Goal: Task Accomplishment & Management: Manage account settings

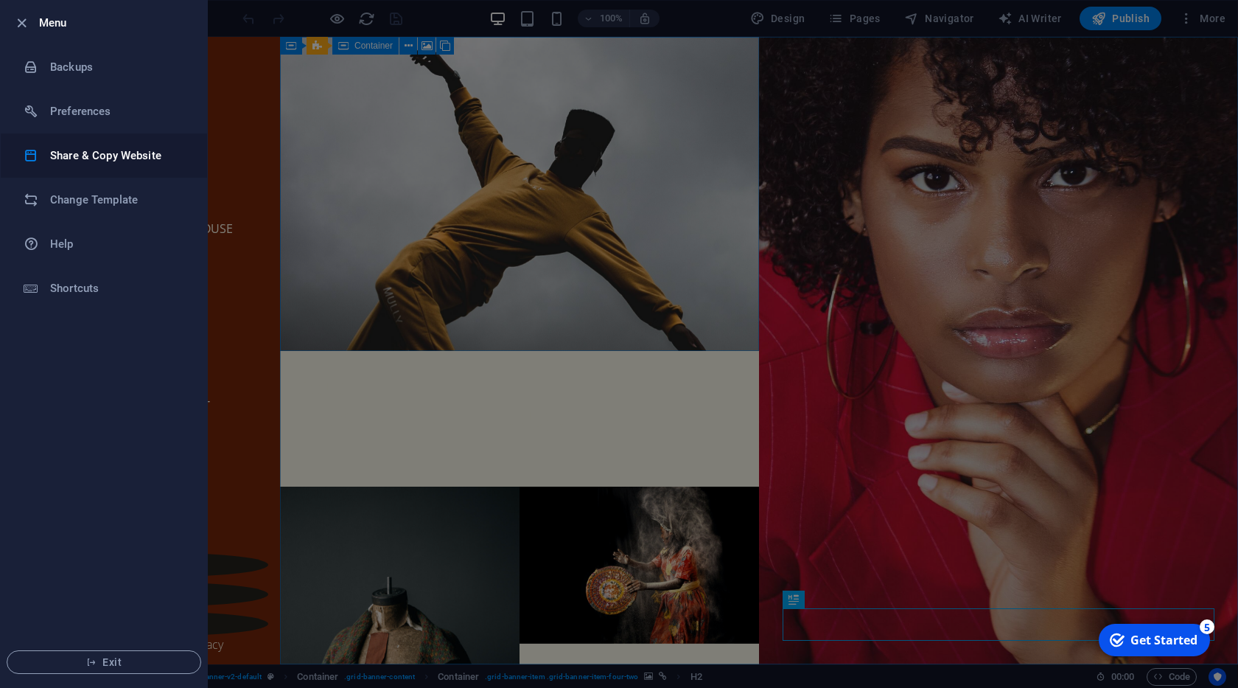
click at [83, 153] on h6 "Share & Copy Website" at bounding box center [118, 156] width 136 height 18
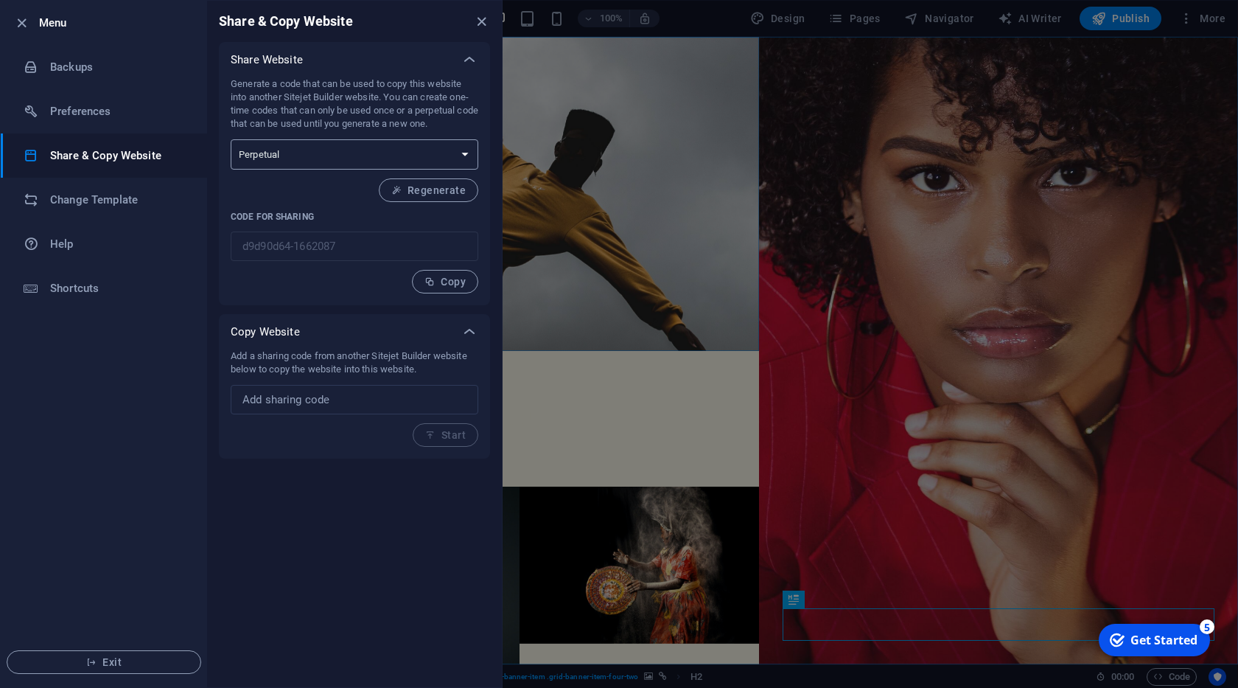
click at [231, 139] on select "One-time Perpetual" at bounding box center [355, 154] width 248 height 30
select select "onetime"
click option "One-time" at bounding box center [0, 0] width 0 height 0
click at [422, 187] on span "Generate" at bounding box center [433, 190] width 63 height 12
type input "88feed05-1662087"
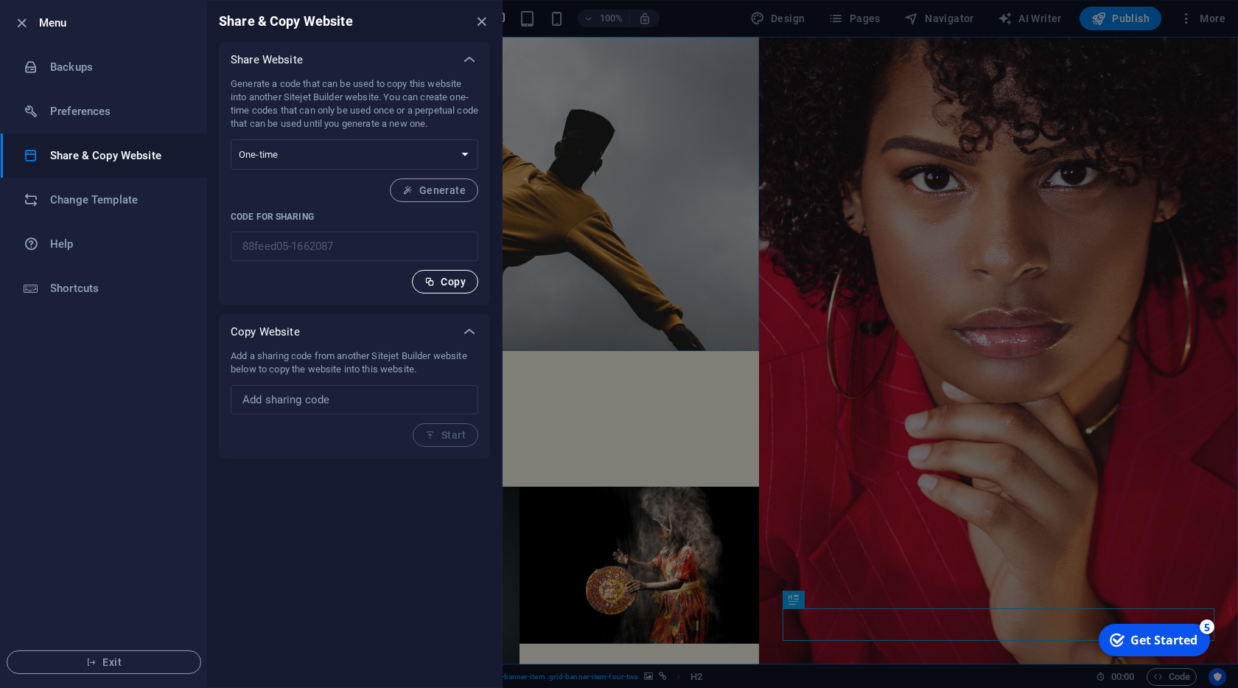
click at [461, 276] on span "Copy" at bounding box center [444, 282] width 41 height 12
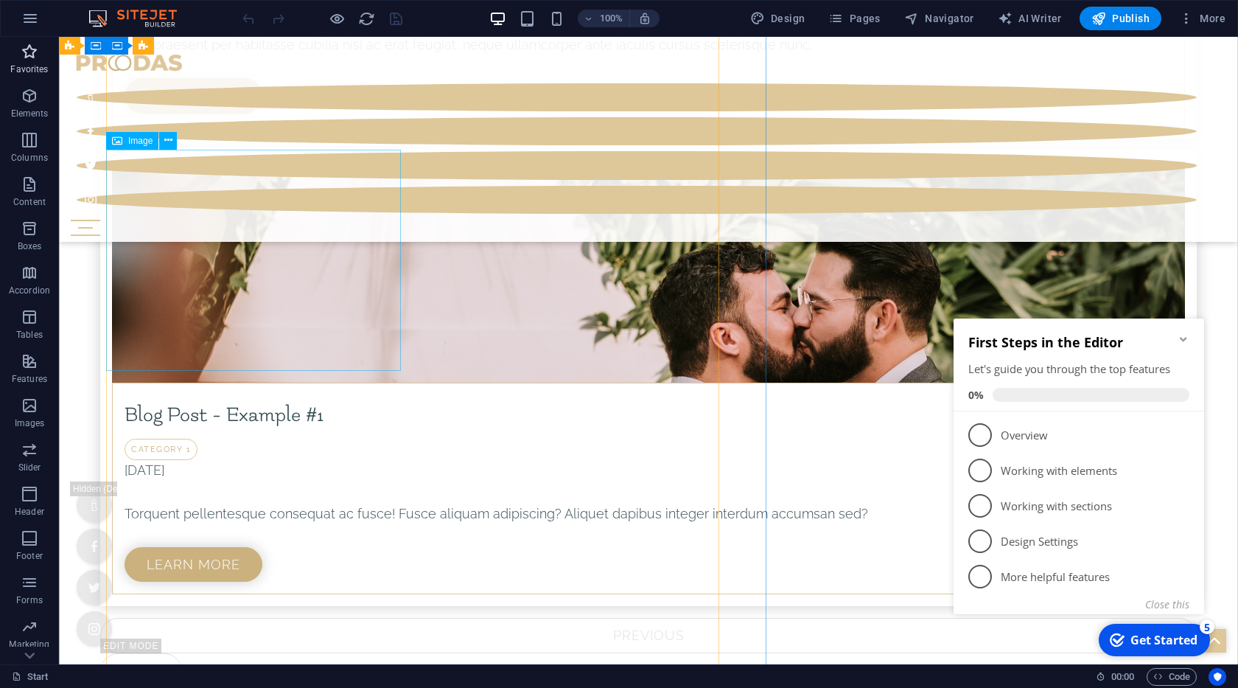
scroll to position [6849, 0]
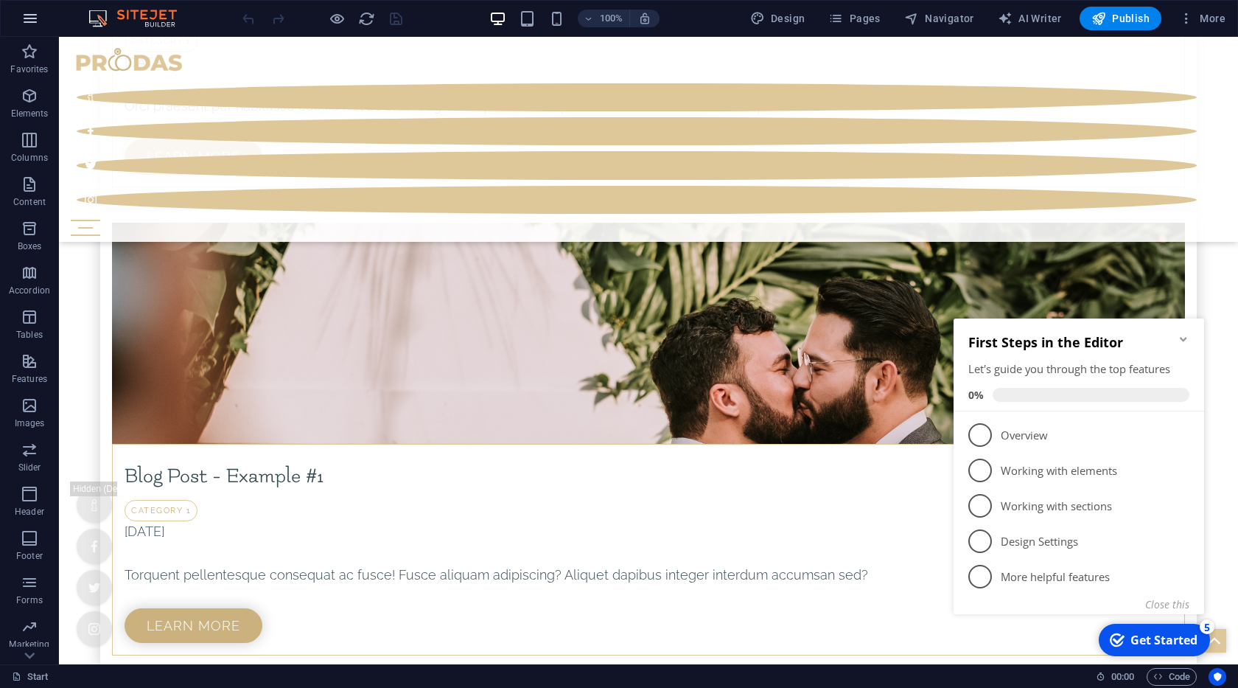
click at [24, 10] on icon "button" at bounding box center [30, 19] width 18 height 18
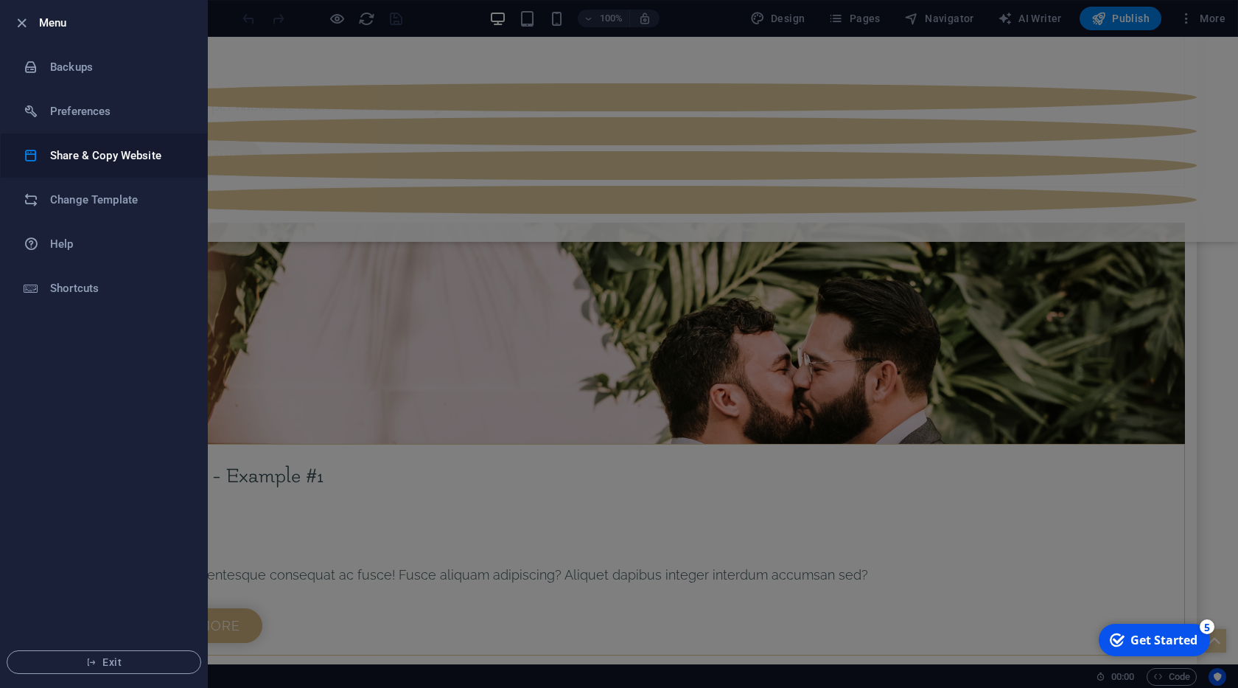
click at [69, 153] on h6 "Share & Copy Website" at bounding box center [118, 156] width 136 height 18
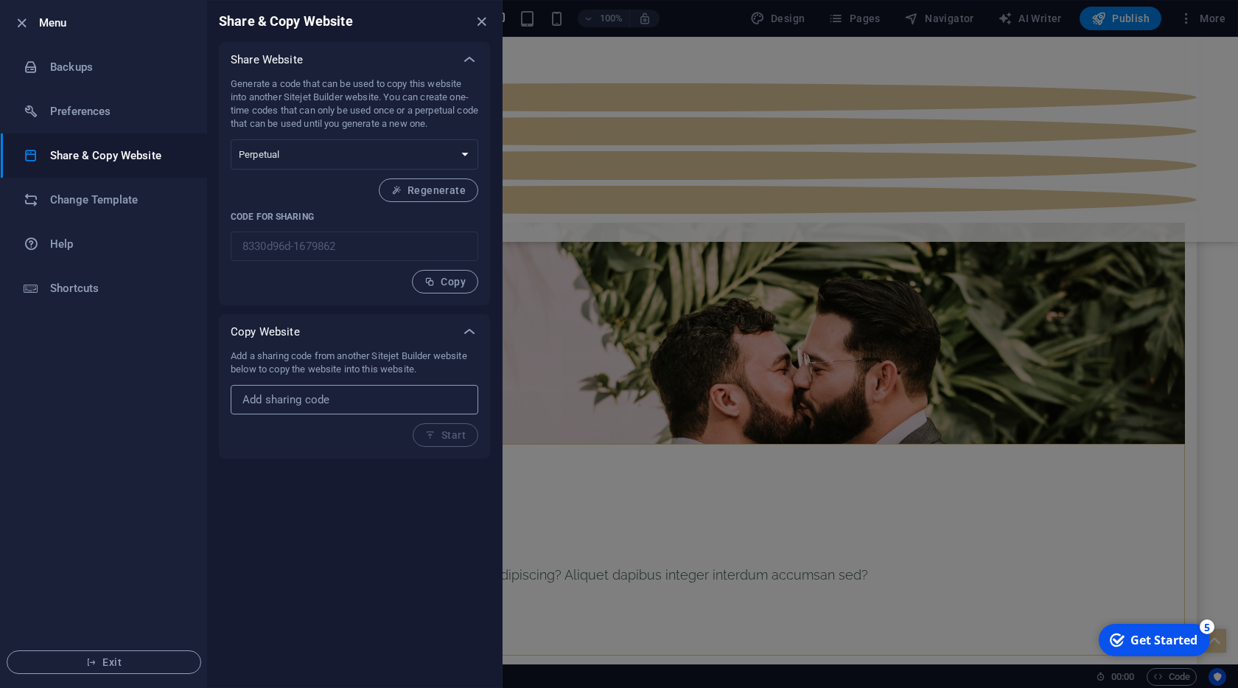
click at [273, 394] on input "text" at bounding box center [355, 399] width 248 height 29
paste input "88feed05-1662087"
type input "88feed05-1662087"
click at [441, 437] on span "Start" at bounding box center [445, 435] width 41 height 12
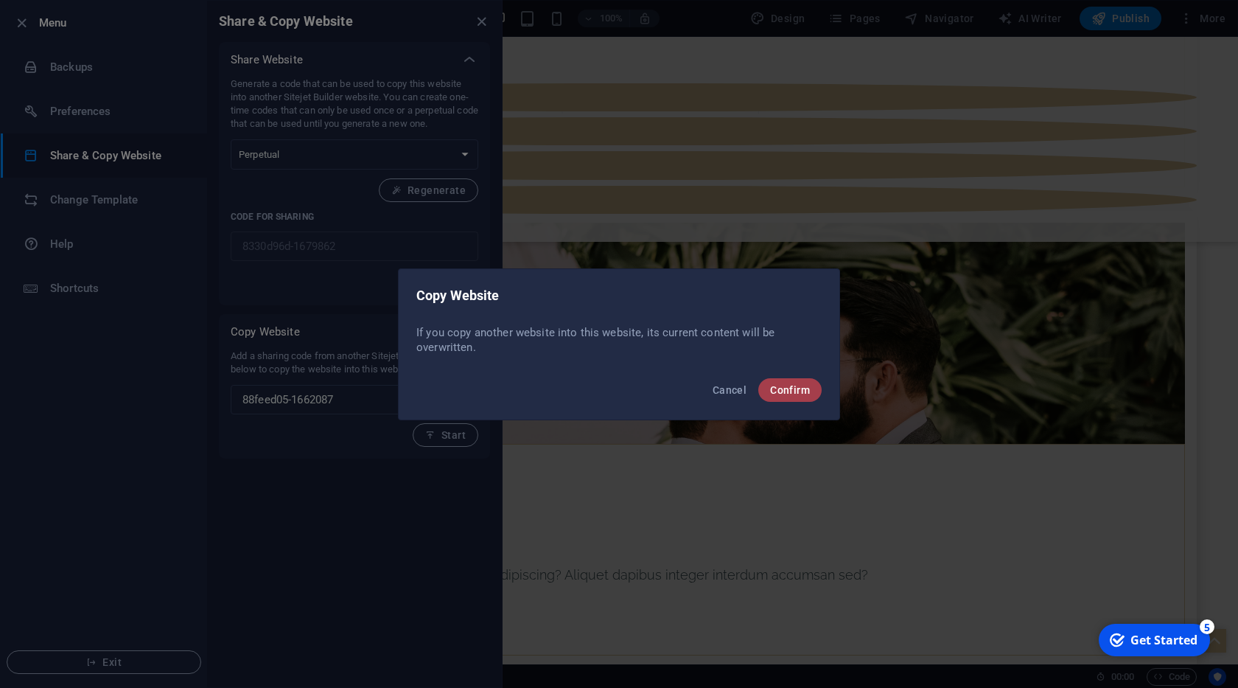
click at [797, 382] on button "Confirm" at bounding box center [789, 390] width 63 height 24
click at [775, 394] on span "Confirm" at bounding box center [780, 390] width 57 height 12
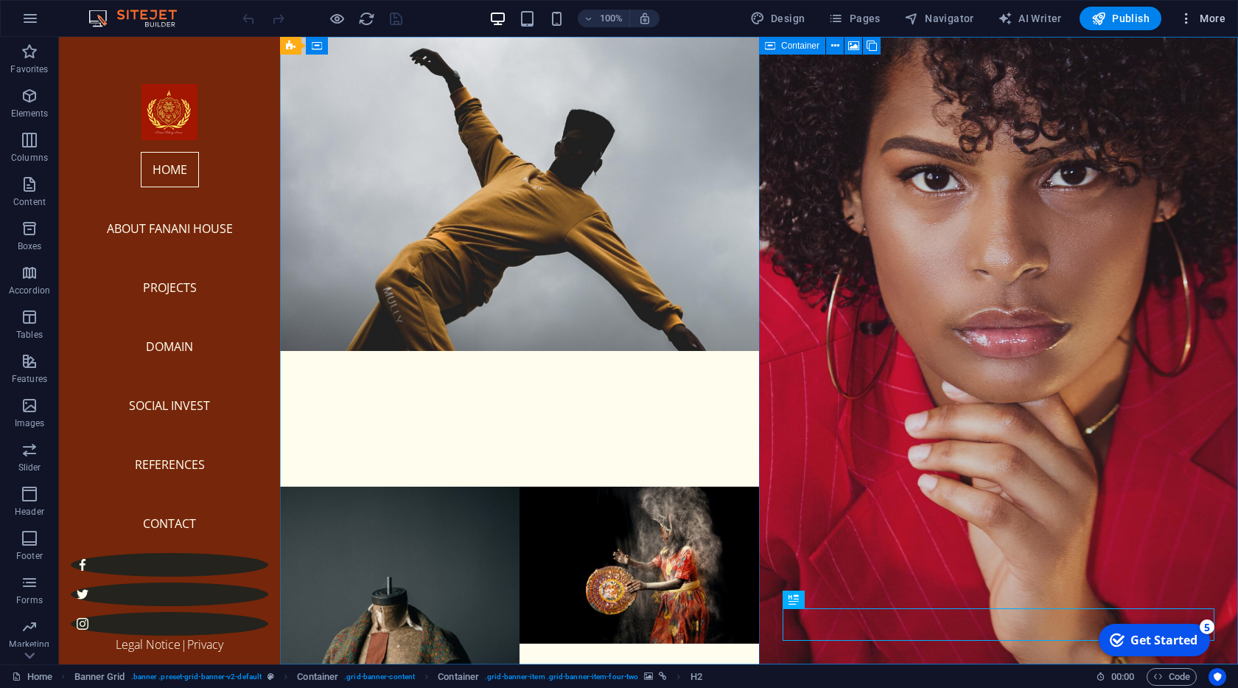
click at [1211, 15] on span "More" at bounding box center [1202, 18] width 46 height 15
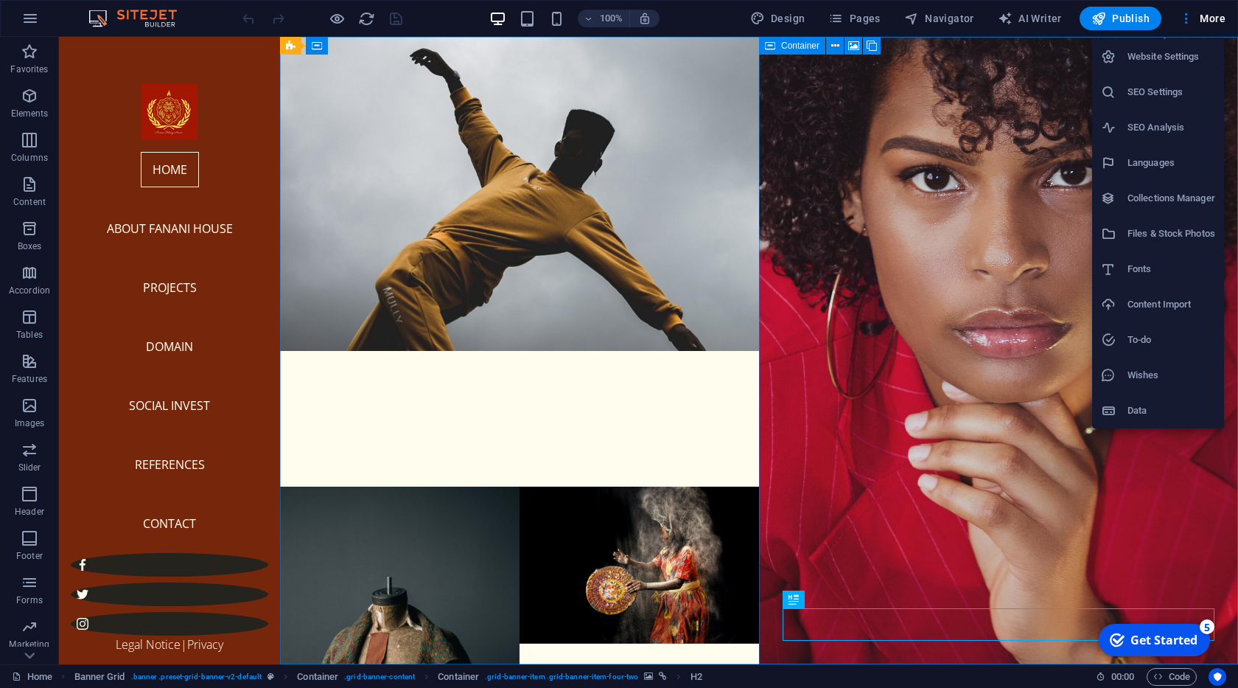
click at [1144, 413] on h6 "Data" at bounding box center [1171, 411] width 88 height 18
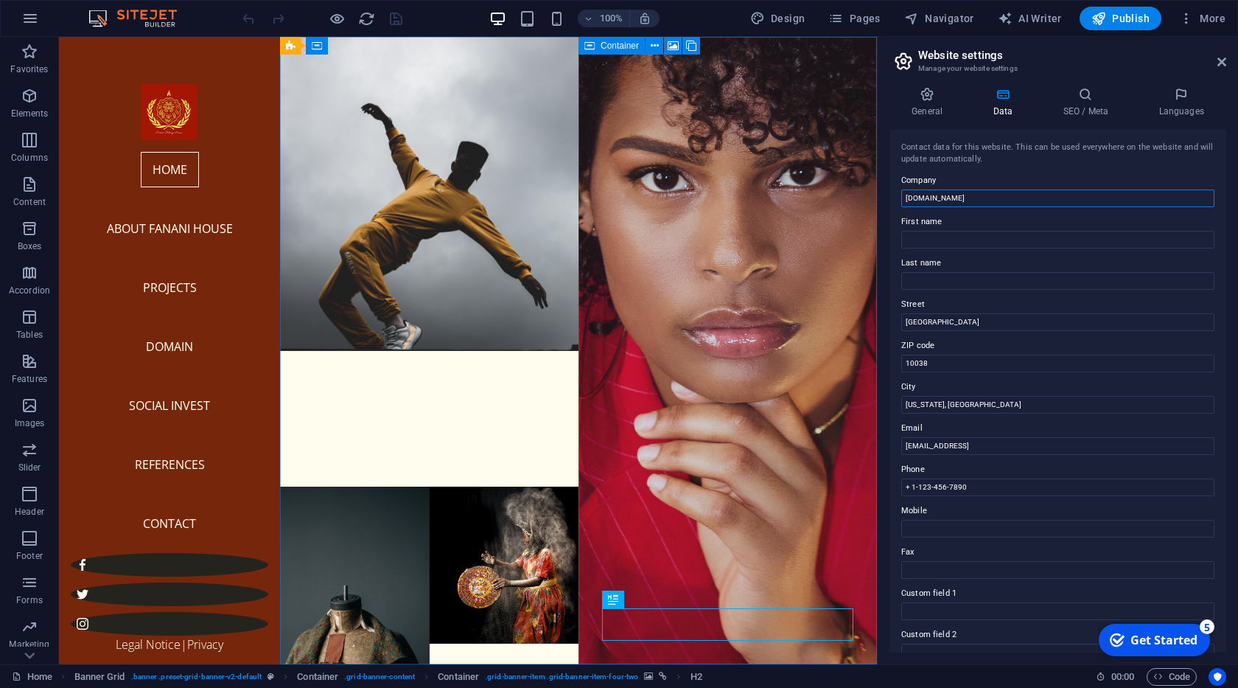
click at [996, 196] on input "[DOMAIN_NAME]" at bounding box center [1057, 198] width 313 height 18
type input "h"
click at [908, 200] on input "ANANY HOUSE" at bounding box center [1057, 198] width 313 height 18
type input "FANANY HOUSE"
click at [923, 363] on input "10038" at bounding box center [1057, 363] width 313 height 18
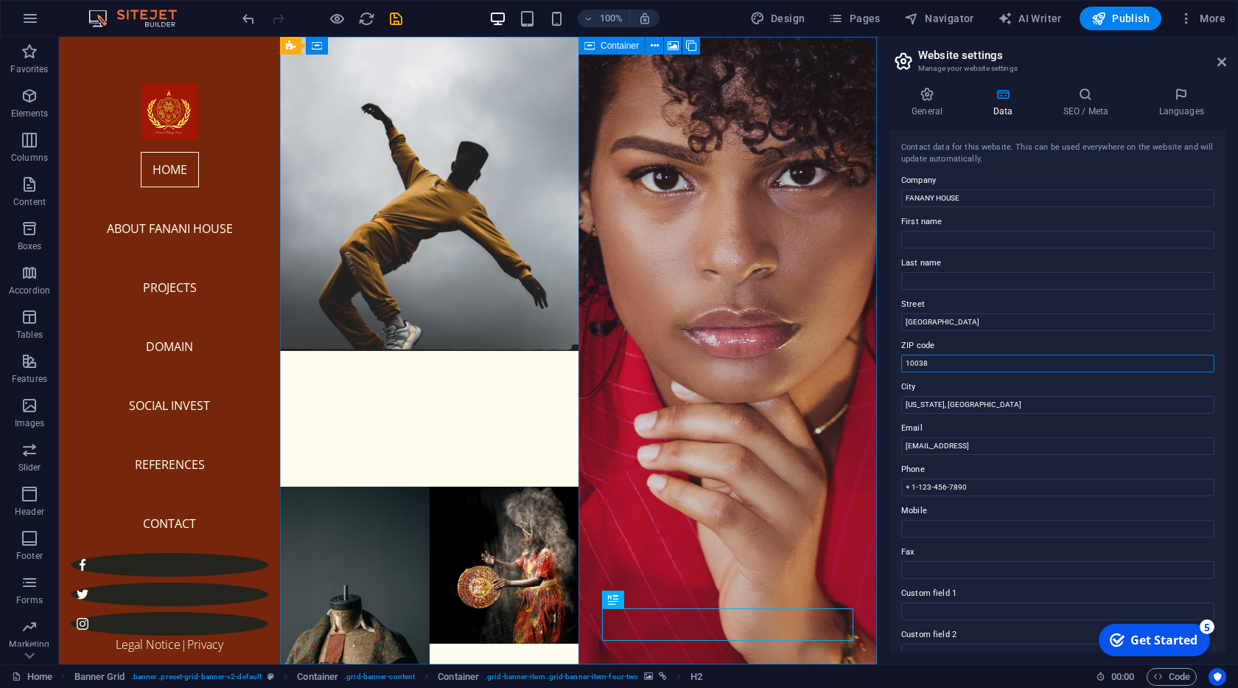
click at [923, 363] on input "10038" at bounding box center [1057, 363] width 313 height 18
type input "5788"
click at [934, 405] on input "New York, NY" at bounding box center [1057, 405] width 313 height 18
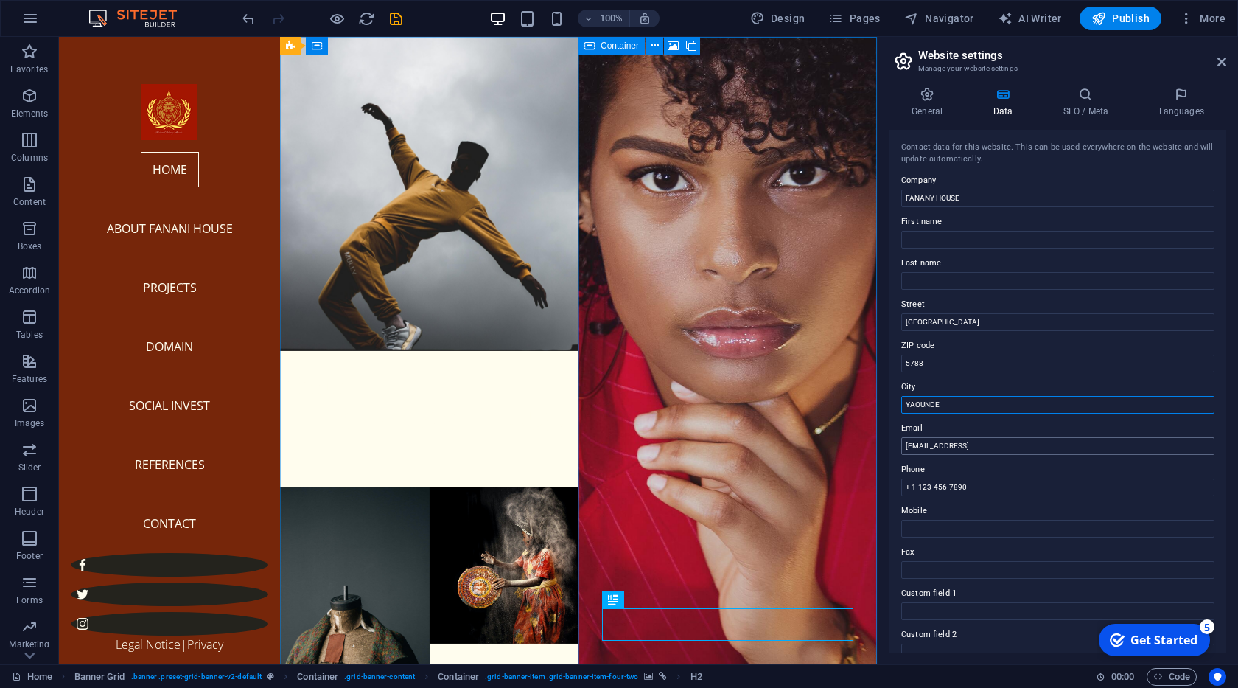
type input "YAOUNDE"
click at [954, 437] on input "7e9d600acdcf7d4a0d461ffbd111eb@cpanel.local" at bounding box center [1057, 446] width 313 height 18
click at [956, 449] on input "7e9d600acdcf7d4a0d461ffbd111eb@cpanel.local" at bounding box center [1057, 446] width 313 height 18
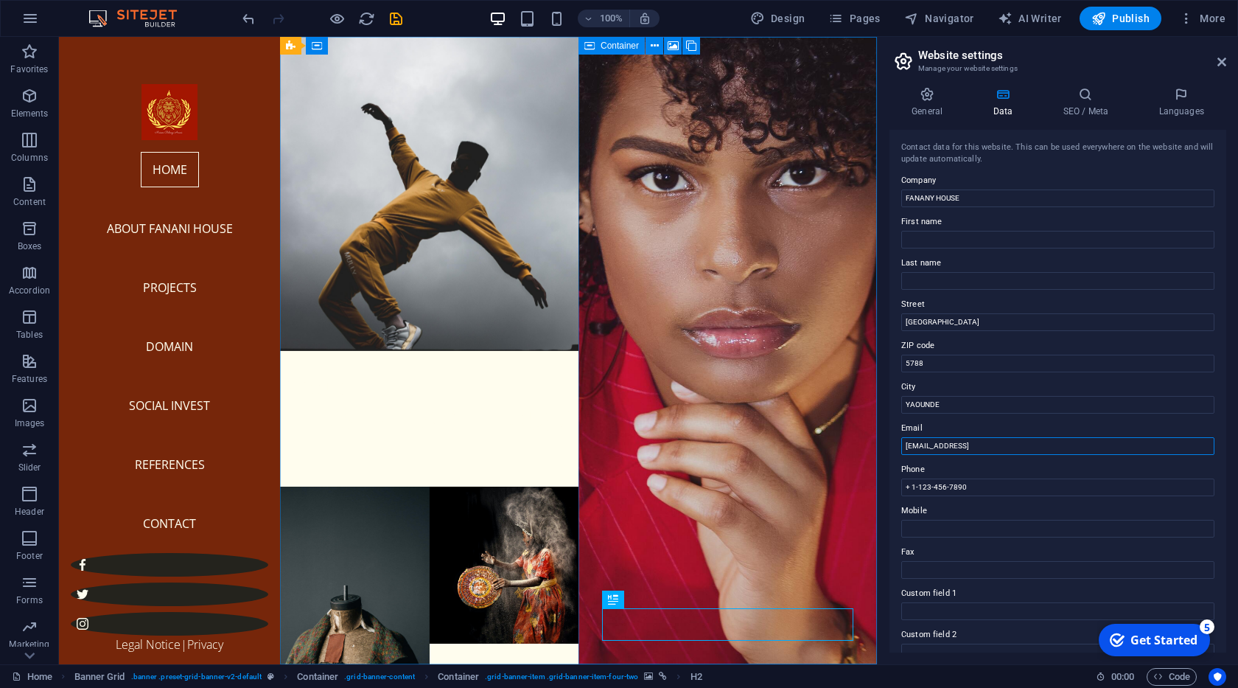
click at [956, 449] on input "7e9d600acdcf7d4a0d461ffbd111eb@cpanel.local" at bounding box center [1057, 446] width 313 height 18
type input "house@ananyherve.com"
click at [952, 494] on input "+ 1-123-456-7890" at bounding box center [1057, 487] width 313 height 18
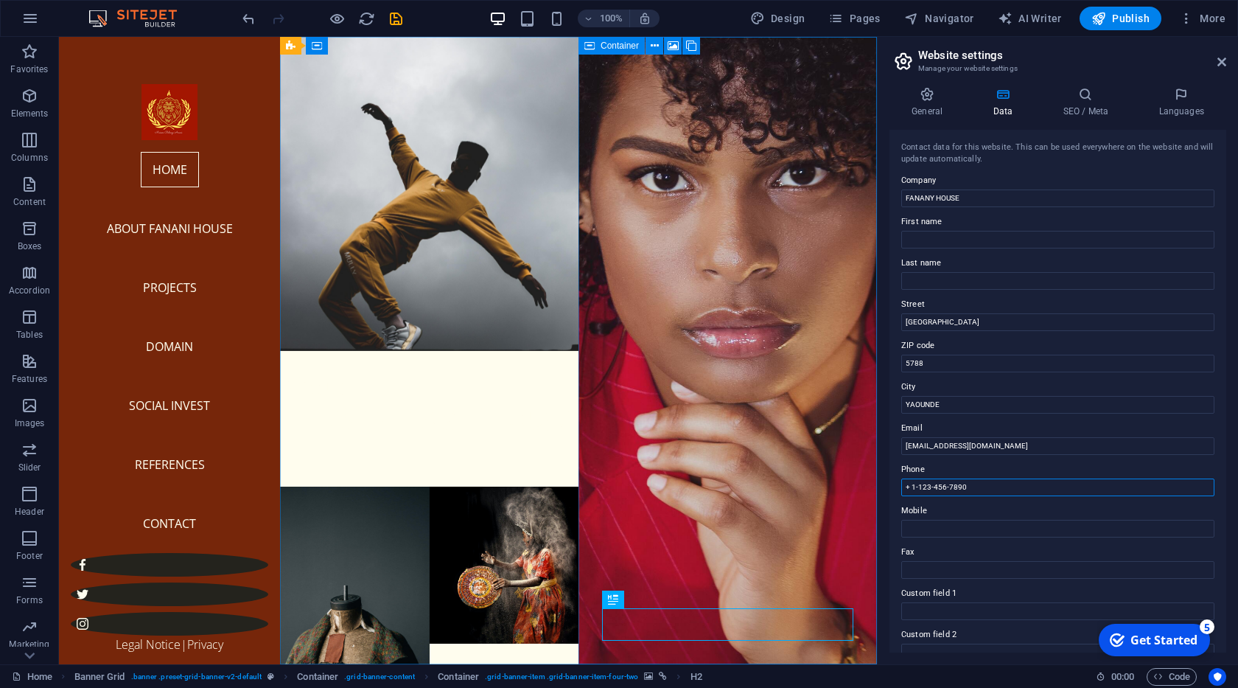
click at [952, 494] on input "+ 1-123-456-7890" at bounding box center [1057, 487] width 313 height 18
click at [946, 486] on input "+237 696 27 025" at bounding box center [1057, 487] width 313 height 18
click at [956, 483] on input "+237 696 270 025" at bounding box center [1057, 487] width 313 height 18
click at [956, 489] on input "+237 696 270 225" at bounding box center [1057, 487] width 313 height 18
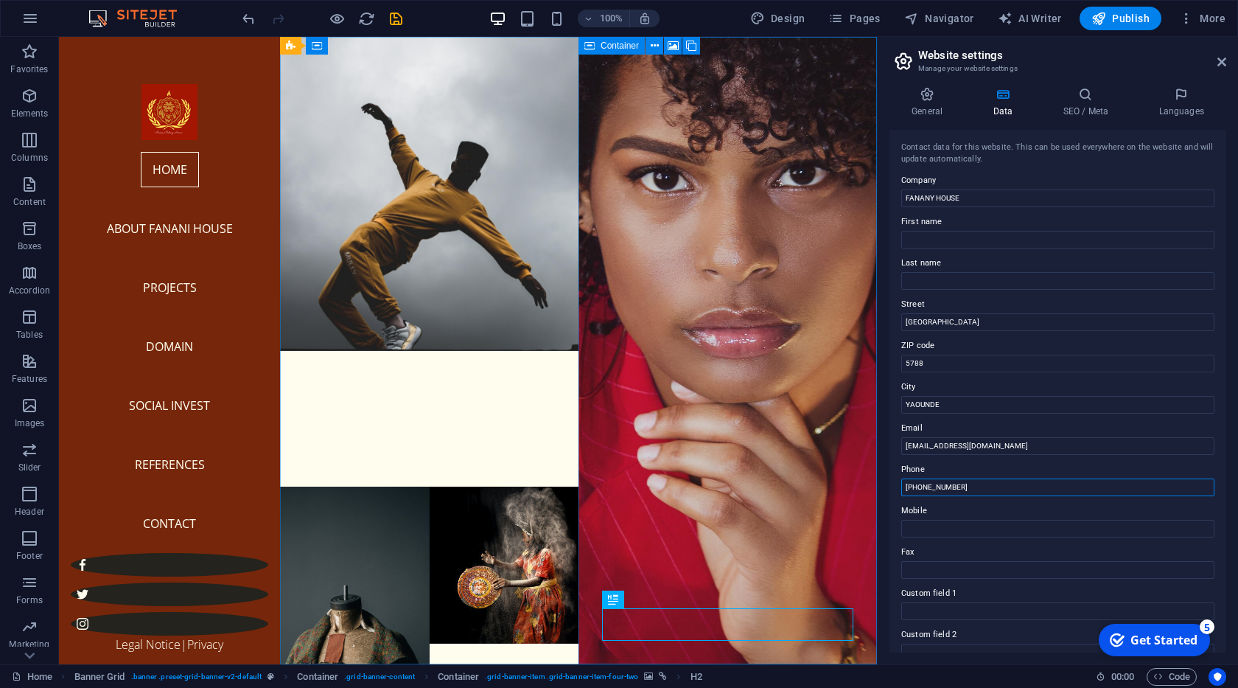
click at [956, 489] on input "+237 696 270 225" at bounding box center [1057, 487] width 313 height 18
type input "+237 696 270 225"
click at [934, 525] on input "Mobile" at bounding box center [1057, 529] width 313 height 18
paste input "[PHONE_NUMBER]"
type input "[PHONE_NUMBER]"
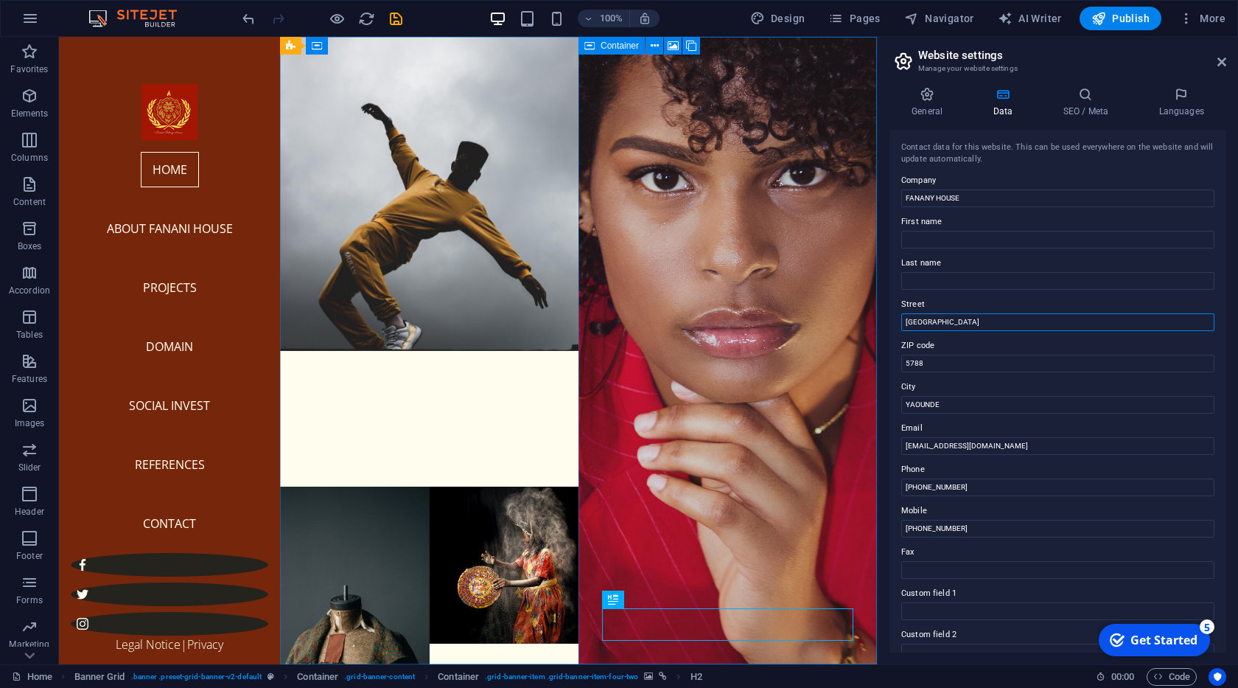
click at [945, 330] on input "Brooklyn Bridge" at bounding box center [1057, 322] width 313 height 18
click at [949, 327] on input "Brooklyn Bridge" at bounding box center [1057, 322] width 313 height 18
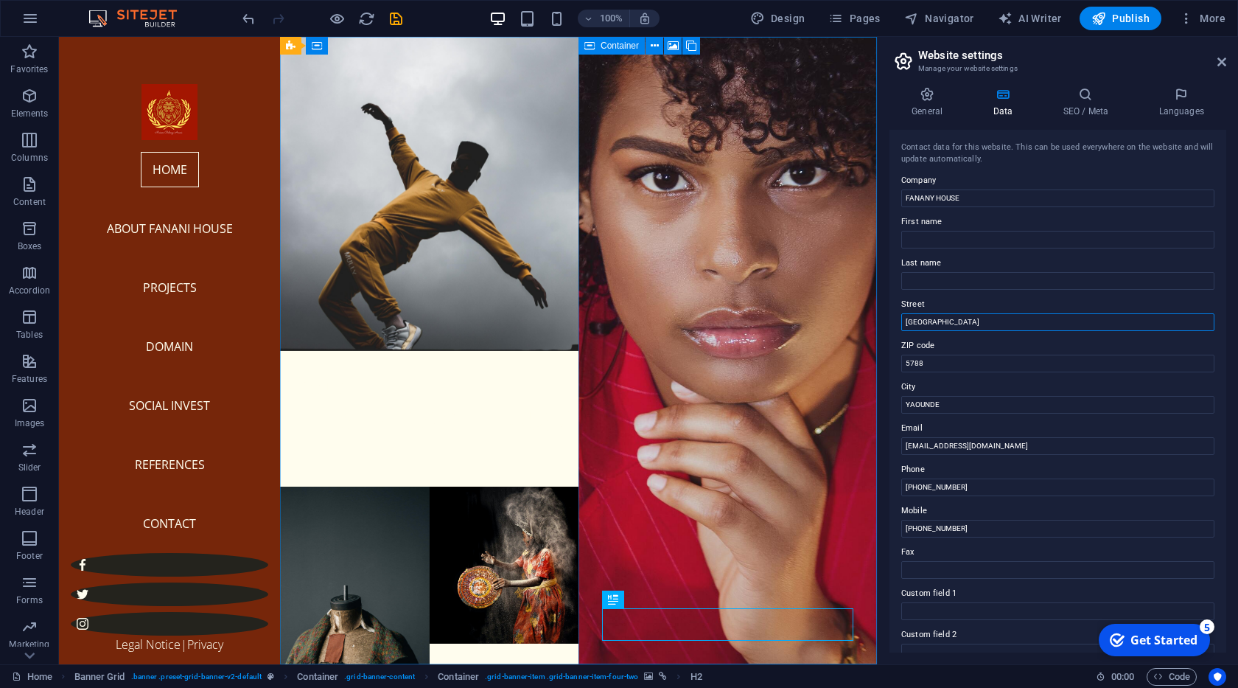
click at [949, 327] on input "Brooklyn Bridge" at bounding box center [1057, 322] width 313 height 18
type input "santa barabara"
click at [940, 108] on h4 "General" at bounding box center [929, 102] width 81 height 31
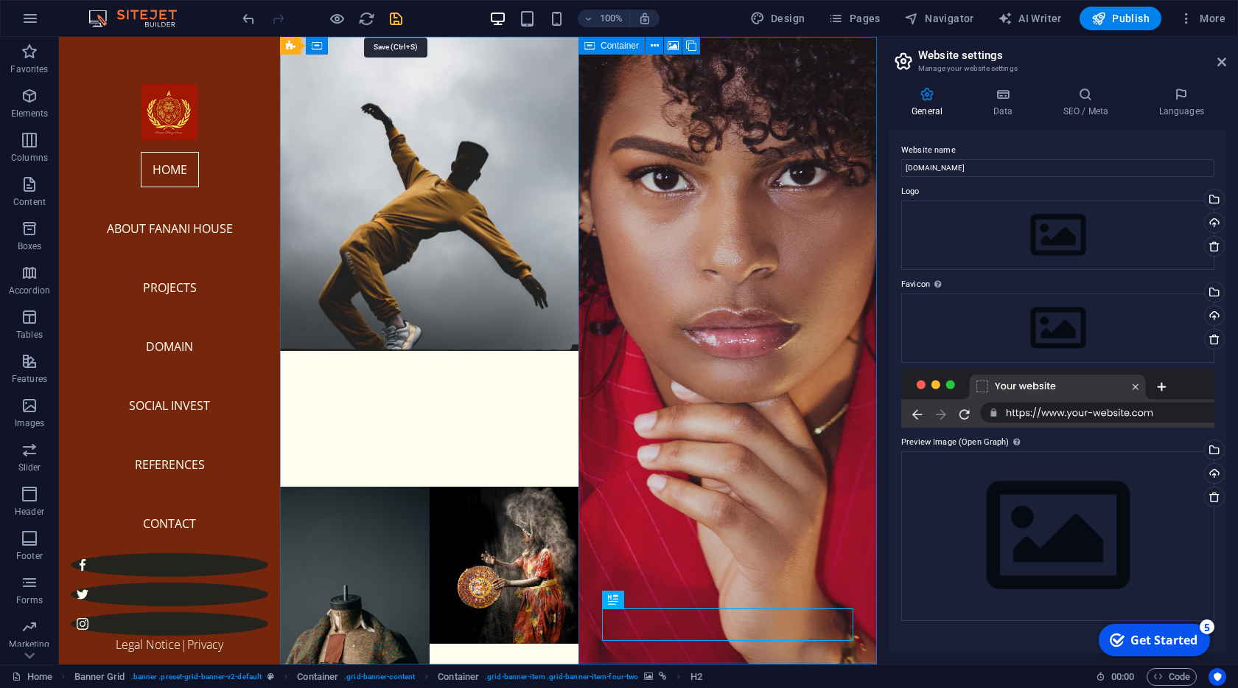
click at [389, 17] on icon "save" at bounding box center [396, 18] width 17 height 17
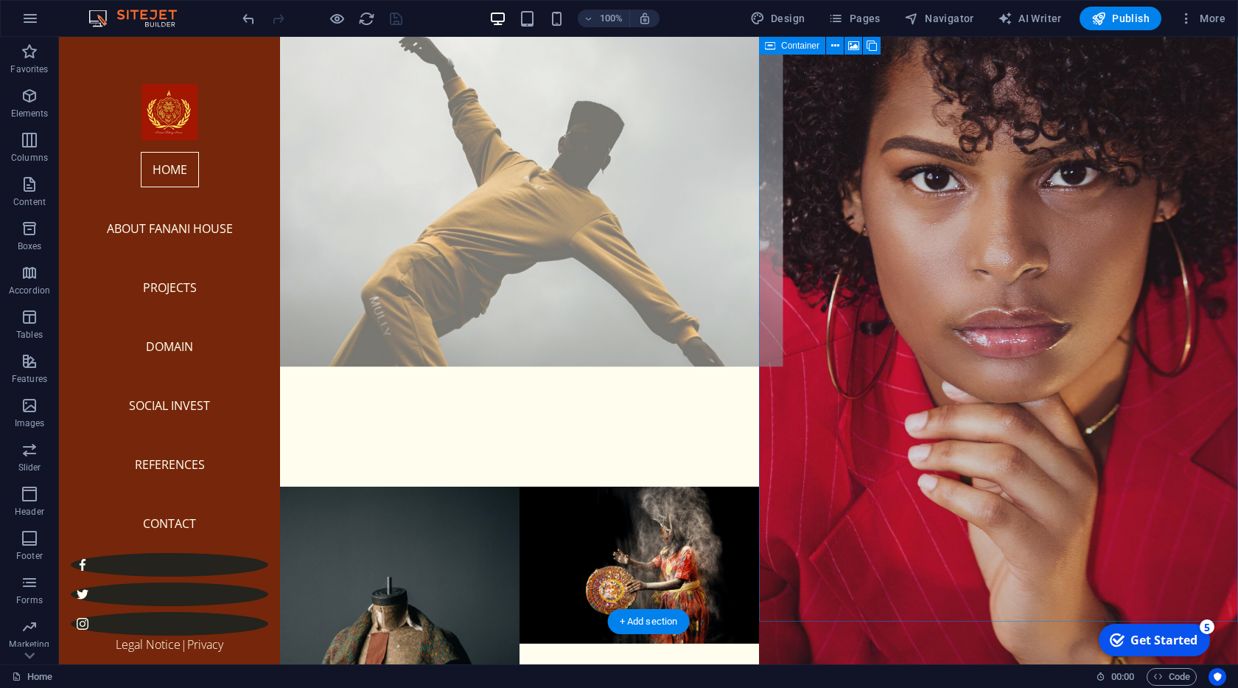
scroll to position [47, 0]
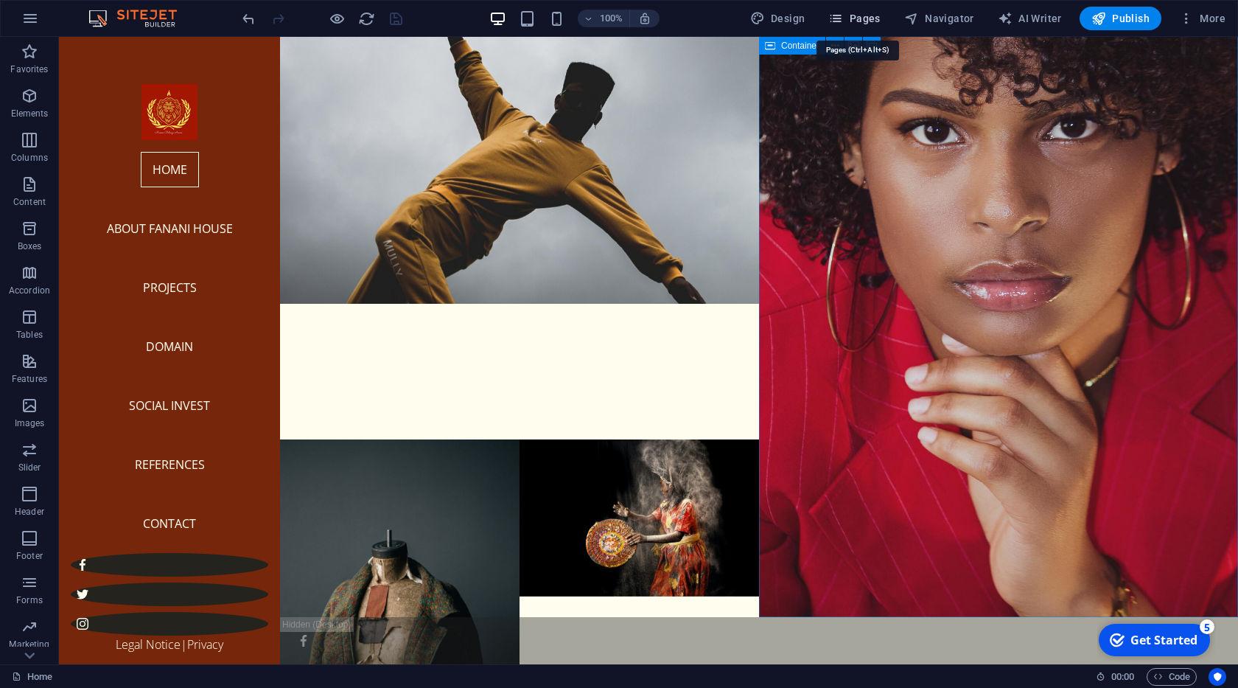
click at [855, 21] on span "Pages" at bounding box center [854, 18] width 52 height 15
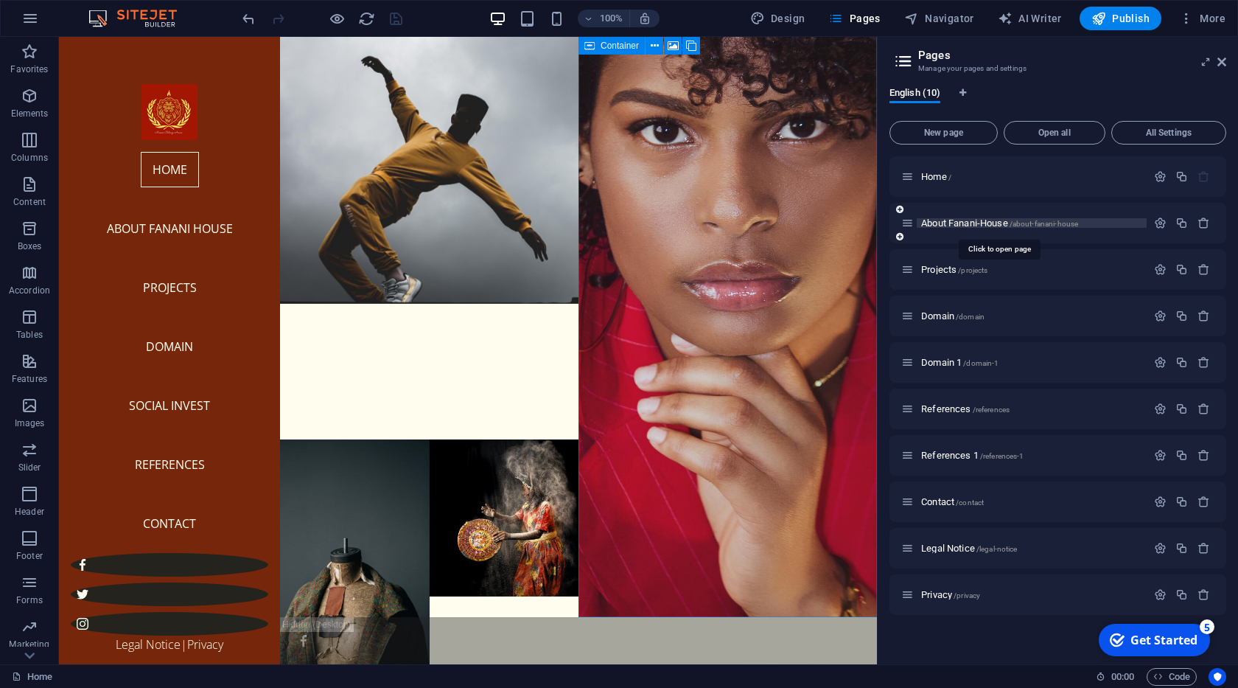
click at [951, 224] on span "About Fanani-House /about-fanani-house" at bounding box center [999, 222] width 157 height 11
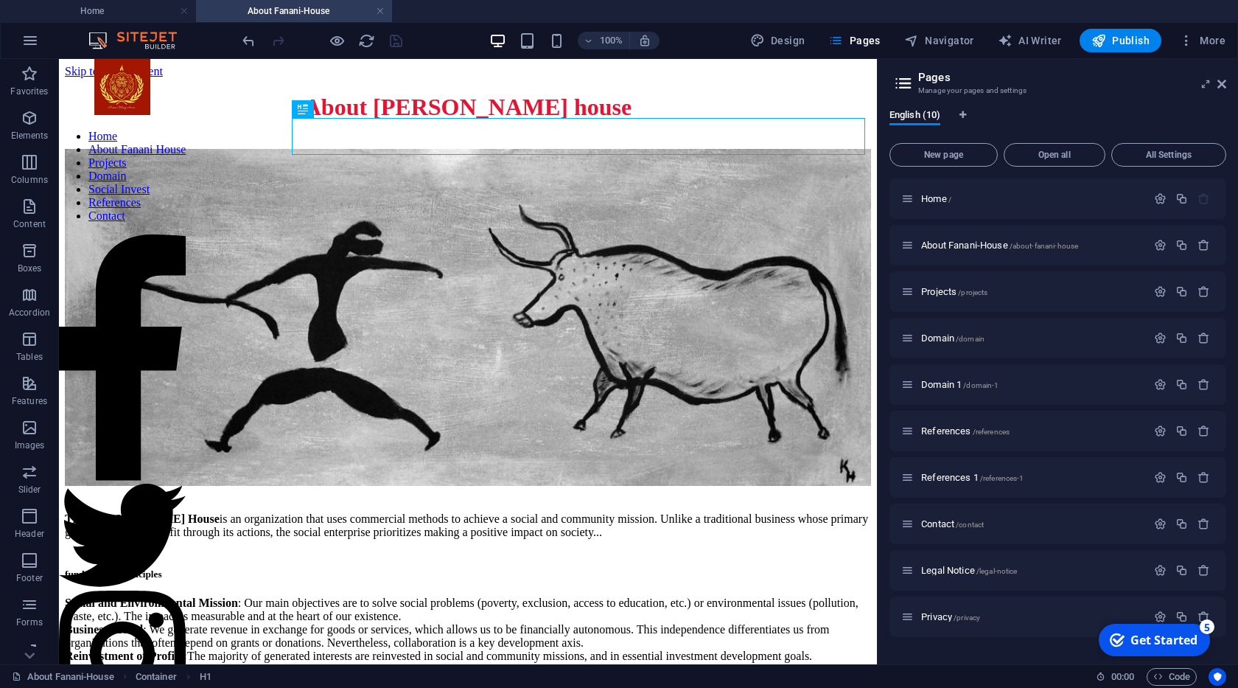
scroll to position [0, 0]
click at [1221, 82] on icon at bounding box center [1221, 84] width 9 height 12
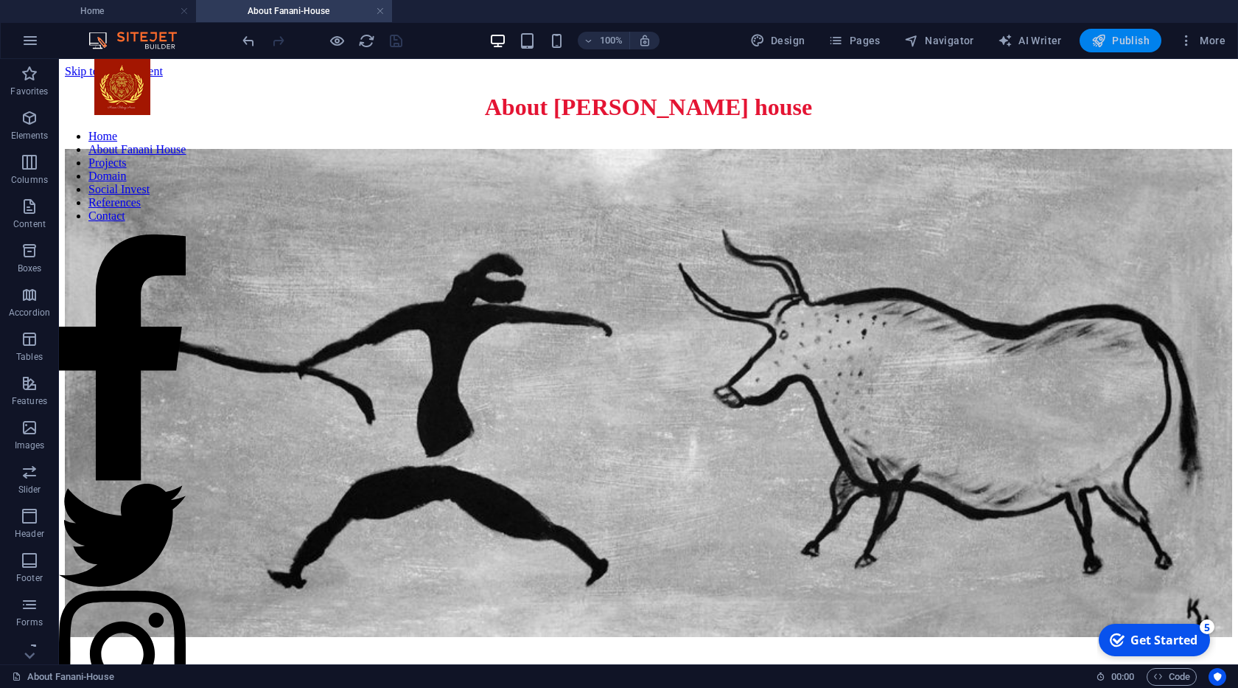
click at [1115, 48] on button "Publish" at bounding box center [1121, 41] width 82 height 24
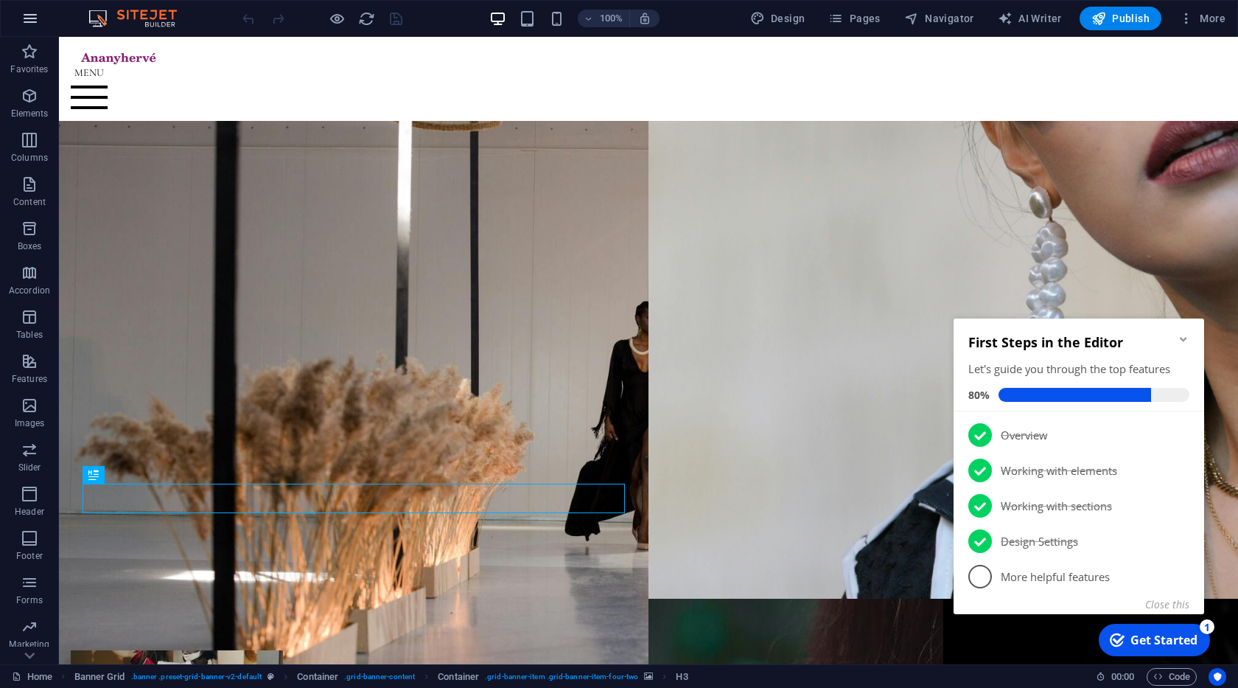
click at [30, 15] on icon "button" at bounding box center [30, 19] width 18 height 18
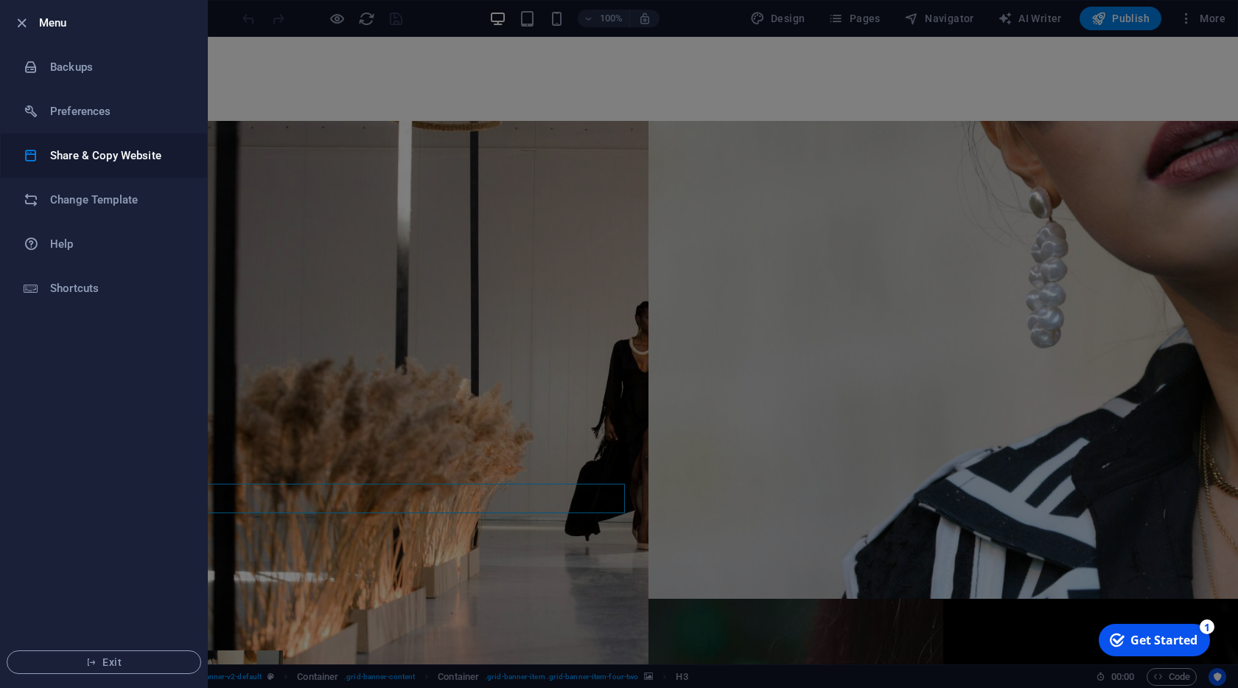
click at [109, 160] on h6 "Share & Copy Website" at bounding box center [118, 156] width 136 height 18
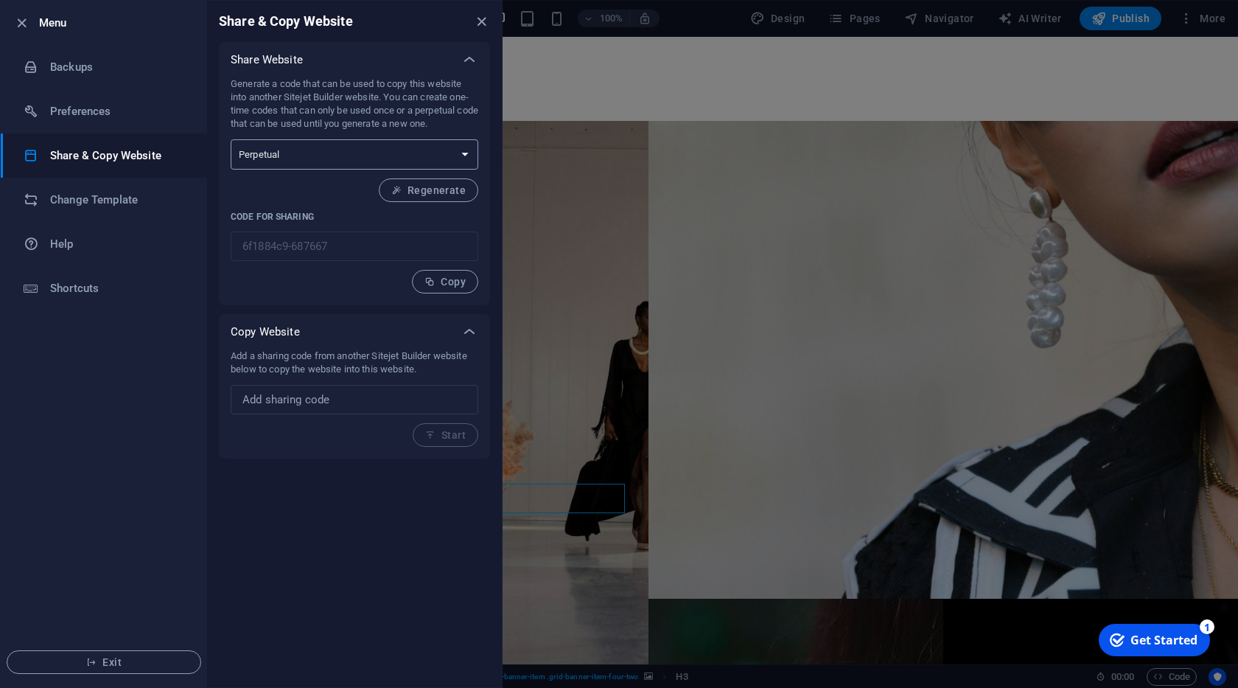
click at [231, 139] on select "One-time Perpetual" at bounding box center [355, 154] width 248 height 30
select select "onetime"
click option "One-time" at bounding box center [0, 0] width 0 height 0
click at [432, 185] on span "Generate" at bounding box center [433, 190] width 63 height 12
type input "f2c66415-687667"
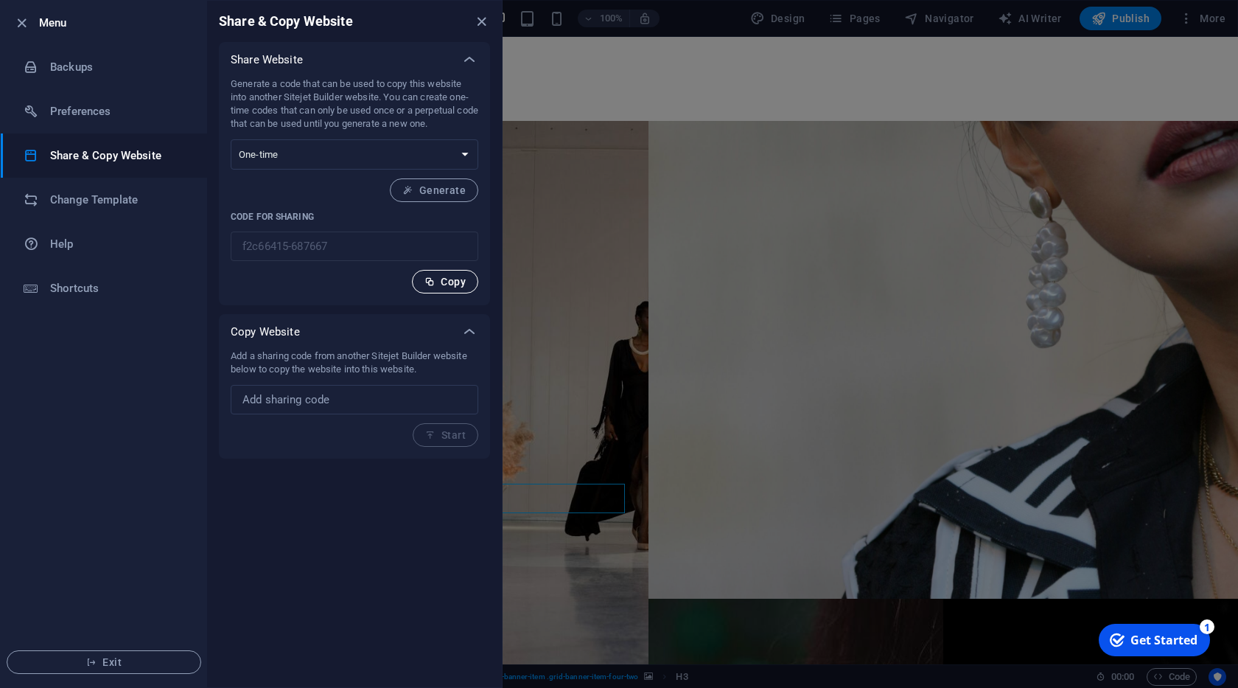
click at [436, 281] on span "Copy" at bounding box center [444, 282] width 41 height 12
click at [105, 668] on span "Exit" at bounding box center [103, 662] width 169 height 12
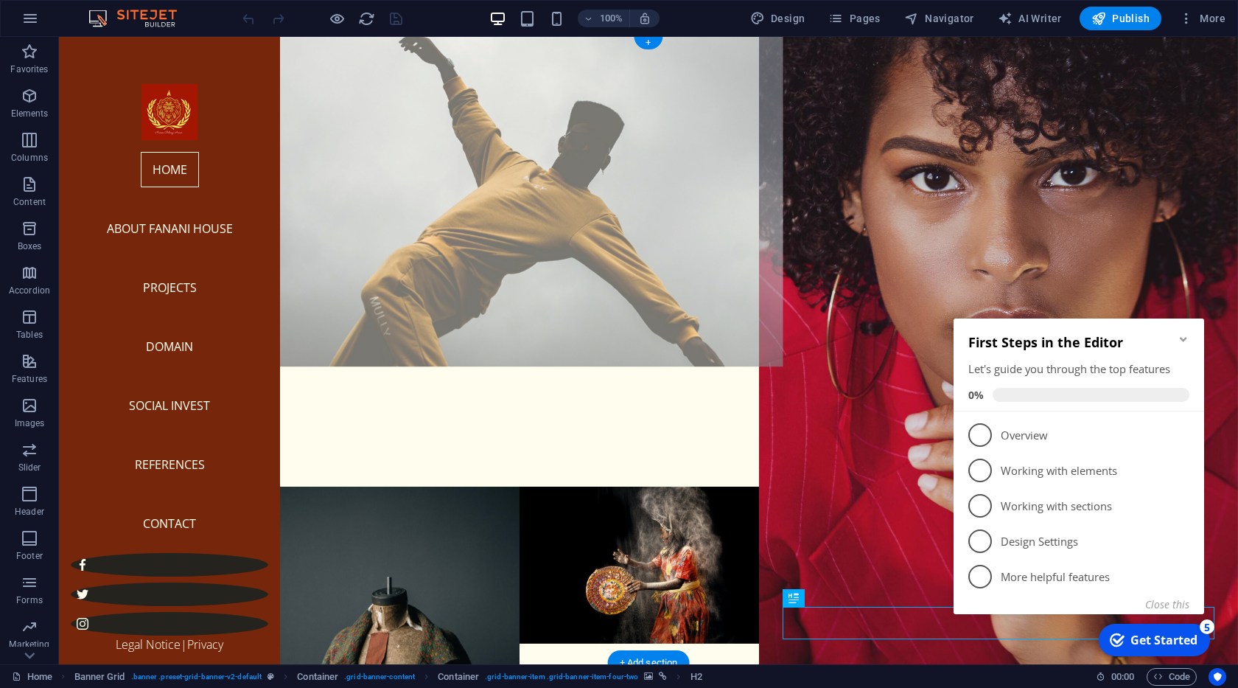
scroll to position [47, 0]
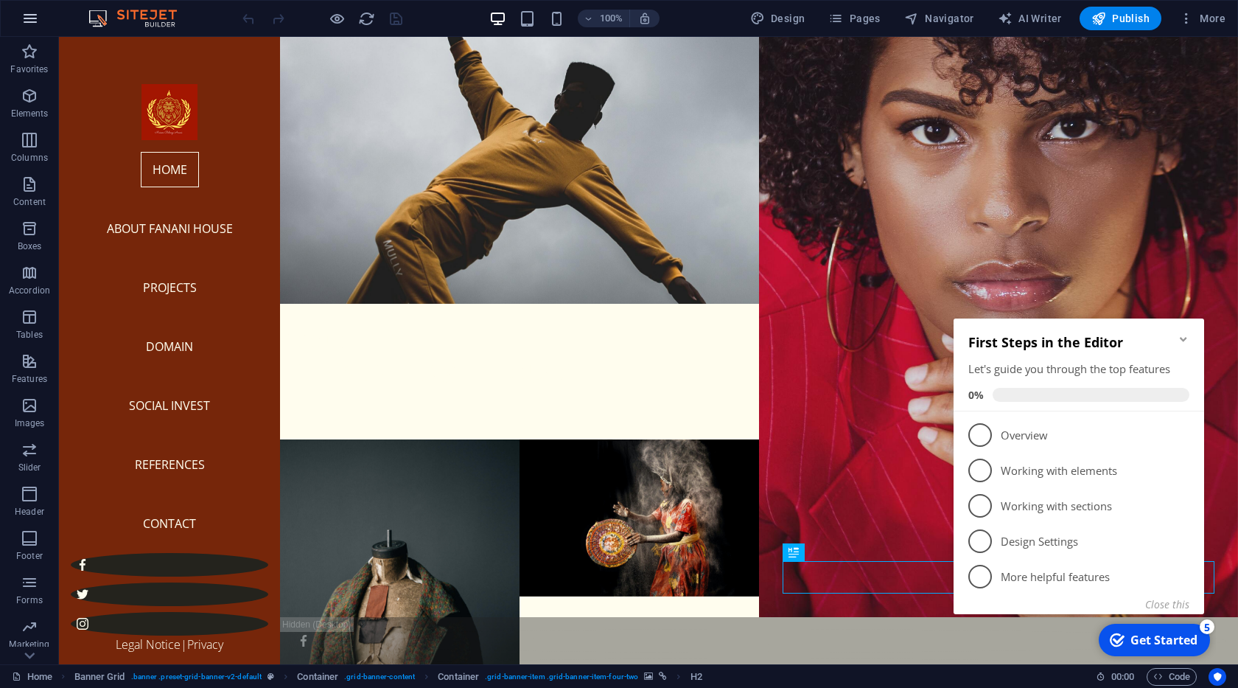
click at [35, 14] on icon "button" at bounding box center [30, 19] width 18 height 18
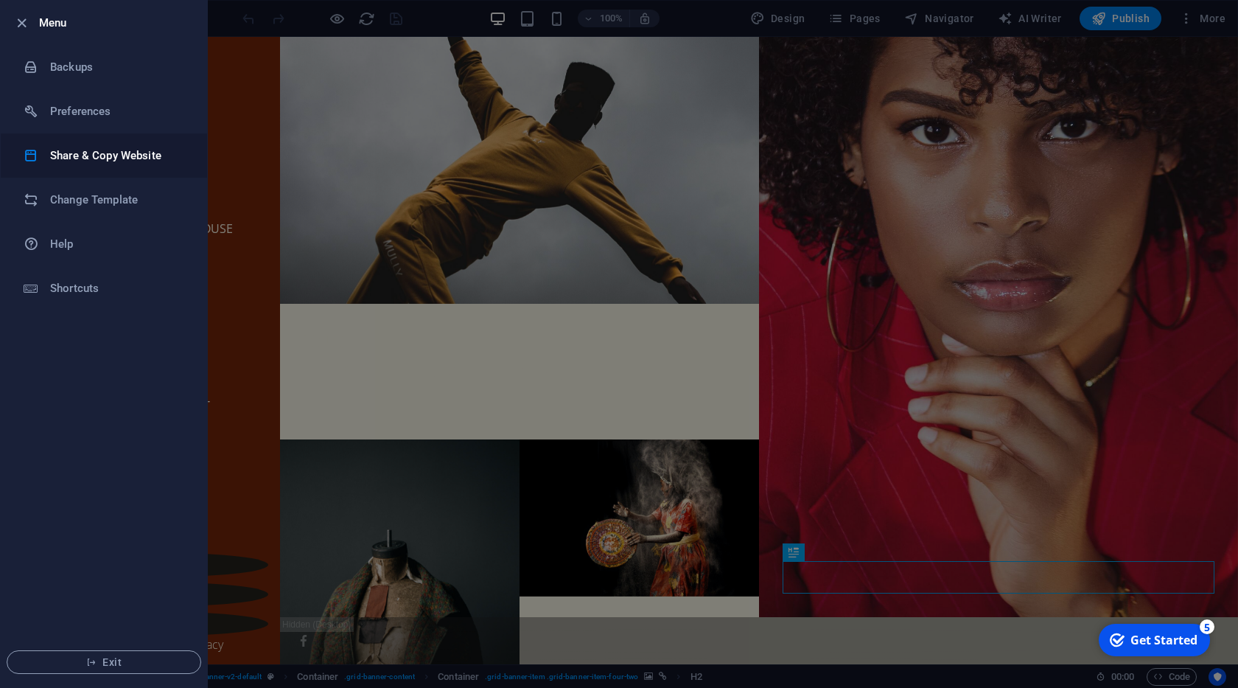
click at [119, 159] on h6 "Share & Copy Website" at bounding box center [118, 156] width 136 height 18
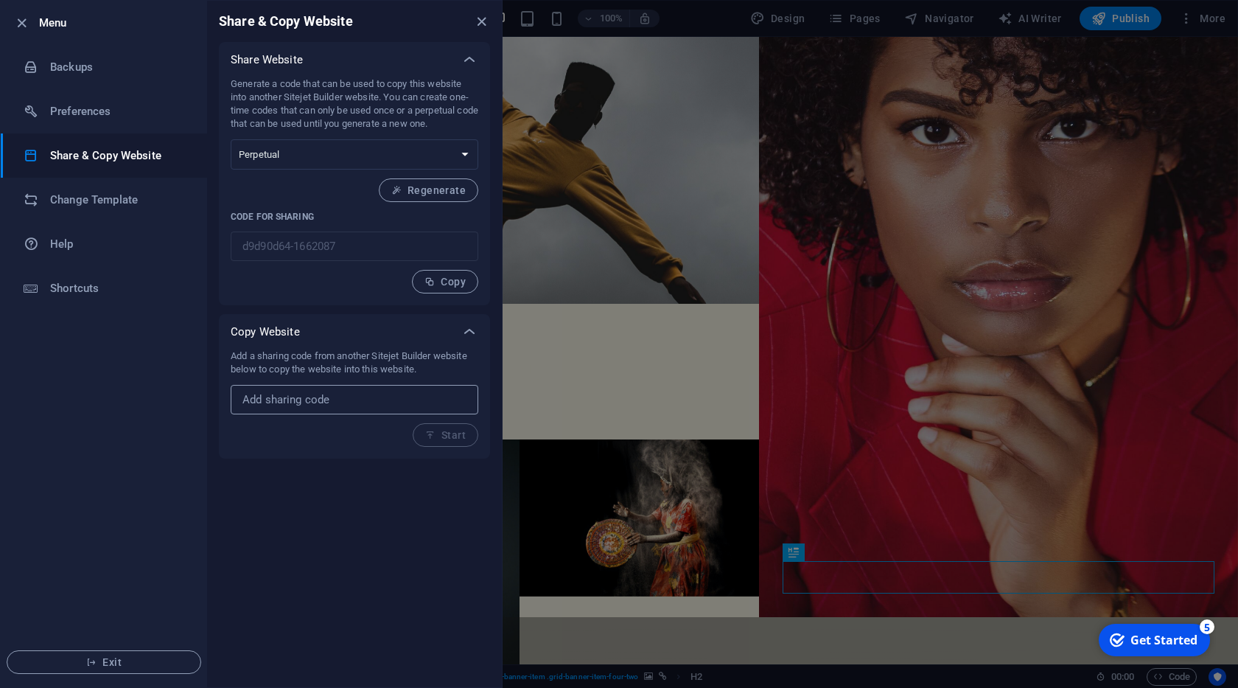
click at [380, 401] on input "text" at bounding box center [355, 399] width 248 height 29
paste input "f2c66415-687667"
type input "f2c66415-687667"
click at [449, 439] on span "Start" at bounding box center [445, 435] width 41 height 12
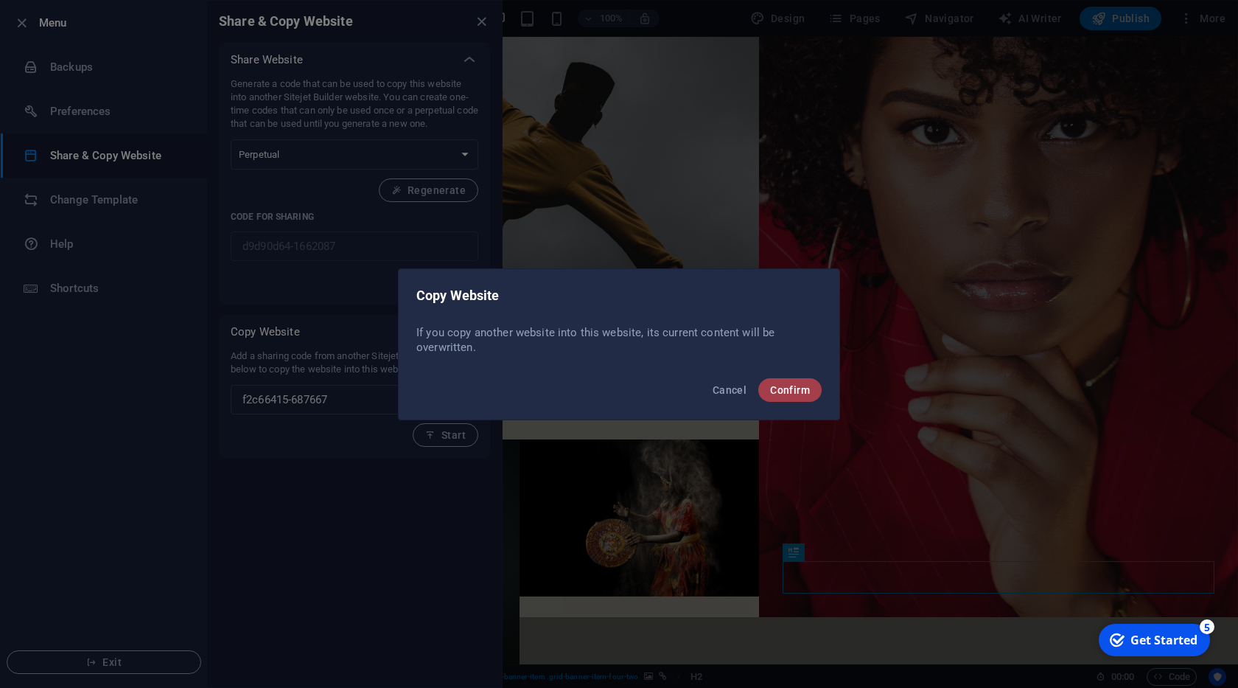
click at [801, 394] on span "Confirm" at bounding box center [790, 390] width 40 height 12
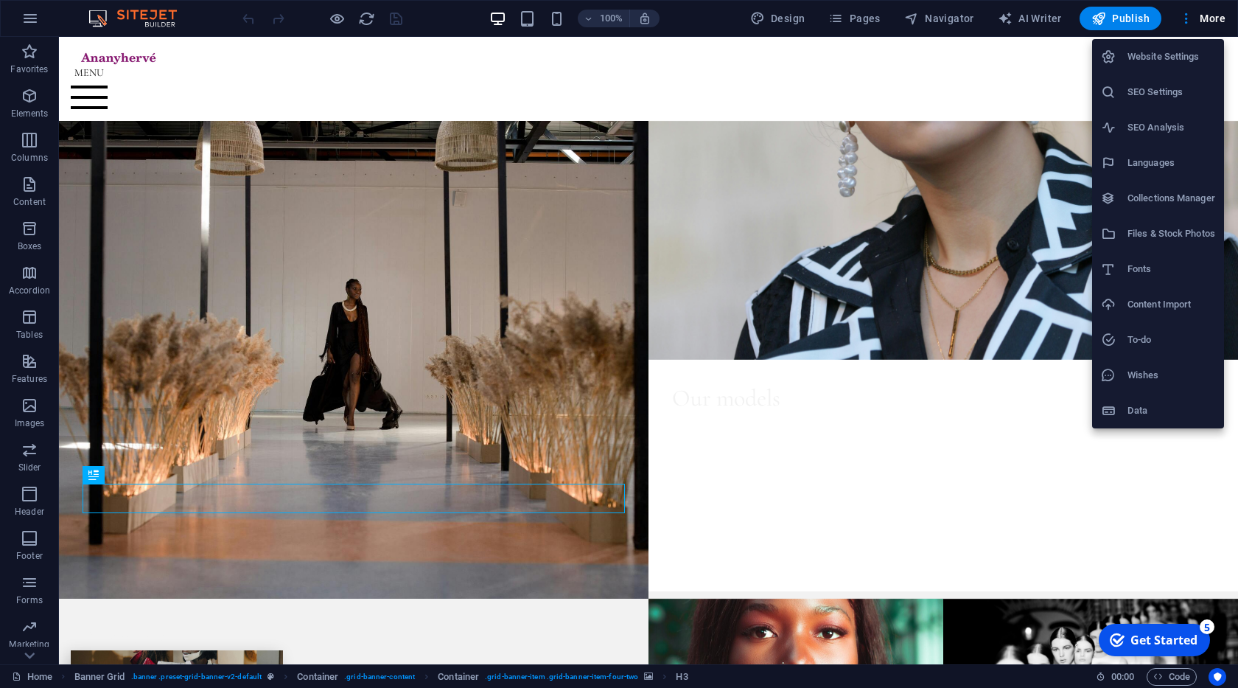
click at [1134, 419] on h6 "Data" at bounding box center [1171, 411] width 88 height 18
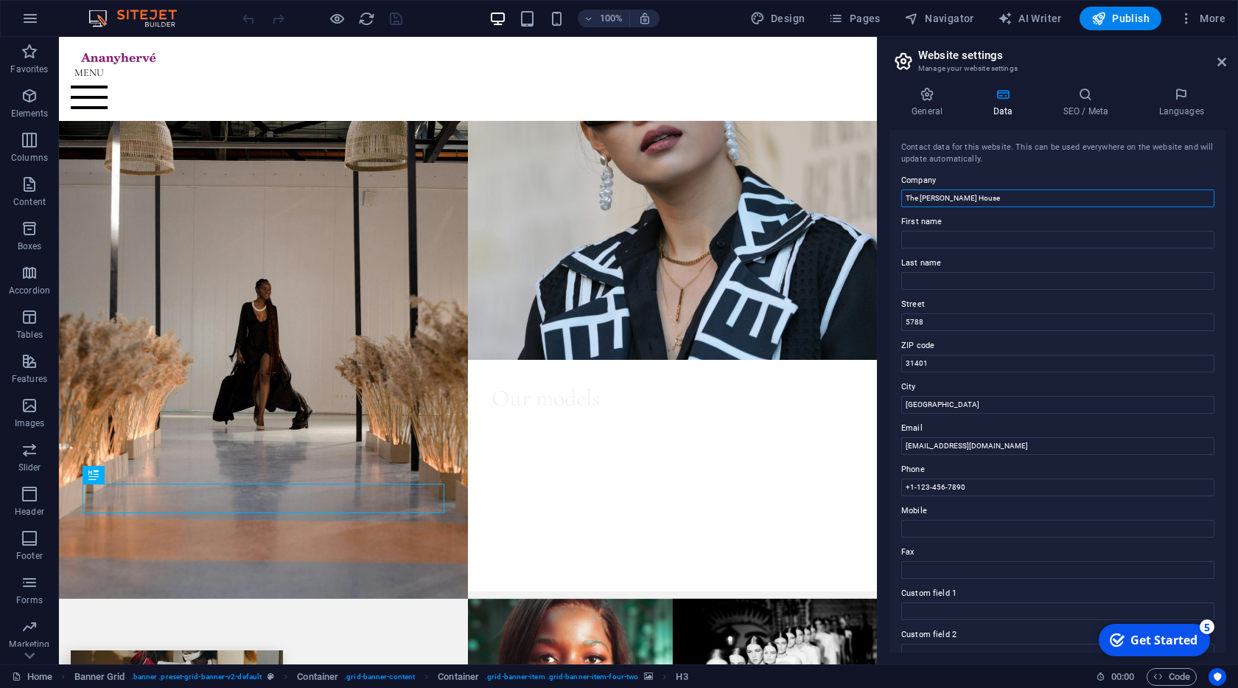
click at [956, 200] on input "The Belinga anani House" at bounding box center [1057, 198] width 313 height 18
type input "ananyhervé"
drag, startPoint x: 927, startPoint y: 444, endPoint x: 903, endPoint y: 450, distance: 24.3
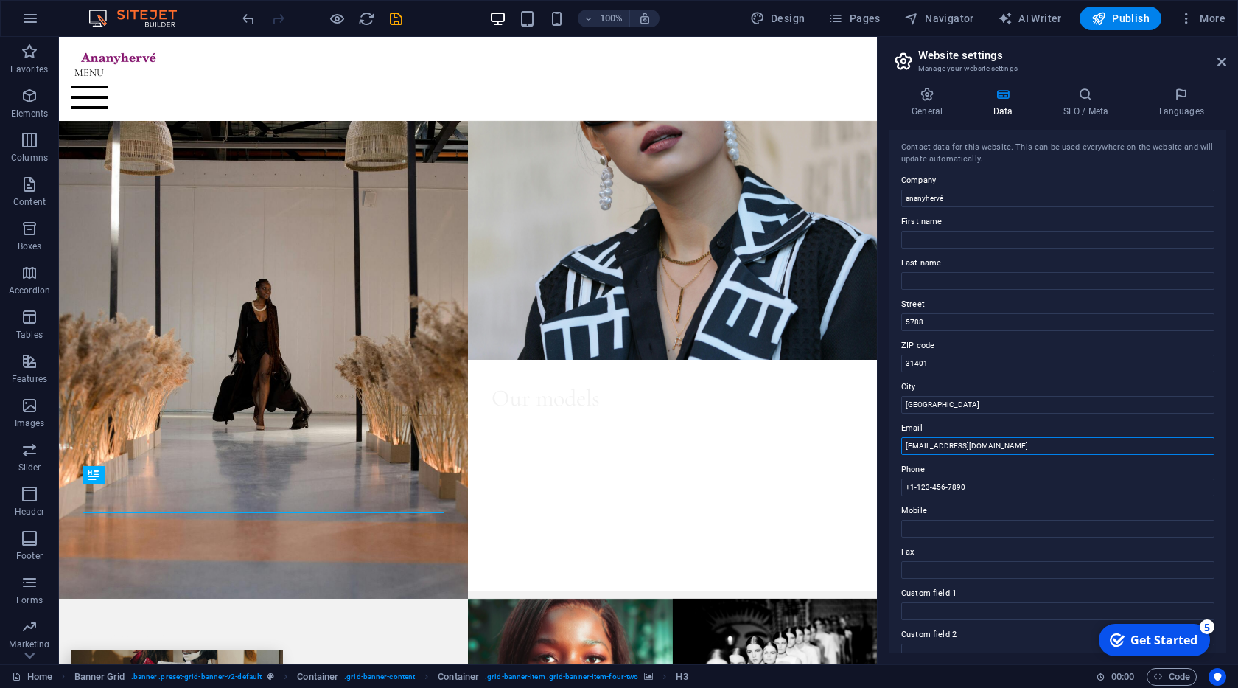
click at [903, 450] on input "house@ananyherve.com" at bounding box center [1057, 446] width 313 height 18
type input "[EMAIL_ADDRESS][DOMAIN_NAME]"
click at [962, 490] on input "+1-123-456-7890" at bounding box center [1057, 487] width 313 height 18
click at [962, 491] on input "+1-123-456-7890" at bounding box center [1057, 487] width 313 height 18
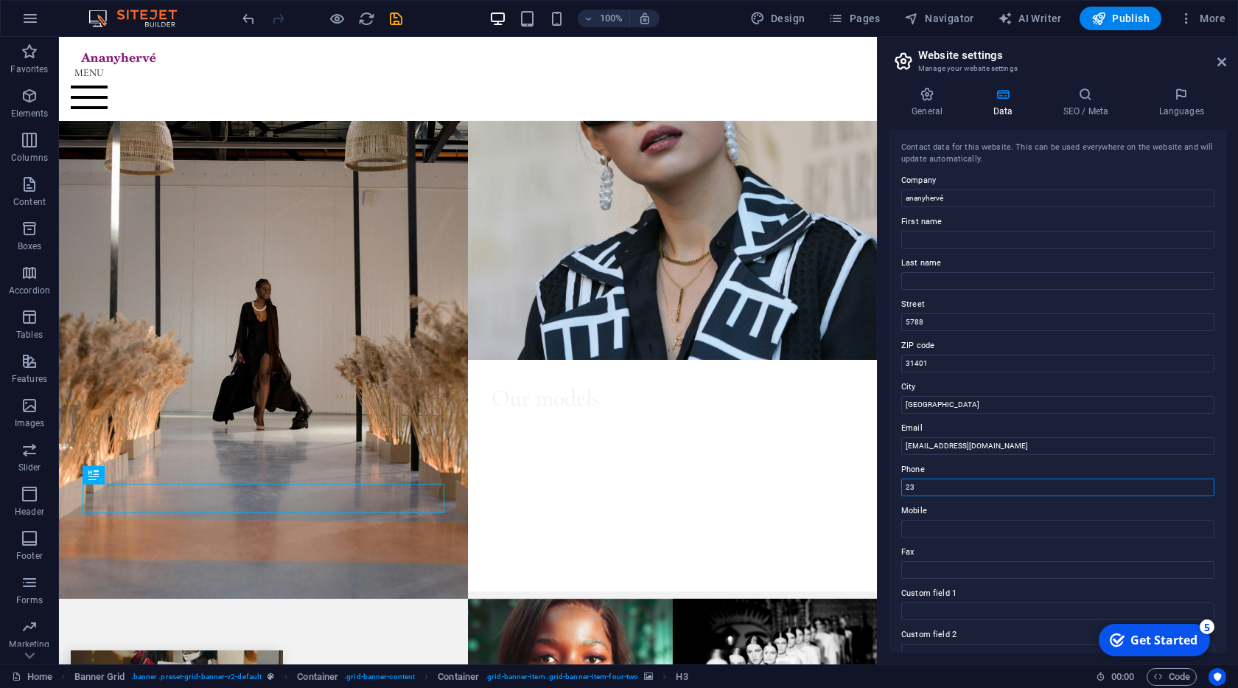
type input "2"
click at [956, 493] on input "[PHONE_NUMBER]" at bounding box center [1057, 487] width 313 height 18
type input "[PHONE_NUMBER]"
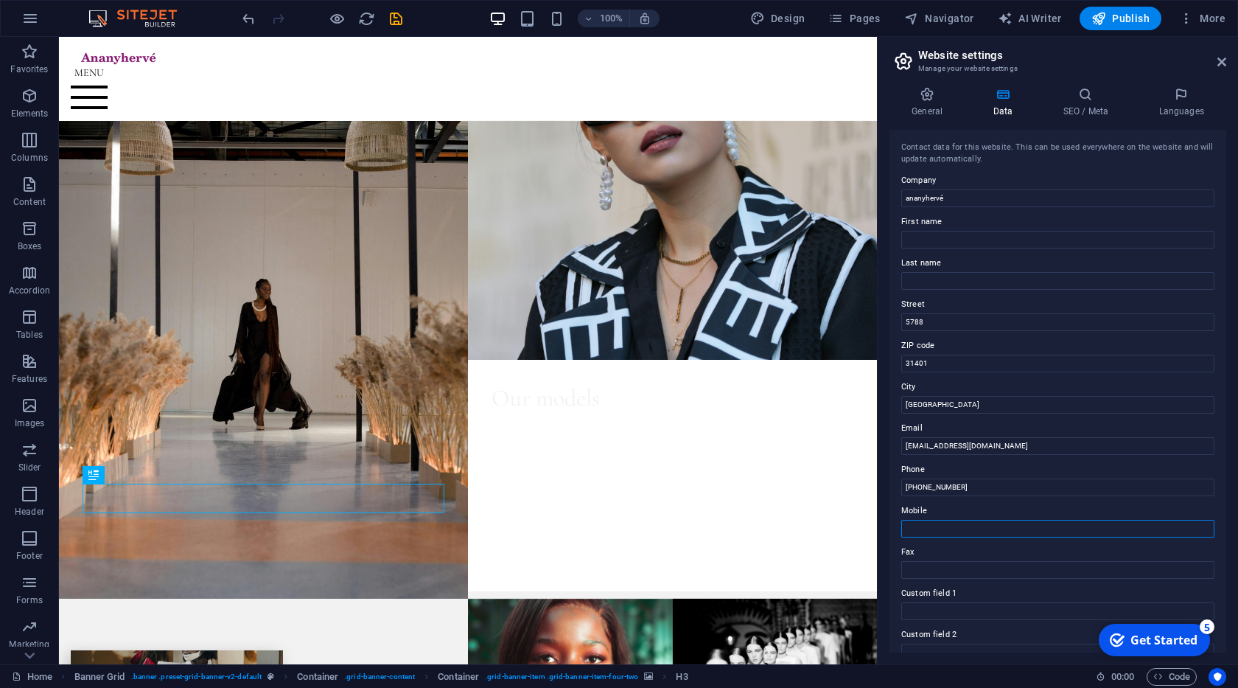
click at [958, 526] on input "Mobile" at bounding box center [1057, 529] width 313 height 18
paste input "[PHONE_NUMBER]"
type input "[PHONE_NUMBER]"
click at [914, 358] on input "31401" at bounding box center [1057, 363] width 313 height 18
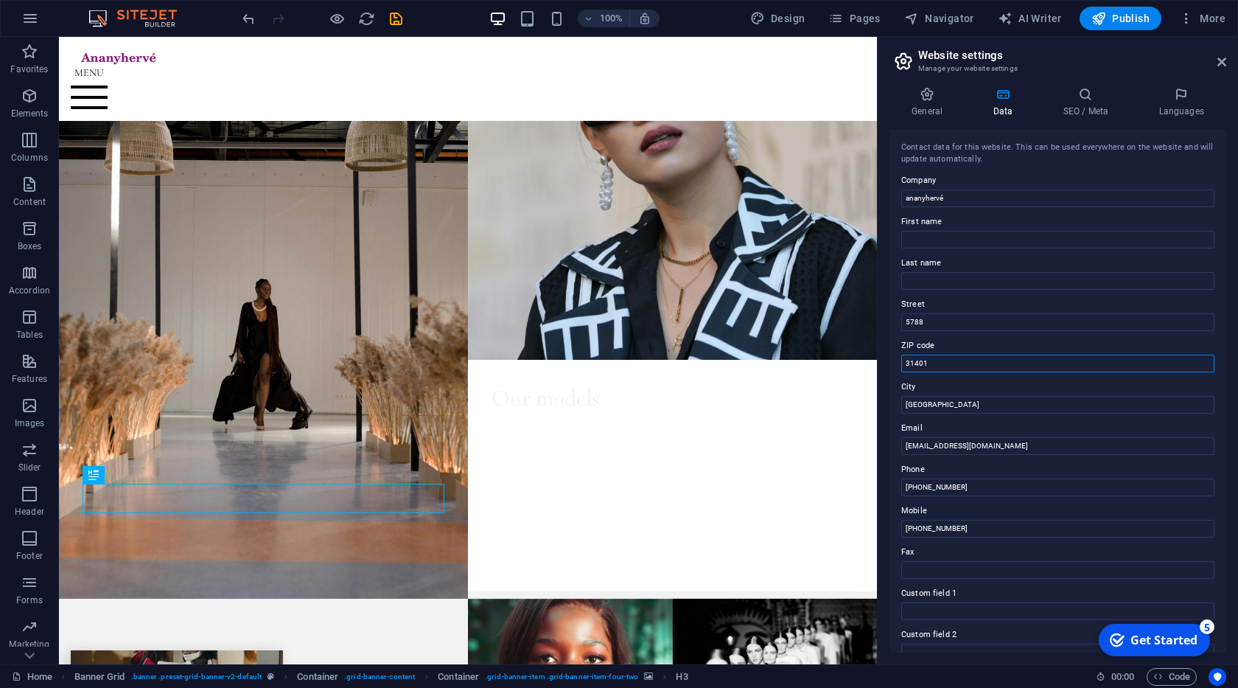
click at [914, 358] on input "31401" at bounding box center [1057, 363] width 313 height 18
drag, startPoint x: 911, startPoint y: 200, endPoint x: 899, endPoint y: 202, distance: 12.0
click at [901, 202] on input "ananyhervé" at bounding box center [1057, 198] width 313 height 18
type input "Ananyhervé"
click at [935, 115] on h4 "General" at bounding box center [929, 102] width 81 height 31
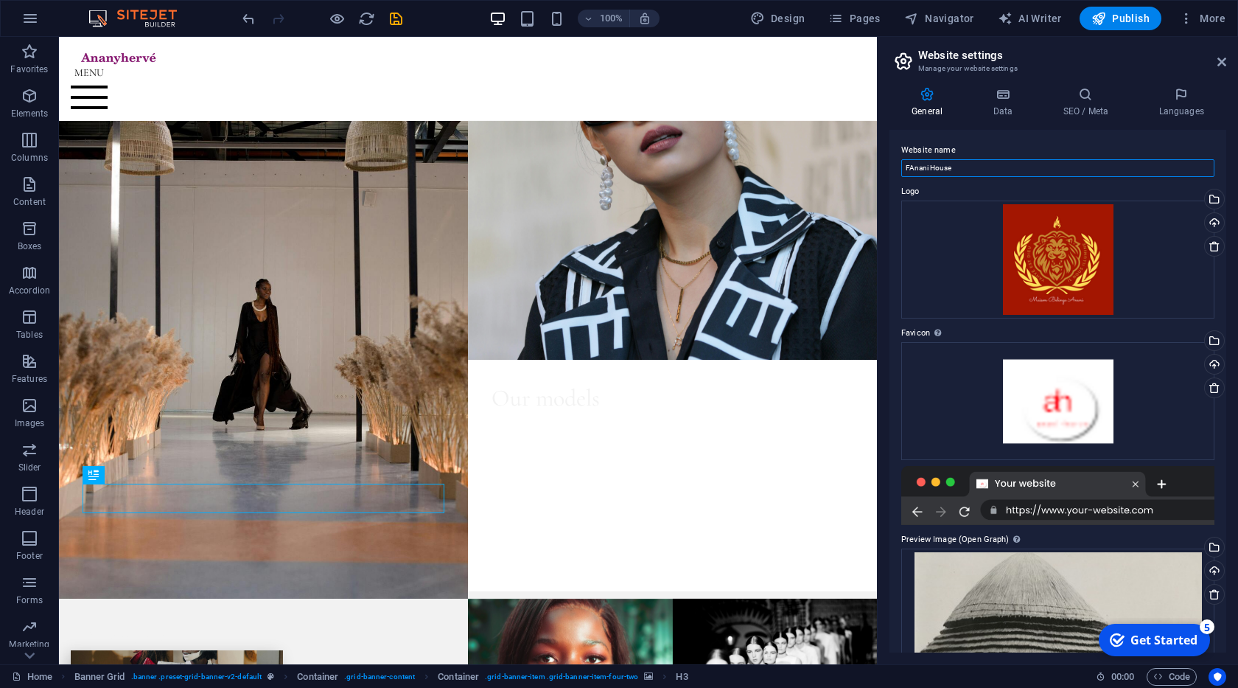
click at [932, 162] on input "FAnani House" at bounding box center [1057, 168] width 313 height 18
type input "ANANYHERVE FASHION"
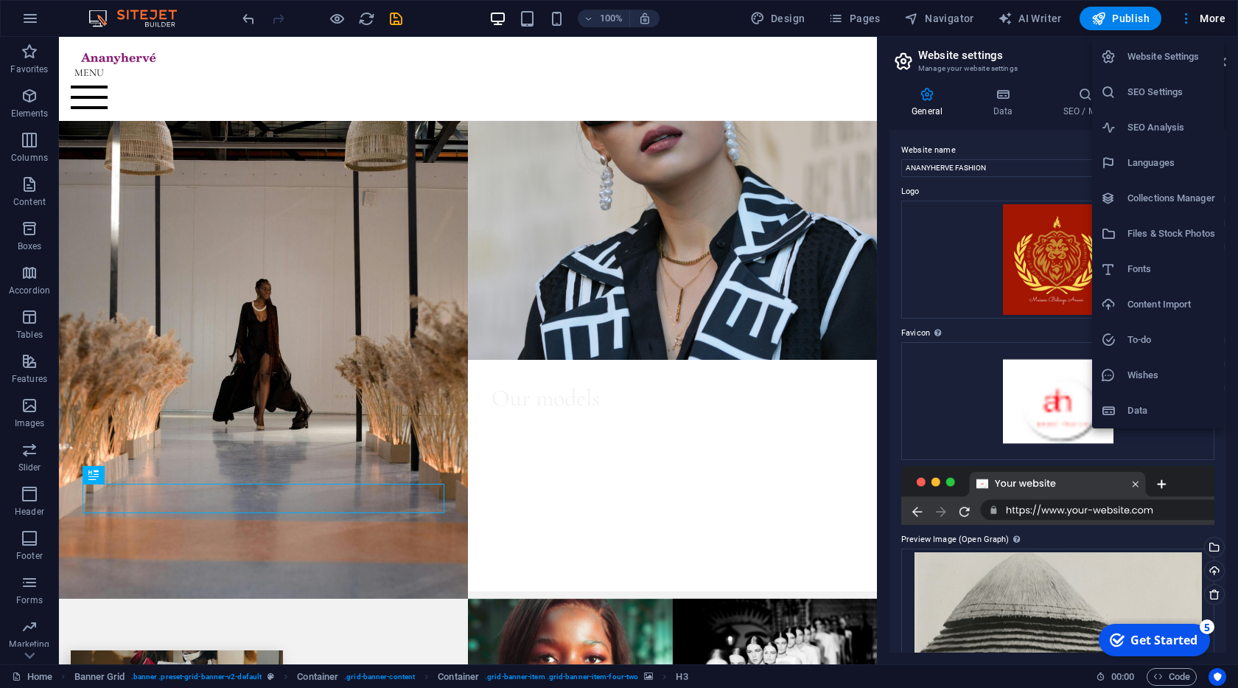
click at [1144, 234] on h6 "Files & Stock Photos" at bounding box center [1171, 234] width 88 height 18
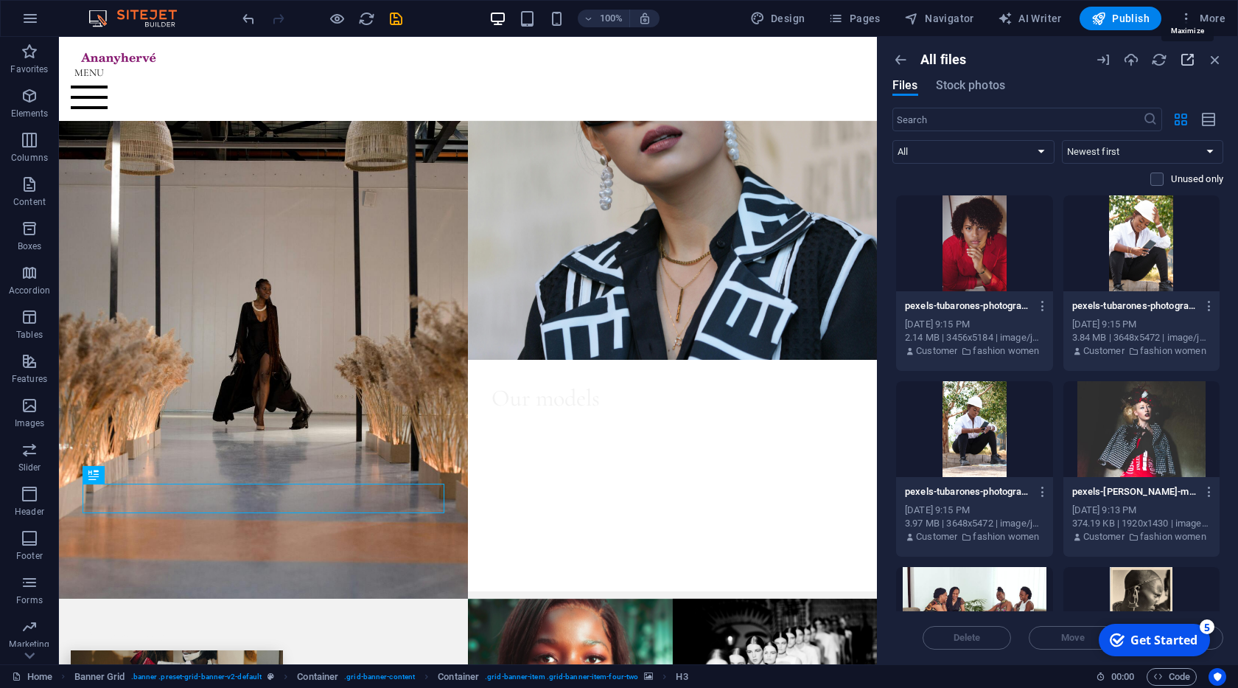
click at [1186, 63] on icon "button" at bounding box center [1187, 60] width 16 height 16
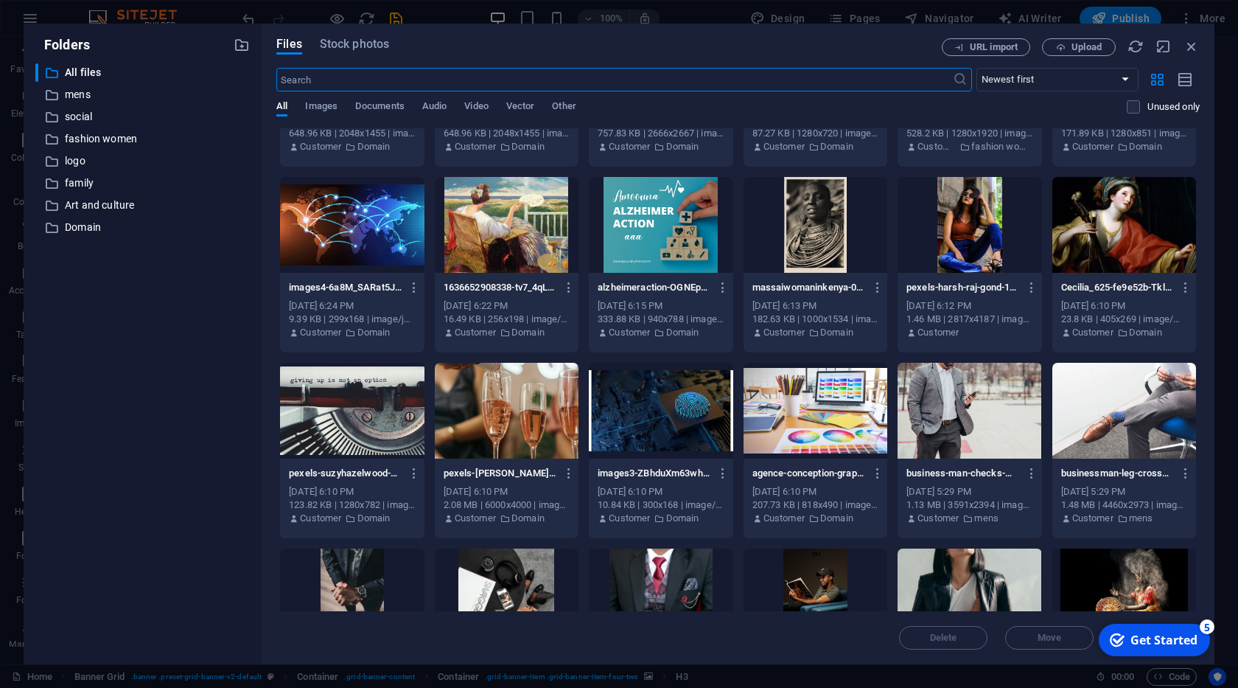
scroll to position [278, 0]
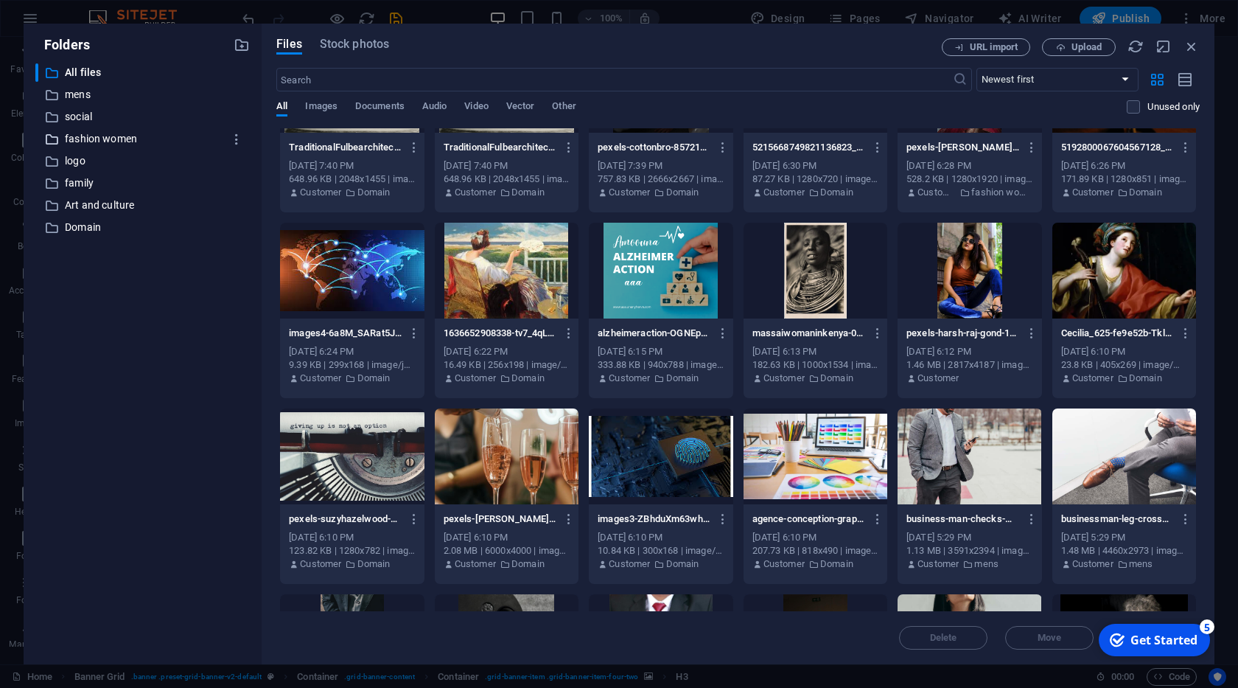
click at [132, 136] on p "fashion women" at bounding box center [144, 138] width 158 height 17
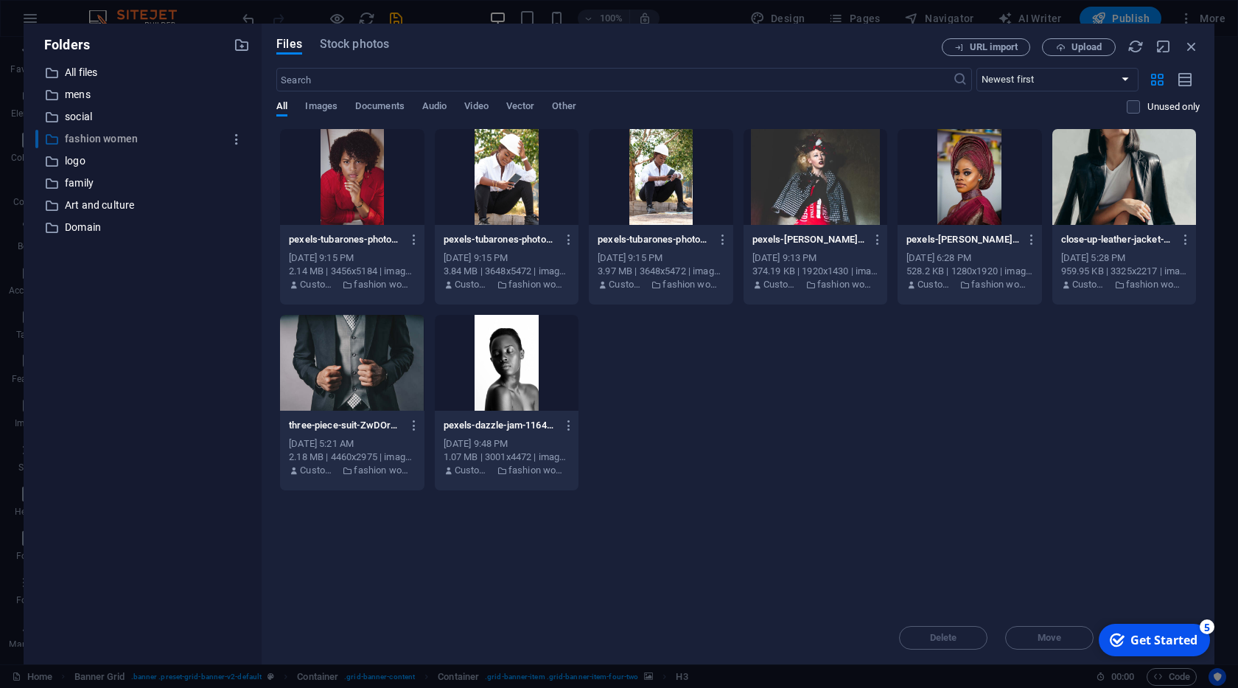
scroll to position [0, 0]
click at [90, 179] on p "family" at bounding box center [144, 183] width 158 height 17
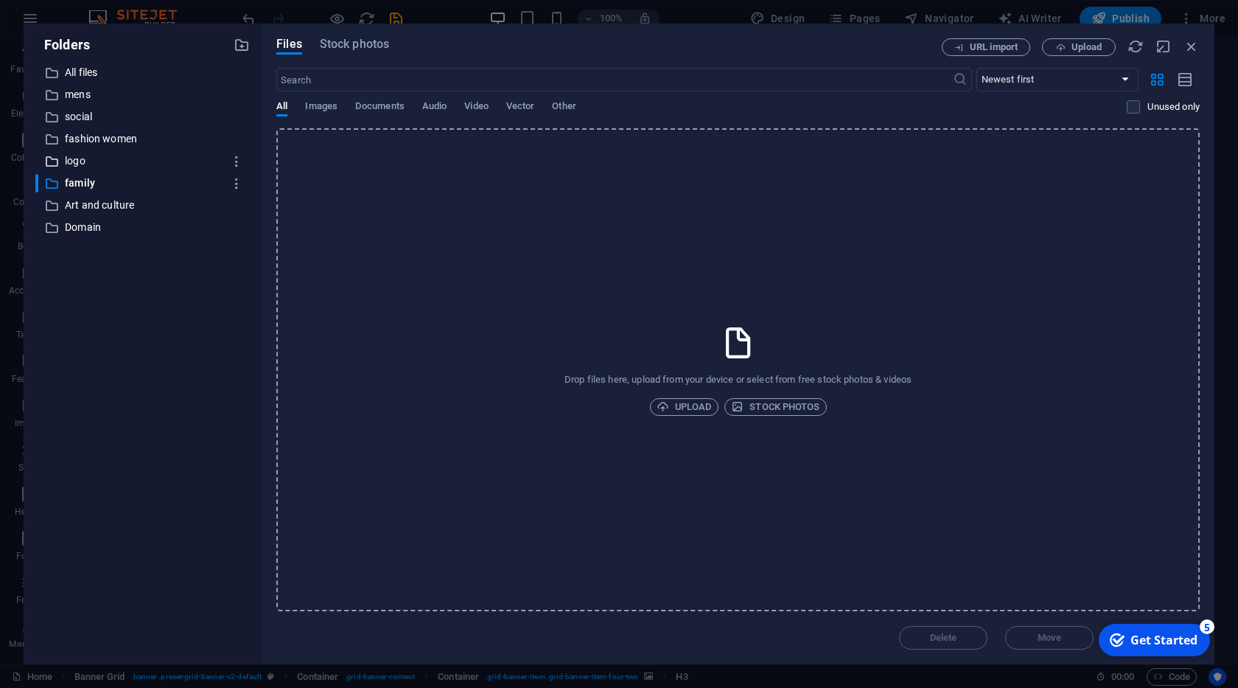
click at [91, 161] on p "logo" at bounding box center [144, 161] width 158 height 17
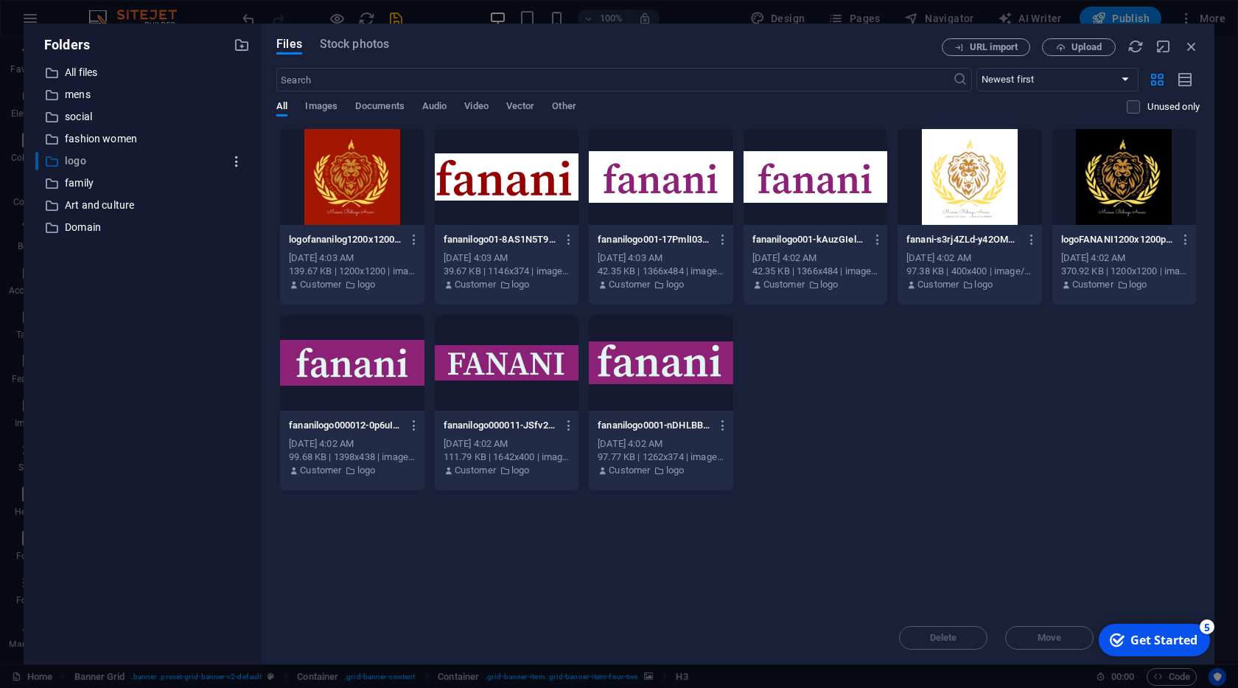
click at [239, 160] on icon "button" at bounding box center [236, 161] width 15 height 15
click at [233, 232] on h6 "Download" at bounding box center [249, 235] width 43 height 18
click at [102, 225] on p "Domain" at bounding box center [144, 227] width 158 height 17
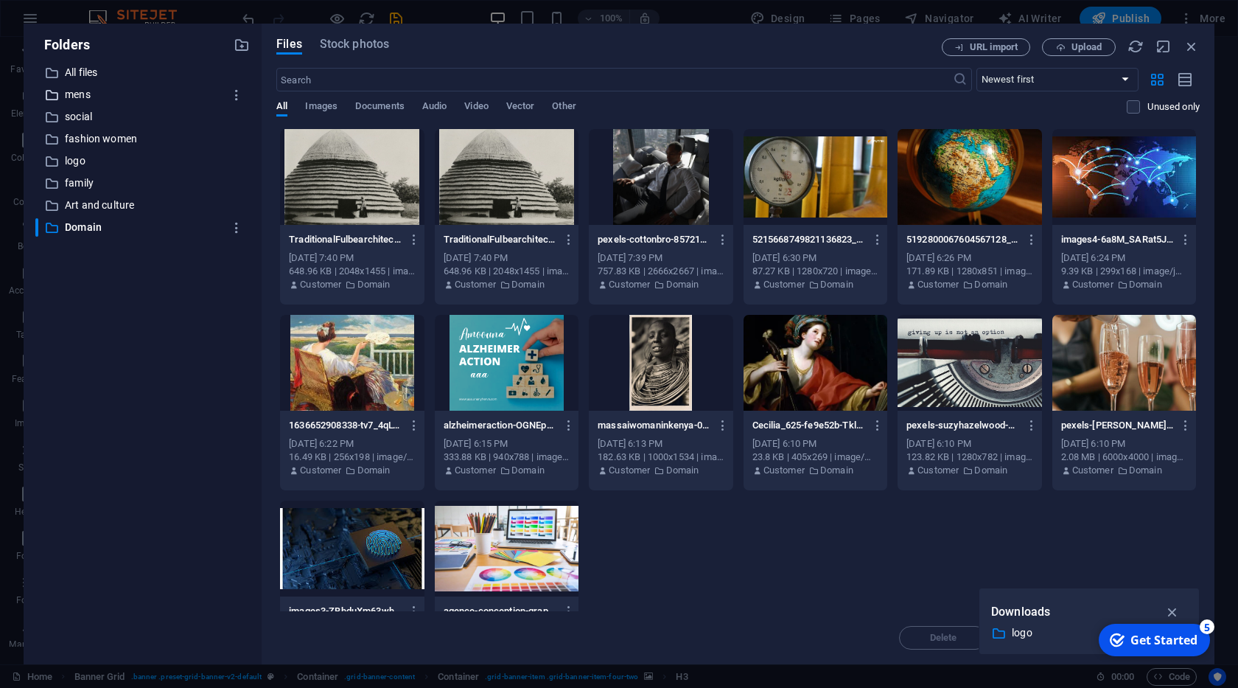
click at [103, 100] on p "mens" at bounding box center [144, 94] width 158 height 17
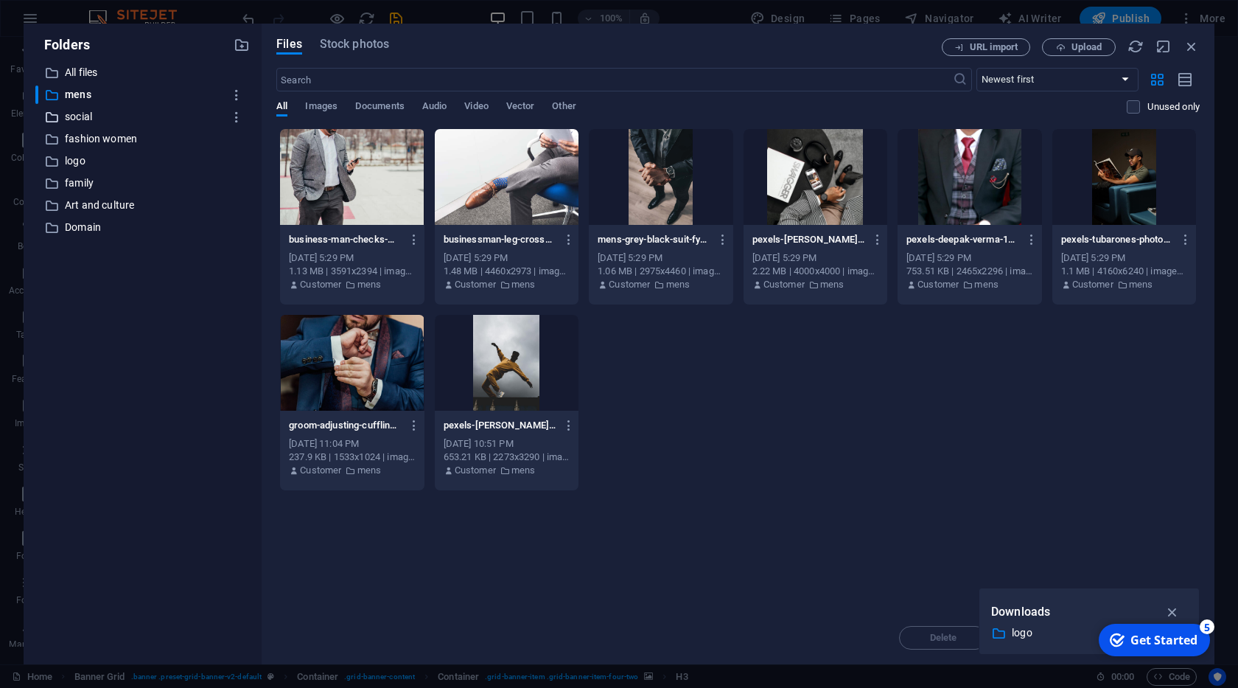
click at [117, 118] on p "social" at bounding box center [144, 116] width 158 height 17
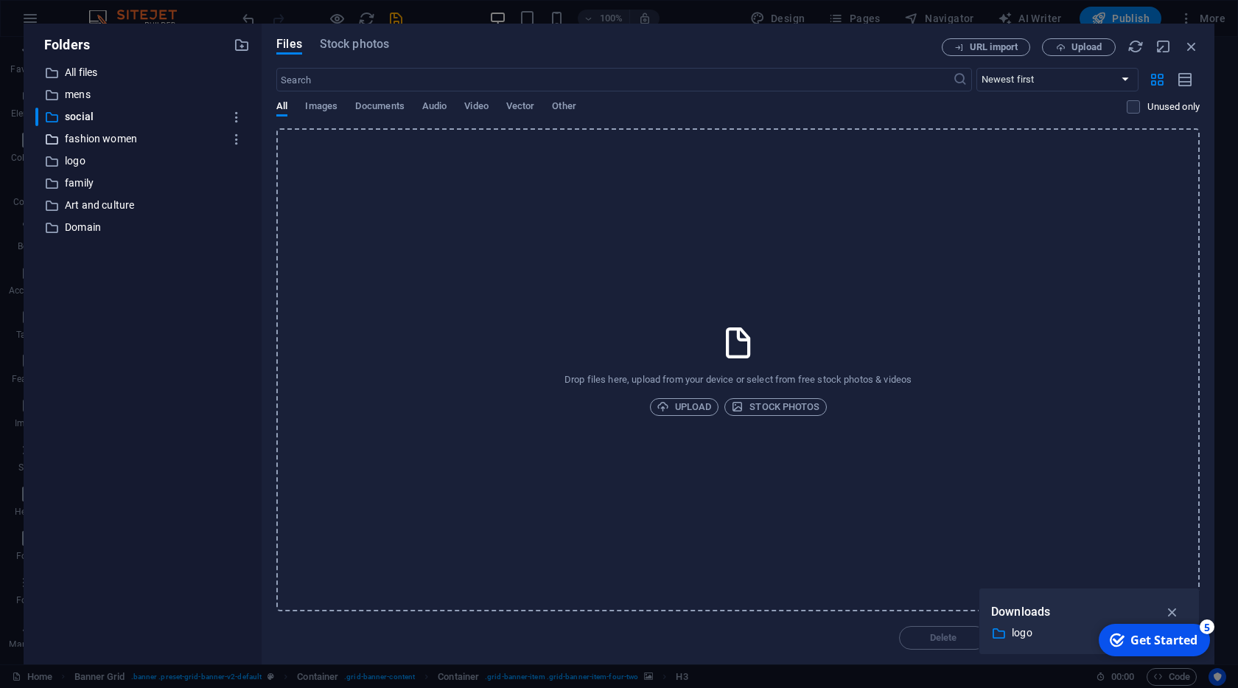
click at [116, 141] on p "fashion women" at bounding box center [144, 138] width 158 height 17
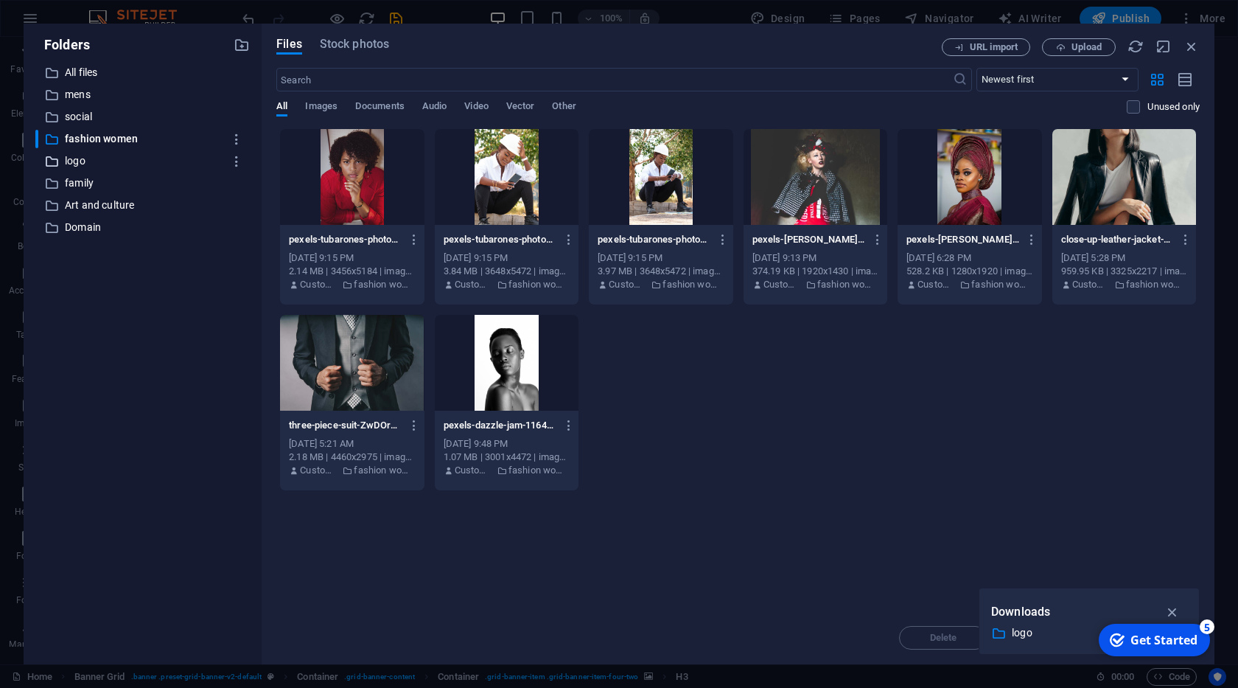
click at [107, 161] on p "logo" at bounding box center [144, 161] width 158 height 17
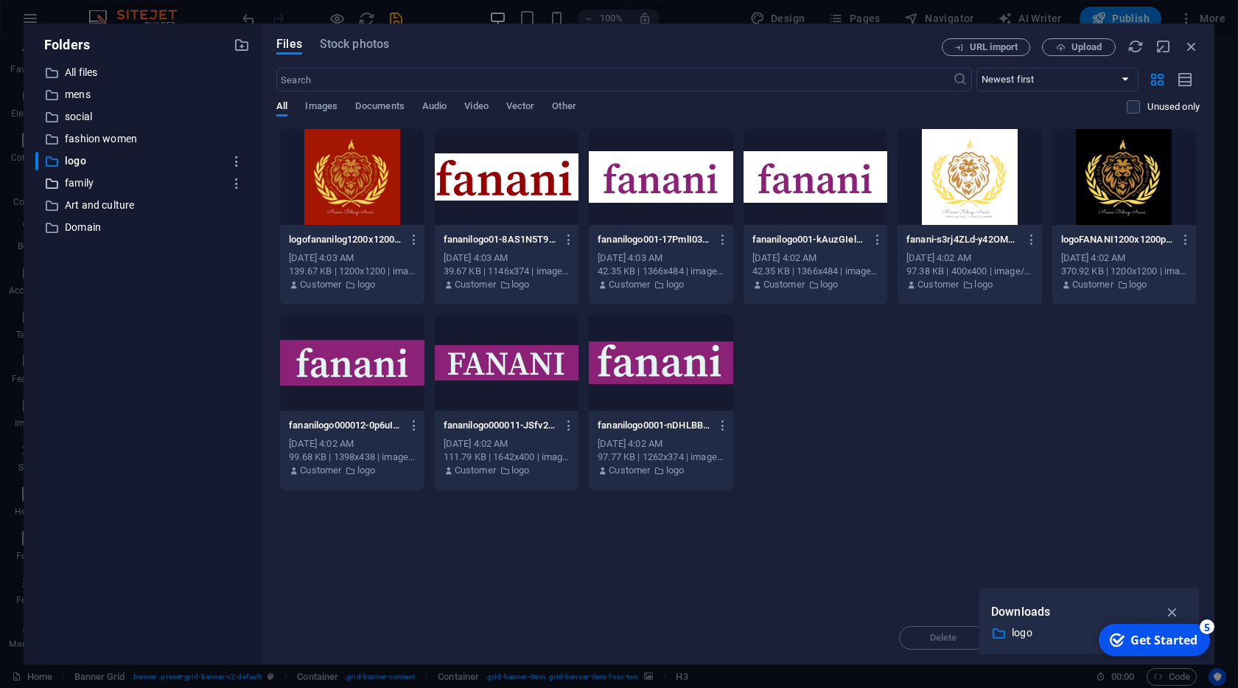
click at [106, 182] on p "family" at bounding box center [144, 183] width 158 height 17
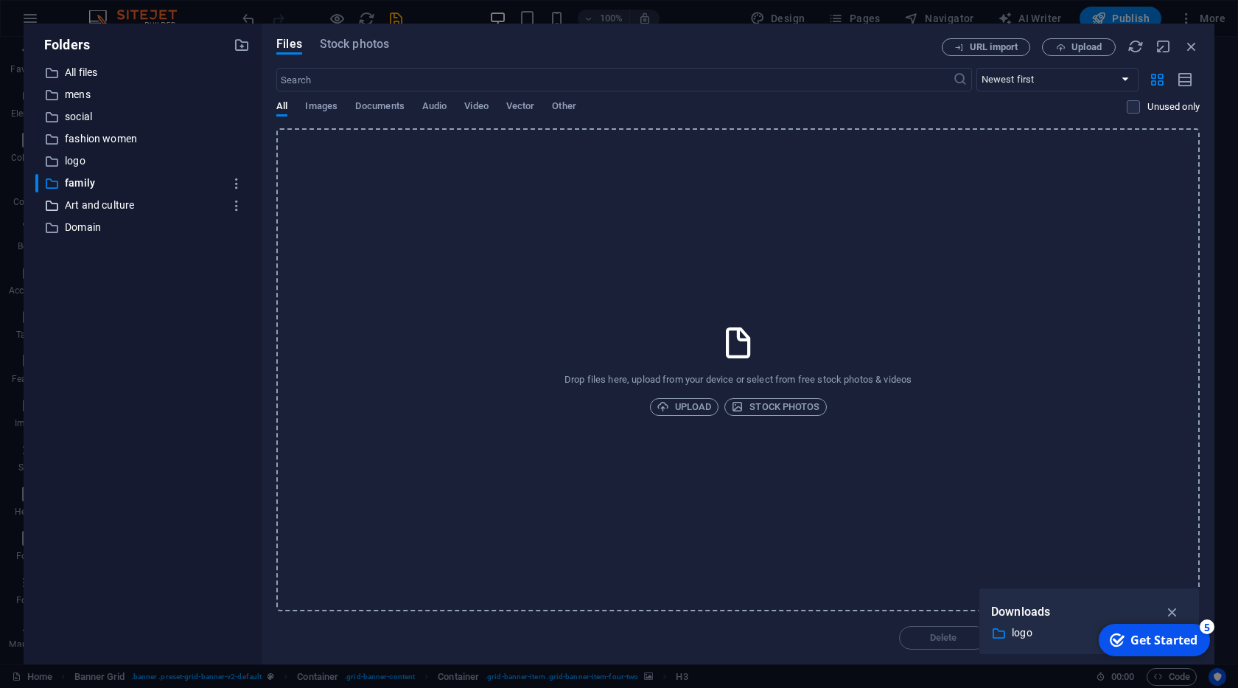
click at [139, 199] on p "Art and culture" at bounding box center [144, 205] width 158 height 17
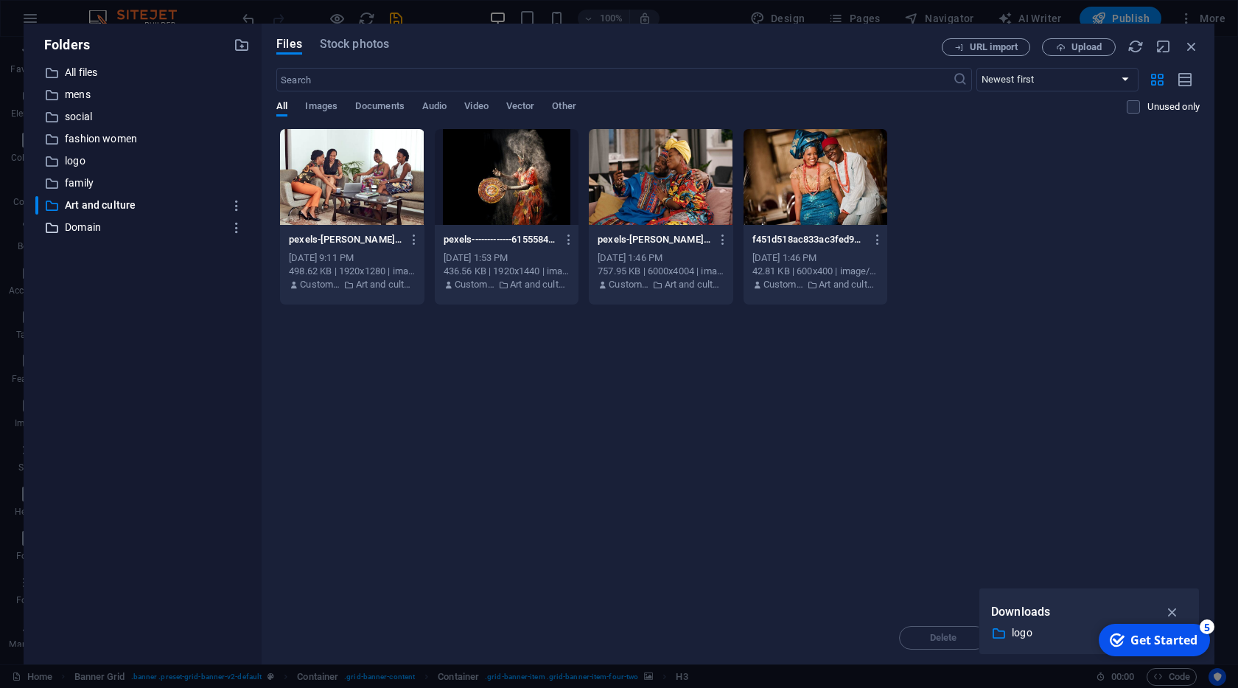
click at [139, 226] on p "Domain" at bounding box center [144, 227] width 158 height 17
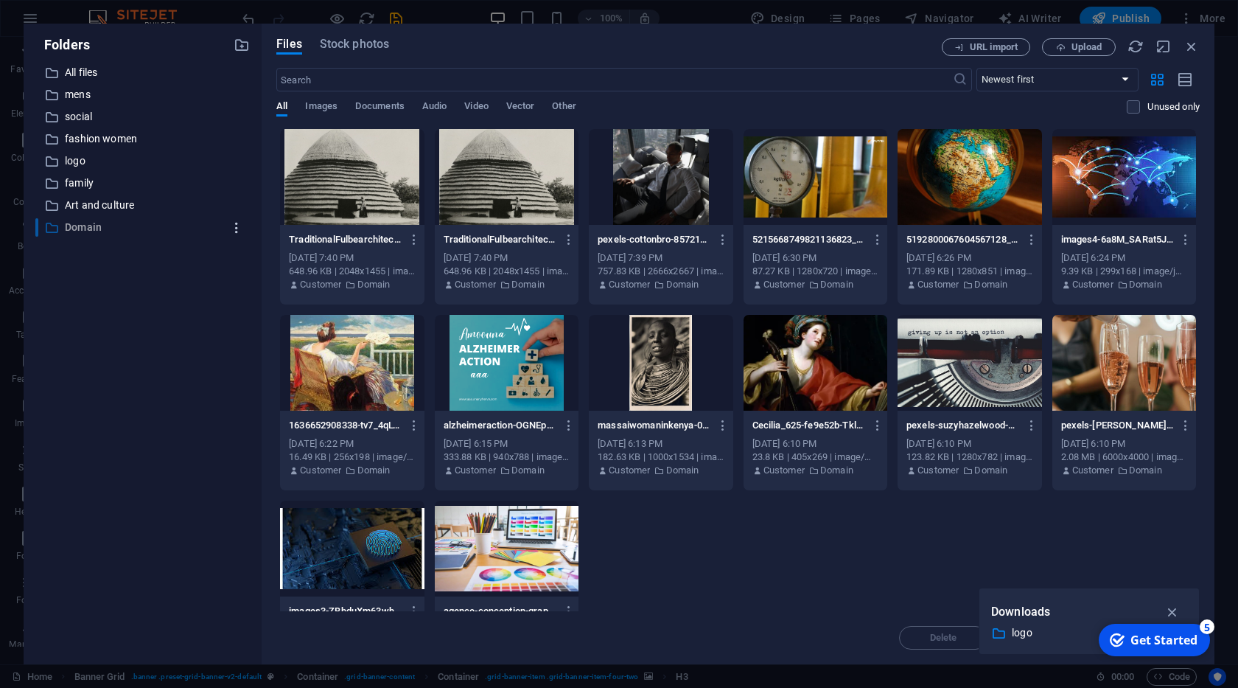
click at [236, 227] on icon "button" at bounding box center [236, 227] width 15 height 15
click at [248, 308] on h6 "Download" at bounding box center [249, 302] width 43 height 18
click at [83, 74] on p "All files" at bounding box center [144, 72] width 158 height 17
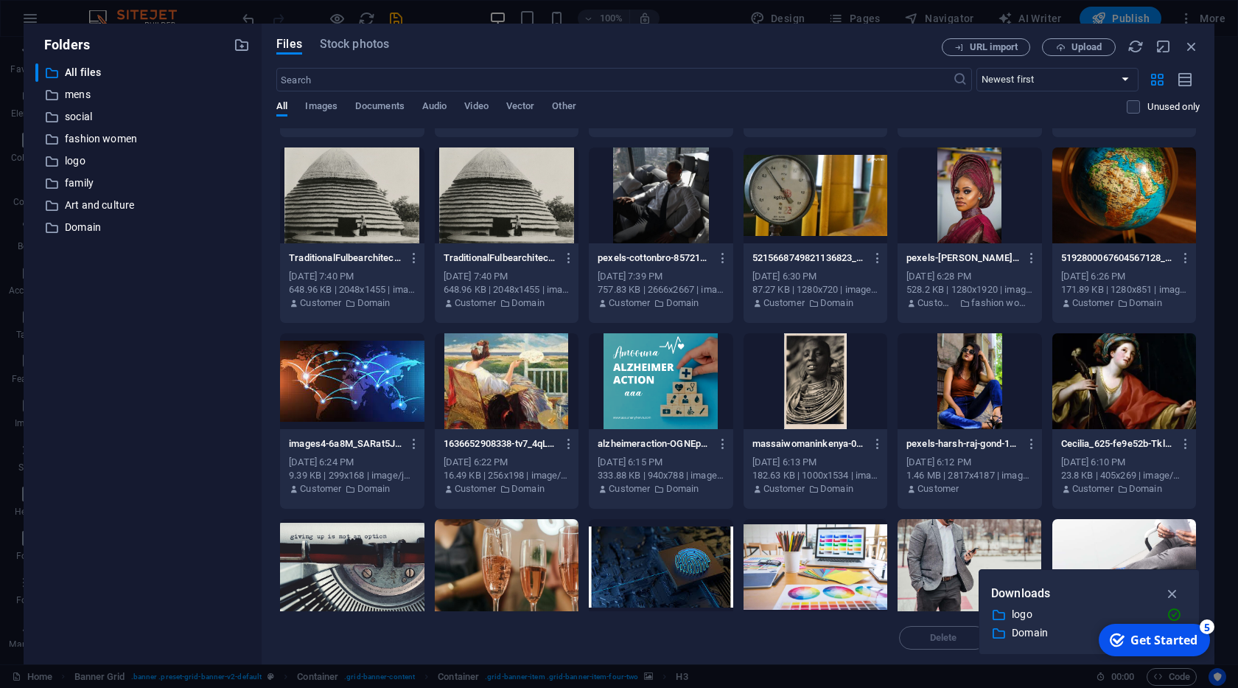
scroll to position [150, 0]
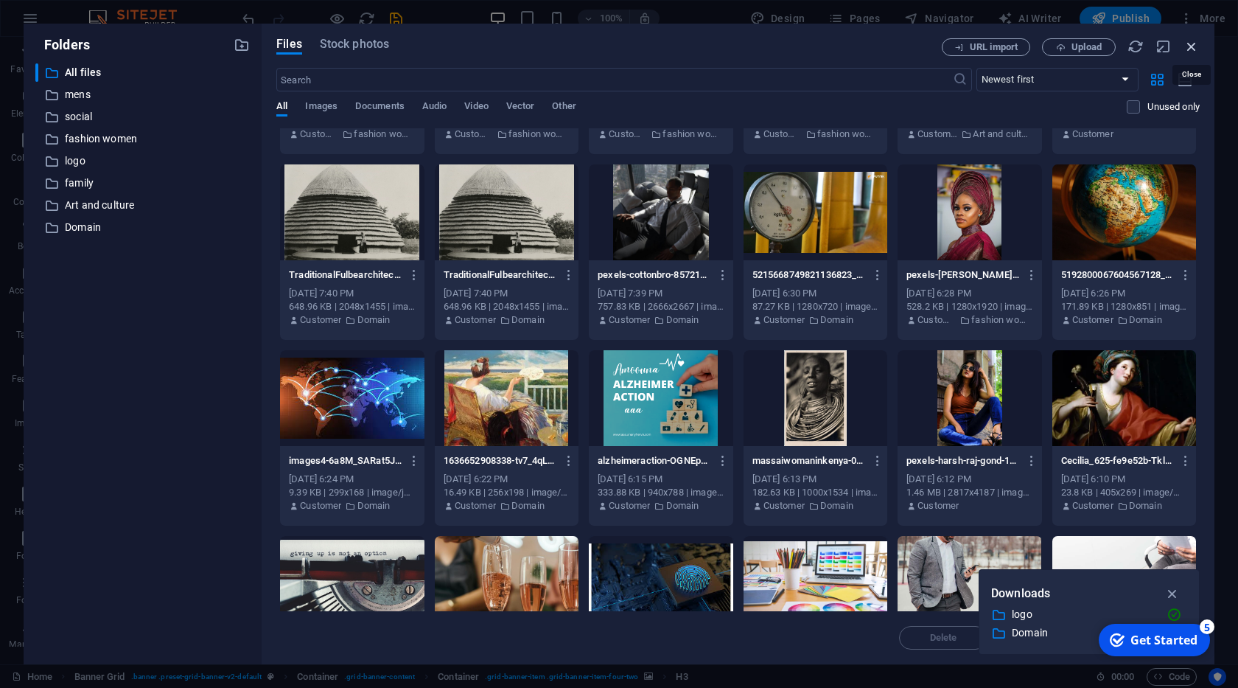
click at [1192, 51] on icon "button" at bounding box center [1191, 46] width 16 height 16
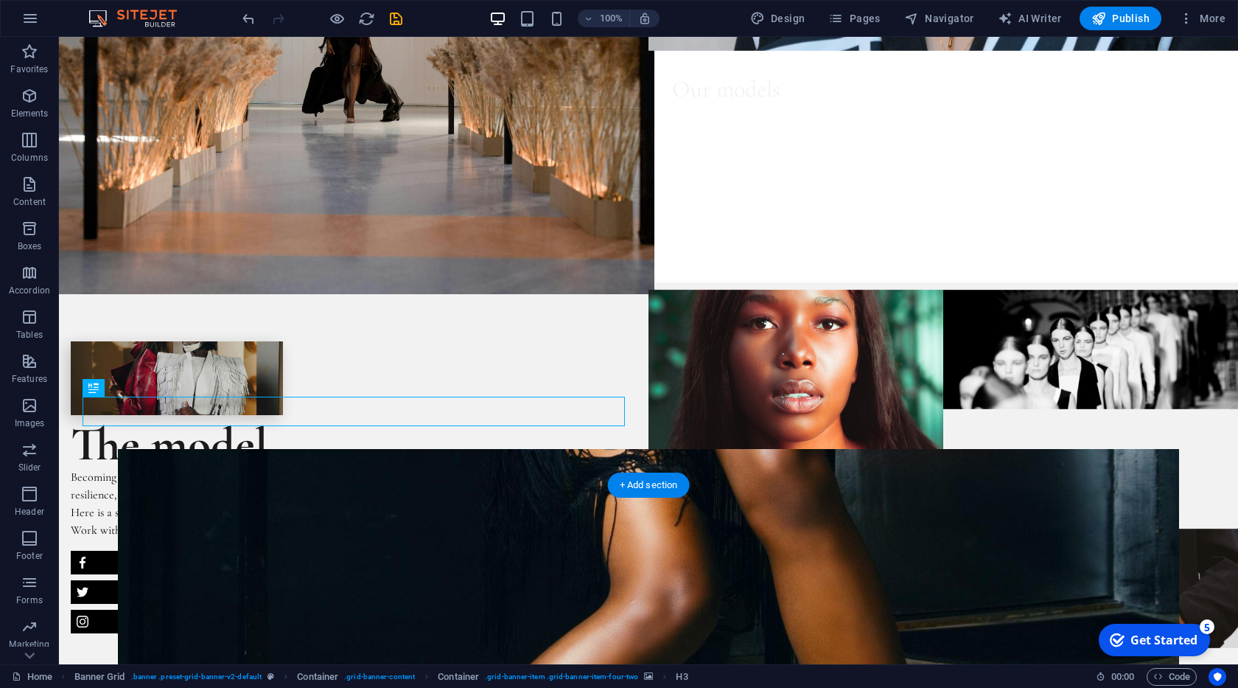
scroll to position [336, 0]
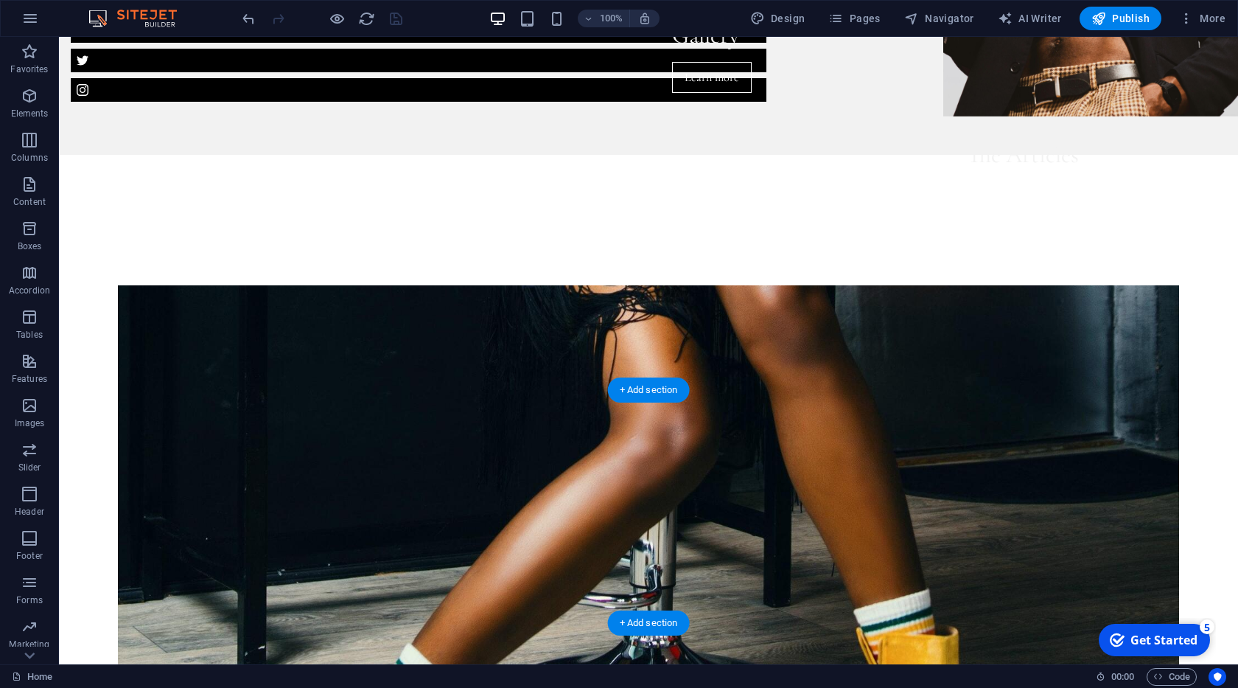
scroll to position [1092, 0]
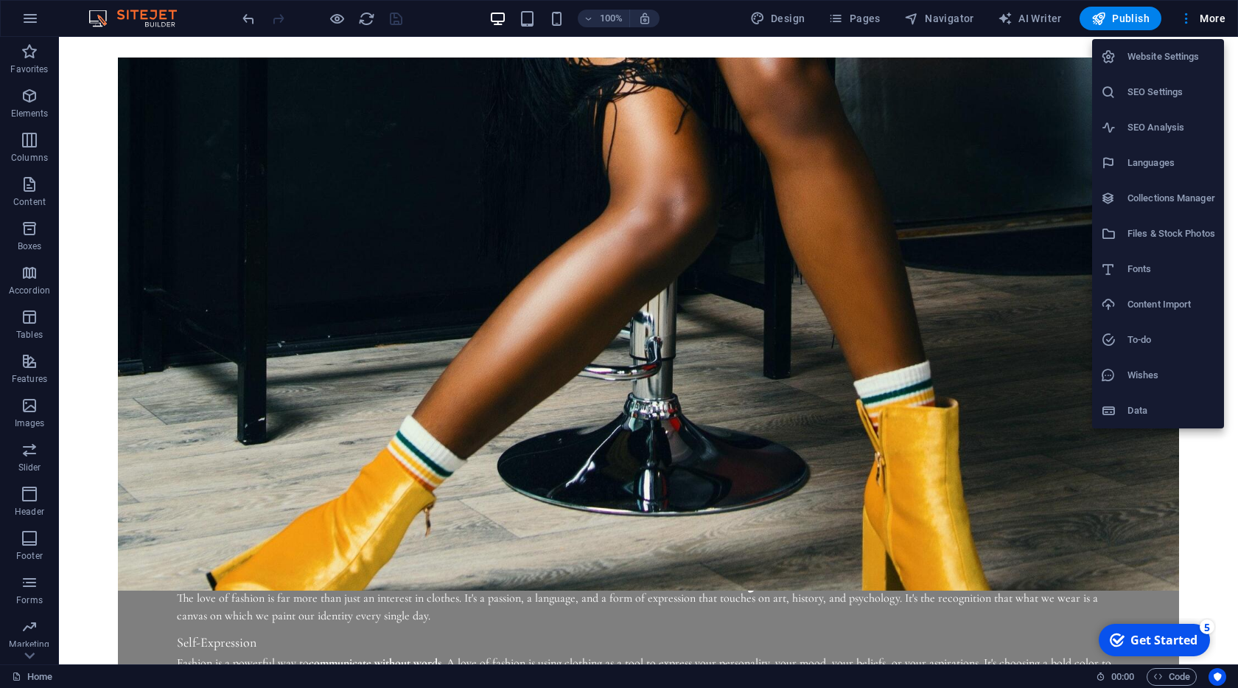
click at [1157, 408] on h6 "Data" at bounding box center [1171, 411] width 88 height 18
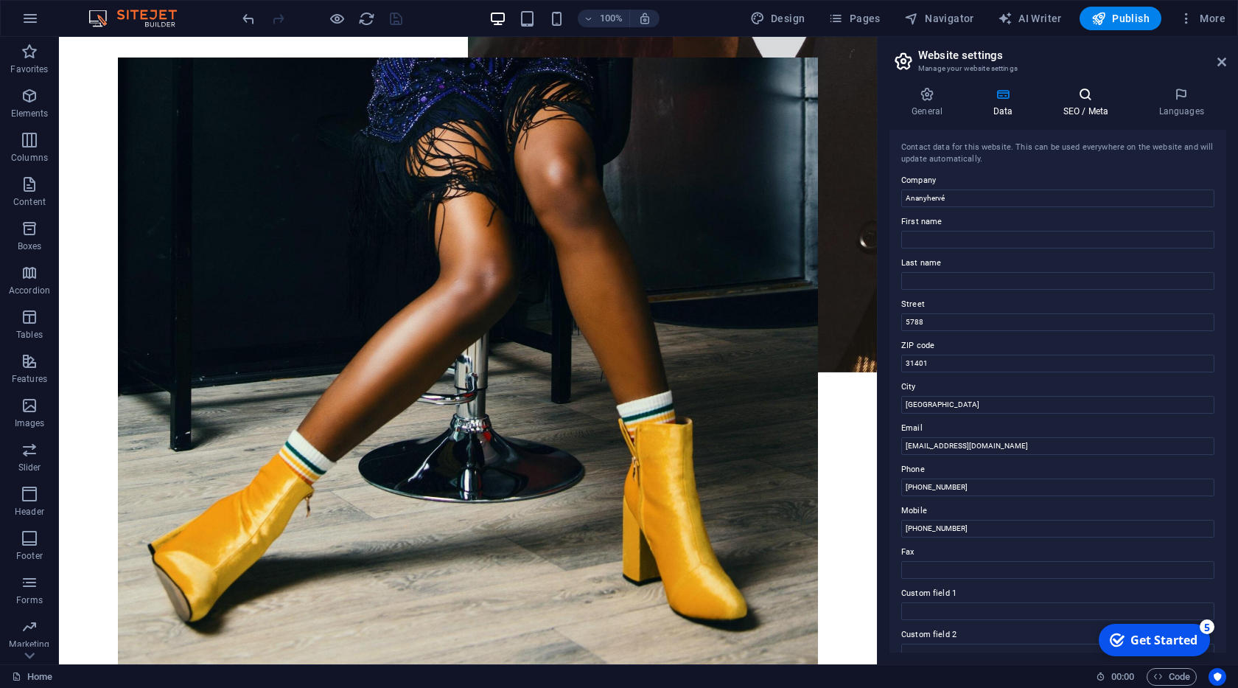
click at [1084, 105] on h4 "SEO / Meta" at bounding box center [1089, 102] width 96 height 31
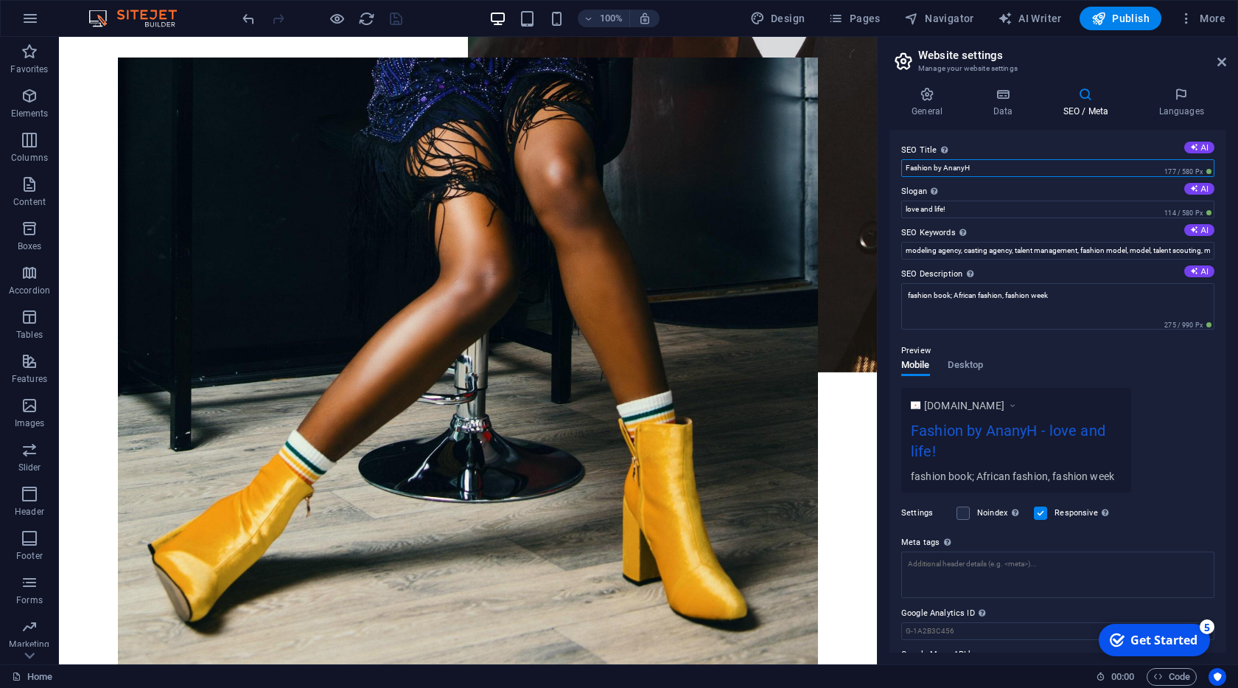
click at [929, 169] on input "Fashion by AnanyH" at bounding box center [1057, 168] width 313 height 18
type input "Ananyhervé fashion"
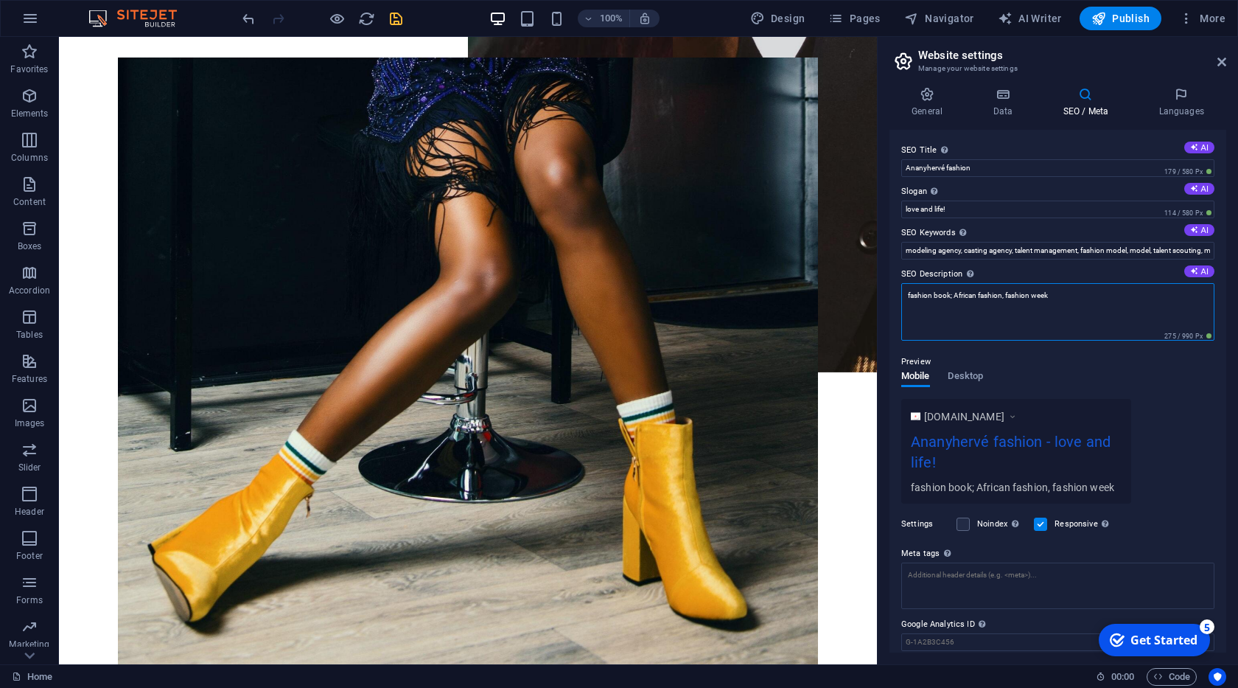
click at [958, 300] on textarea "fashion book; African fashion, fashion week" at bounding box center [1057, 311] width 313 height 57
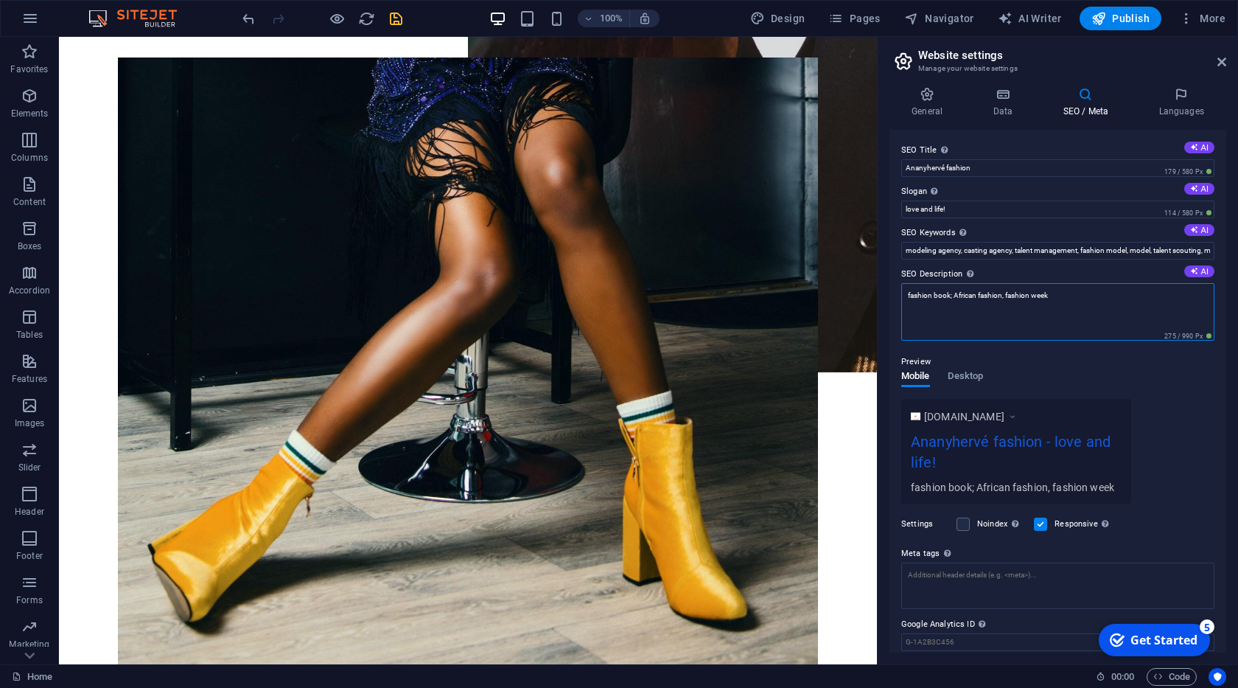
click at [958, 300] on textarea "fashion book; African fashion, fashion week" at bounding box center [1057, 311] width 313 height 57
click at [912, 295] on textarea "humour et amour" at bounding box center [1057, 311] width 313 height 57
click at [946, 301] on textarea "Humour et amour" at bounding box center [1057, 311] width 313 height 57
click at [945, 298] on textarea "Humour et amour" at bounding box center [1057, 311] width 313 height 57
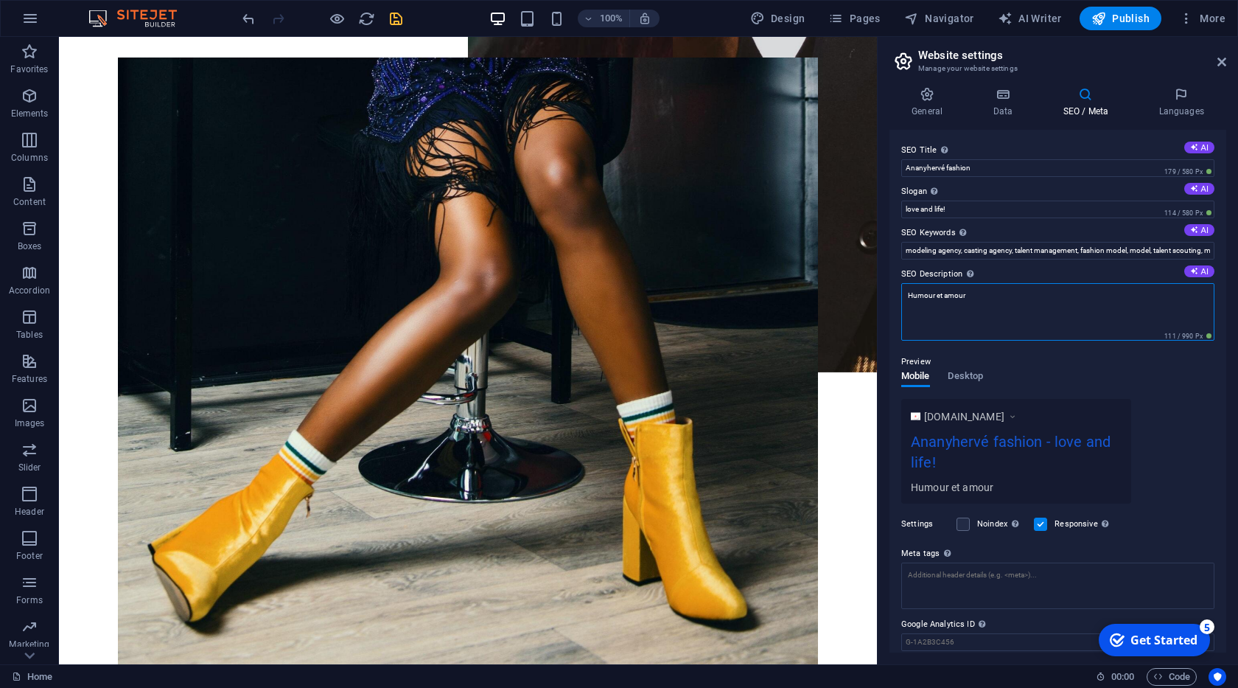
click at [948, 294] on textarea "Humour et amour" at bounding box center [1057, 311] width 313 height 57
click at [945, 288] on textarea "Humour et amour" at bounding box center [1057, 311] width 313 height 57
click at [951, 307] on textarea "Humour et amour" at bounding box center [1057, 311] width 313 height 57
click at [949, 293] on textarea "Humour et amour" at bounding box center [1057, 311] width 313 height 57
click at [931, 296] on textarea "Humour et Amour" at bounding box center [1057, 311] width 313 height 57
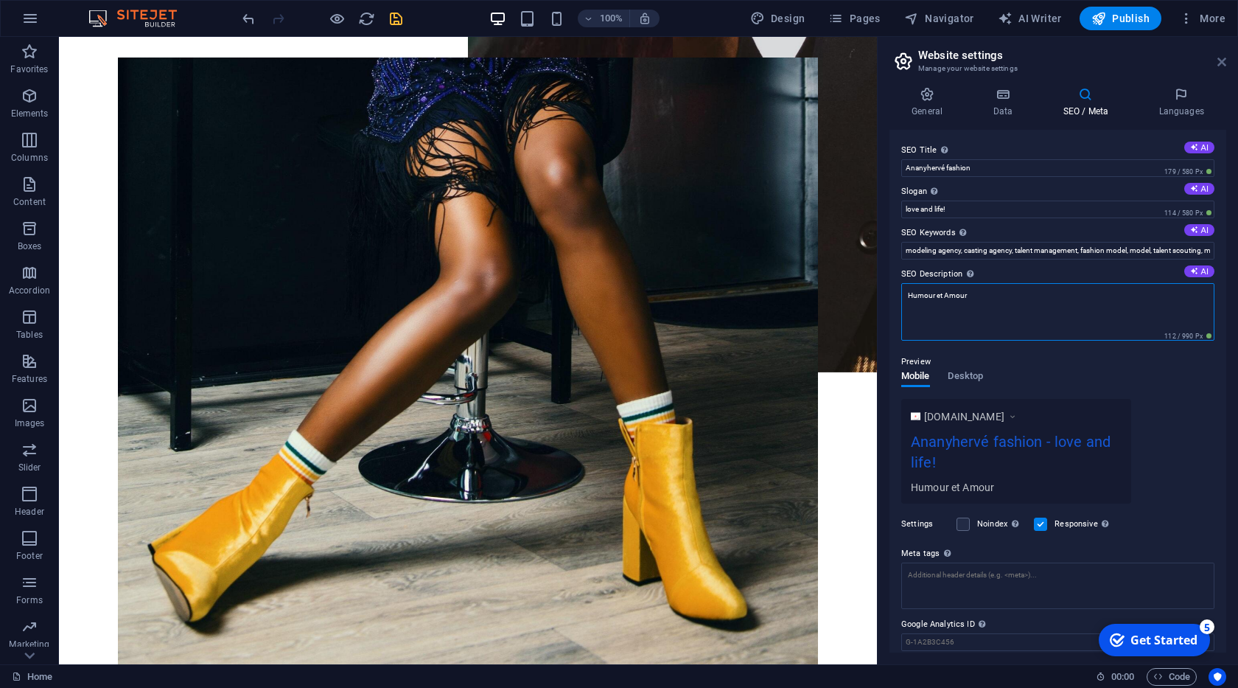
type textarea "Humour et Amour"
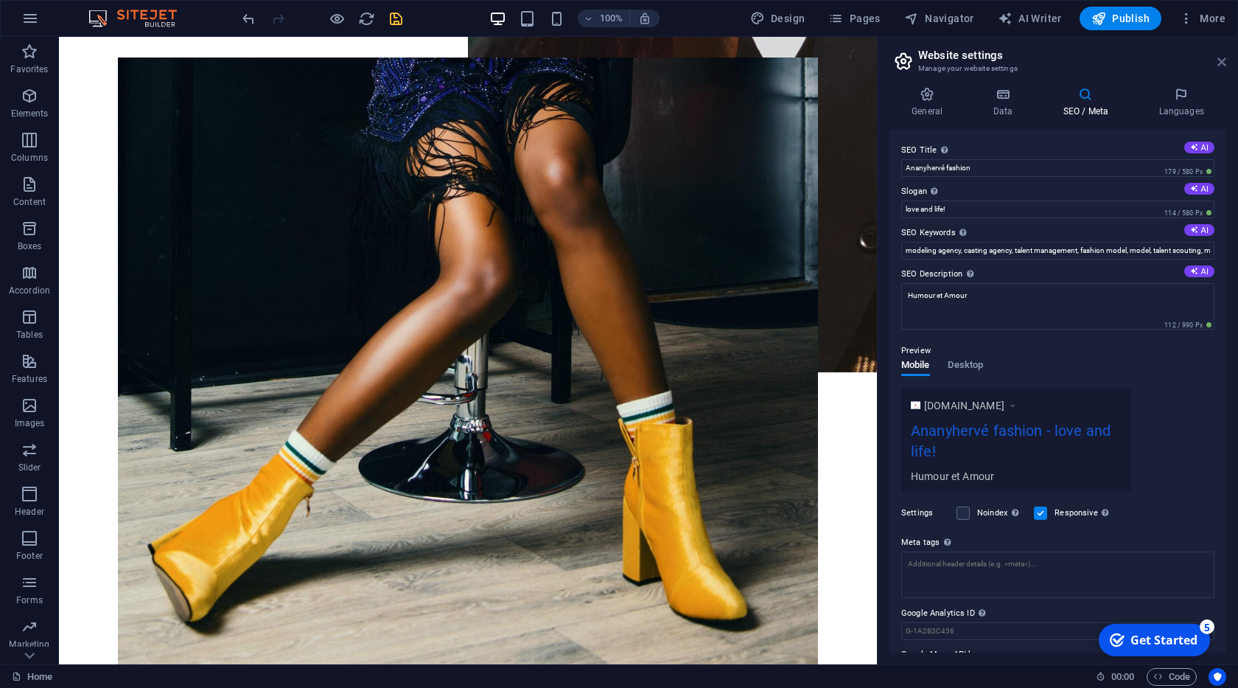
click at [1224, 62] on icon at bounding box center [1221, 62] width 9 height 12
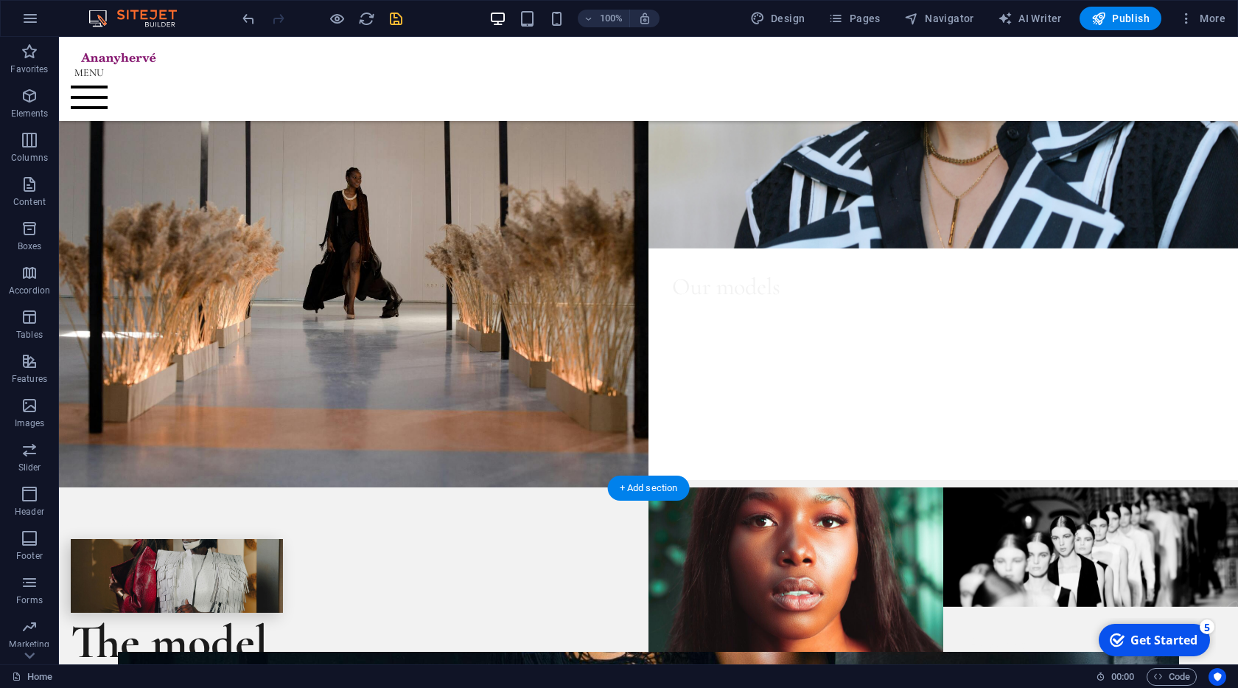
scroll to position [84, 0]
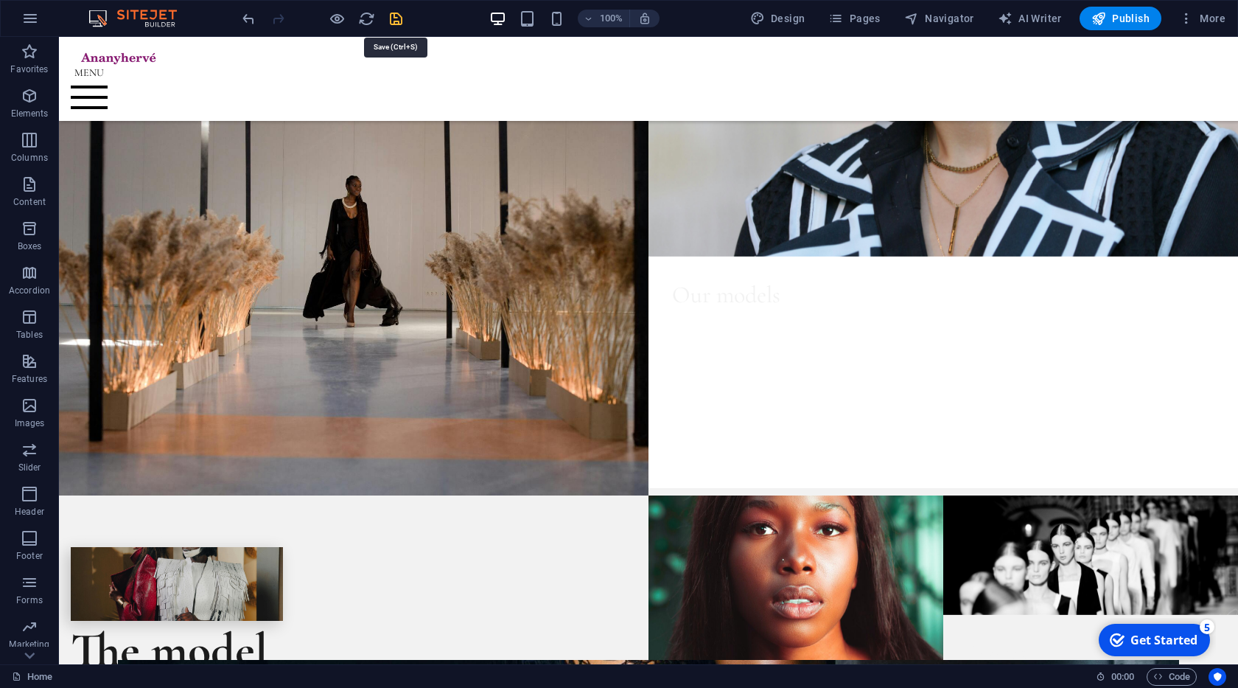
click at [394, 14] on icon "save" at bounding box center [396, 18] width 17 height 17
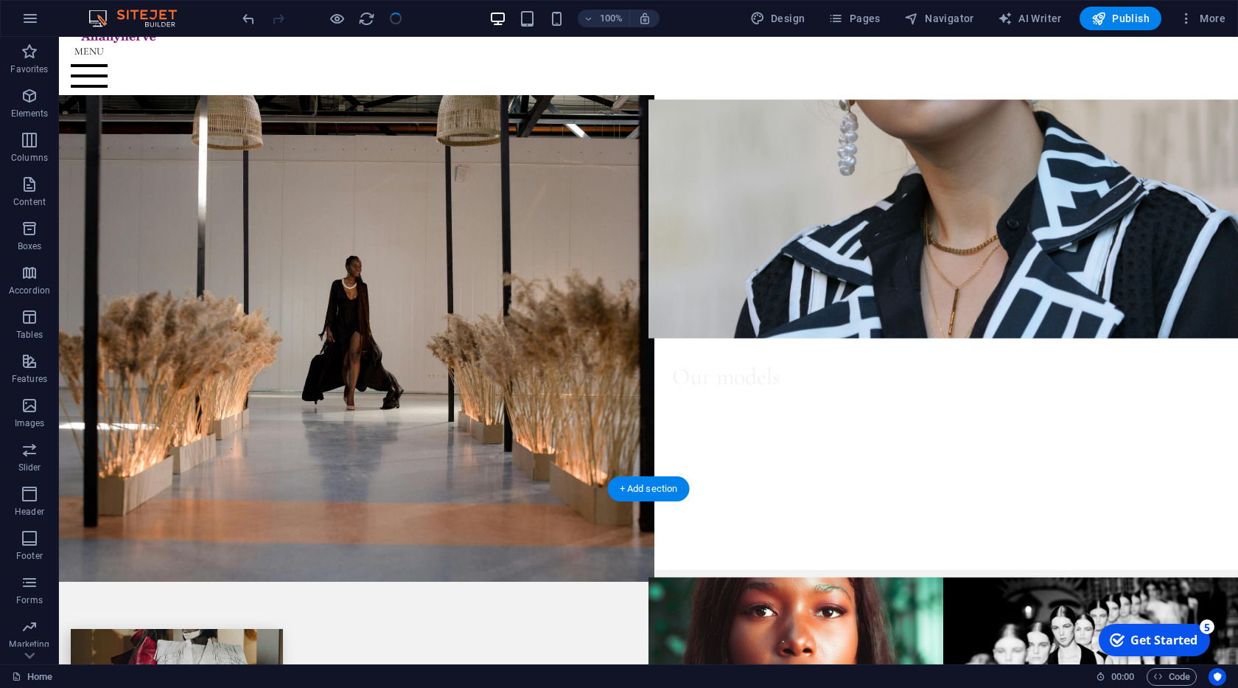
scroll to position [0, 0]
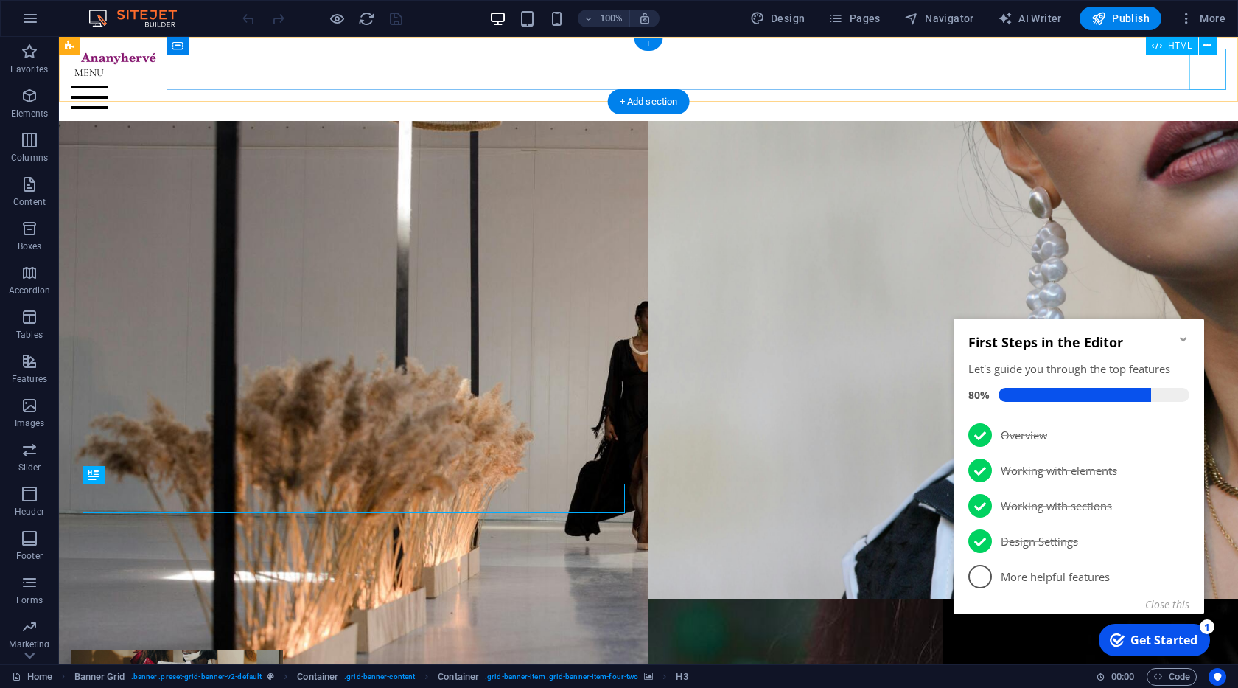
click at [1195, 77] on div at bounding box center [648, 88] width 1155 height 41
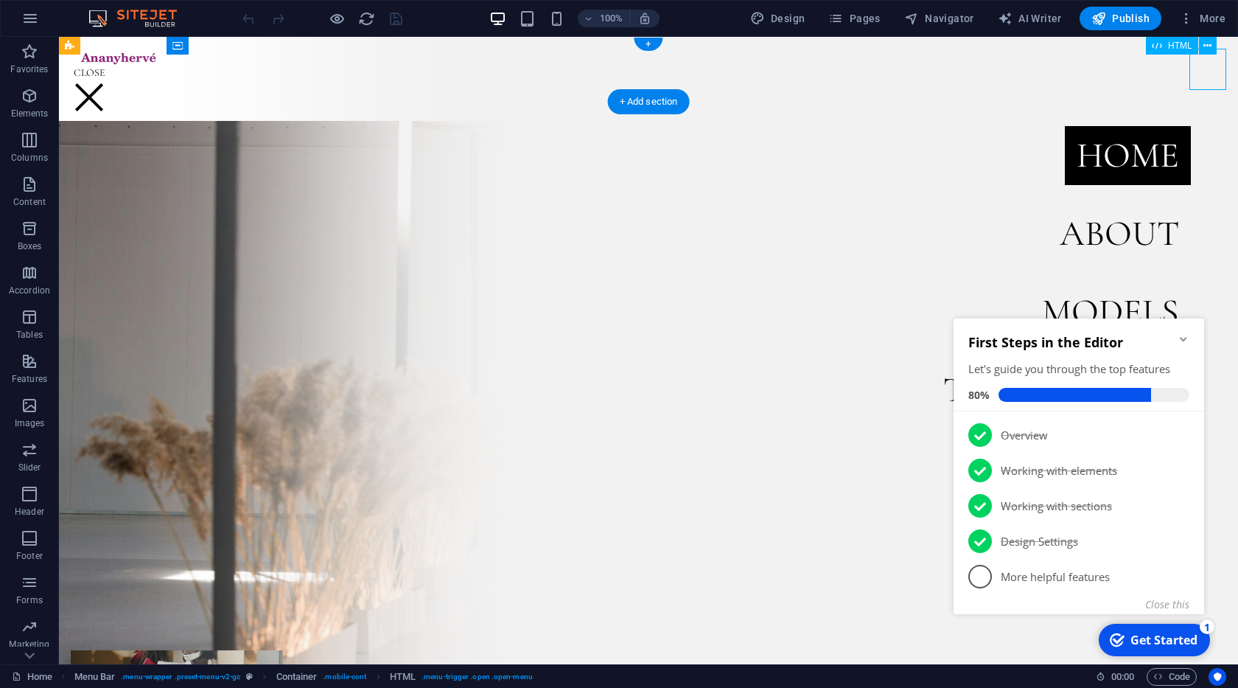
click at [1195, 77] on div at bounding box center [648, 88] width 1155 height 41
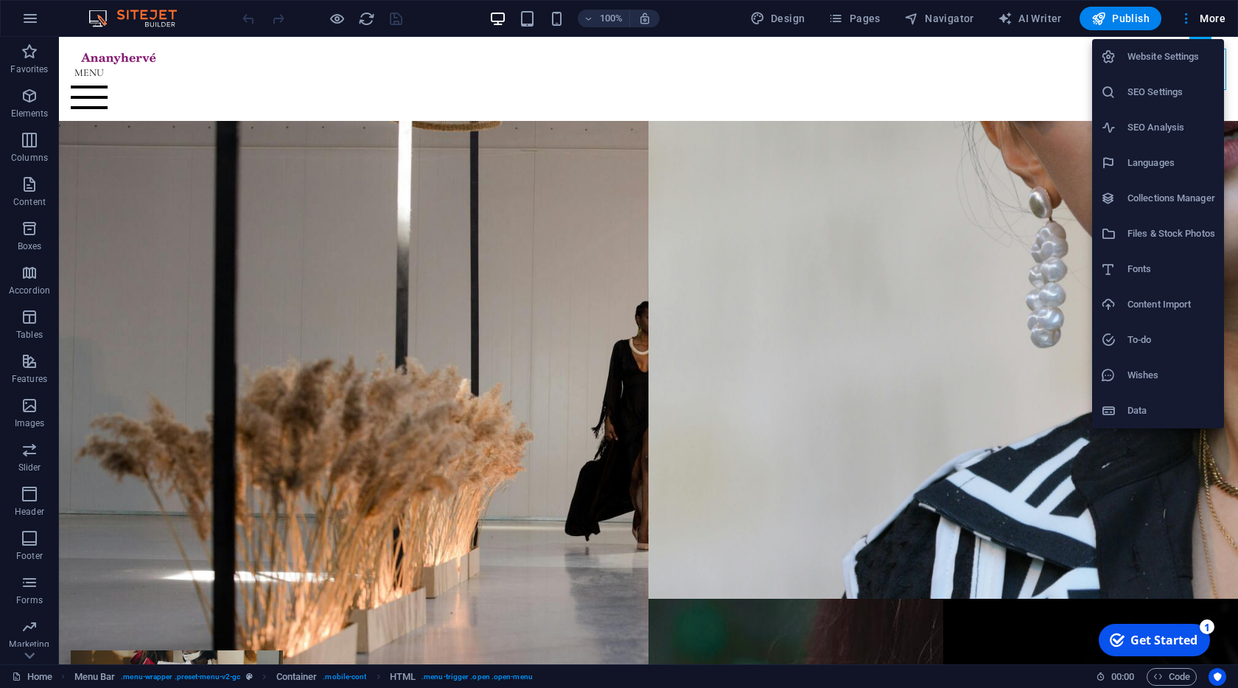
click at [1136, 235] on h6 "Files & Stock Photos" at bounding box center [1171, 234] width 88 height 18
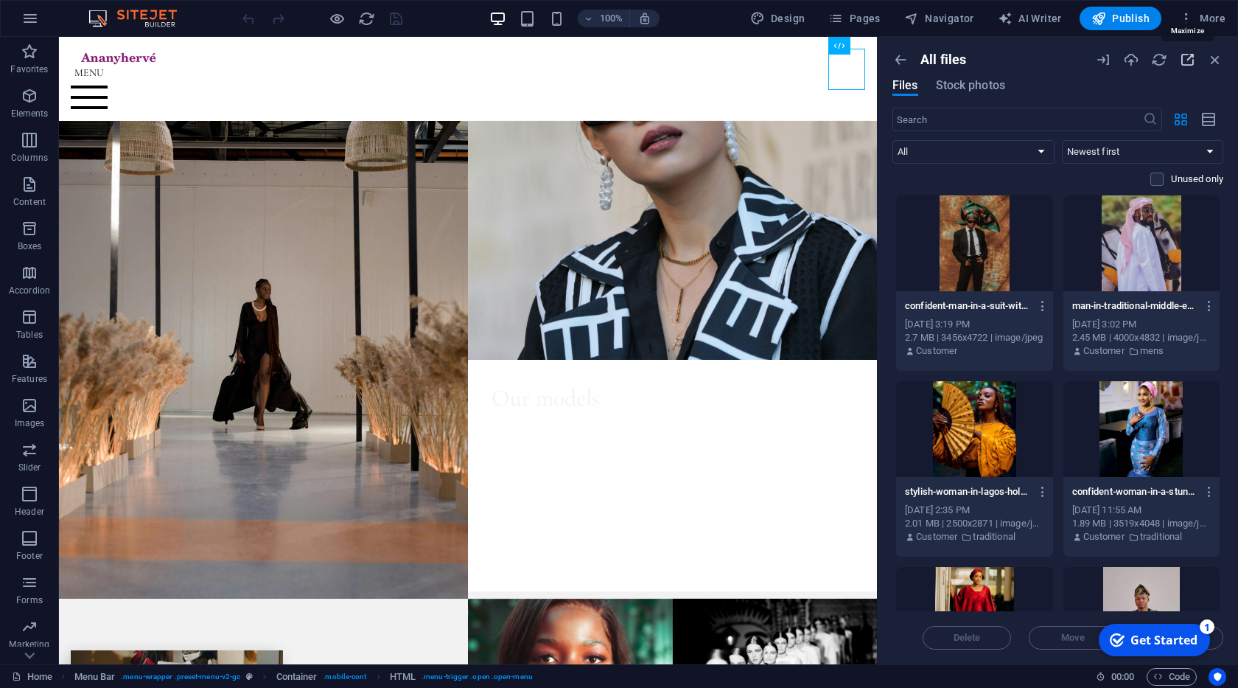
click at [1186, 53] on icon "button" at bounding box center [1187, 60] width 16 height 16
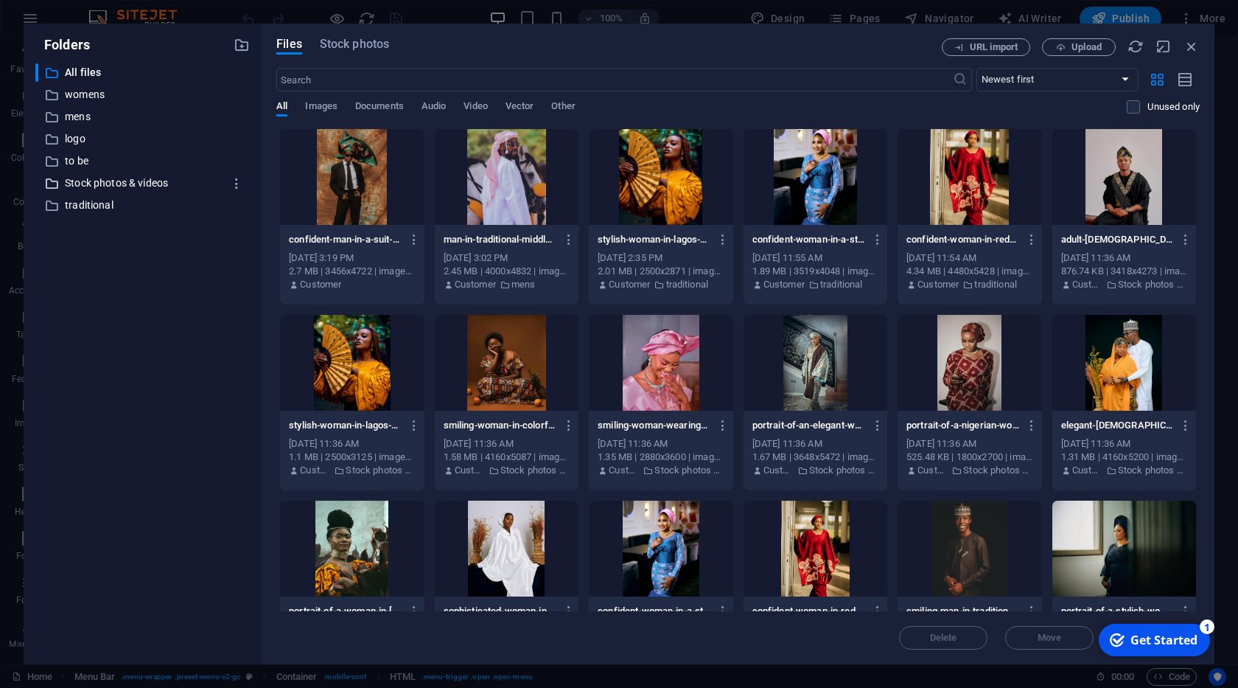
click at [125, 186] on p "Stock photos & videos" at bounding box center [144, 183] width 158 height 17
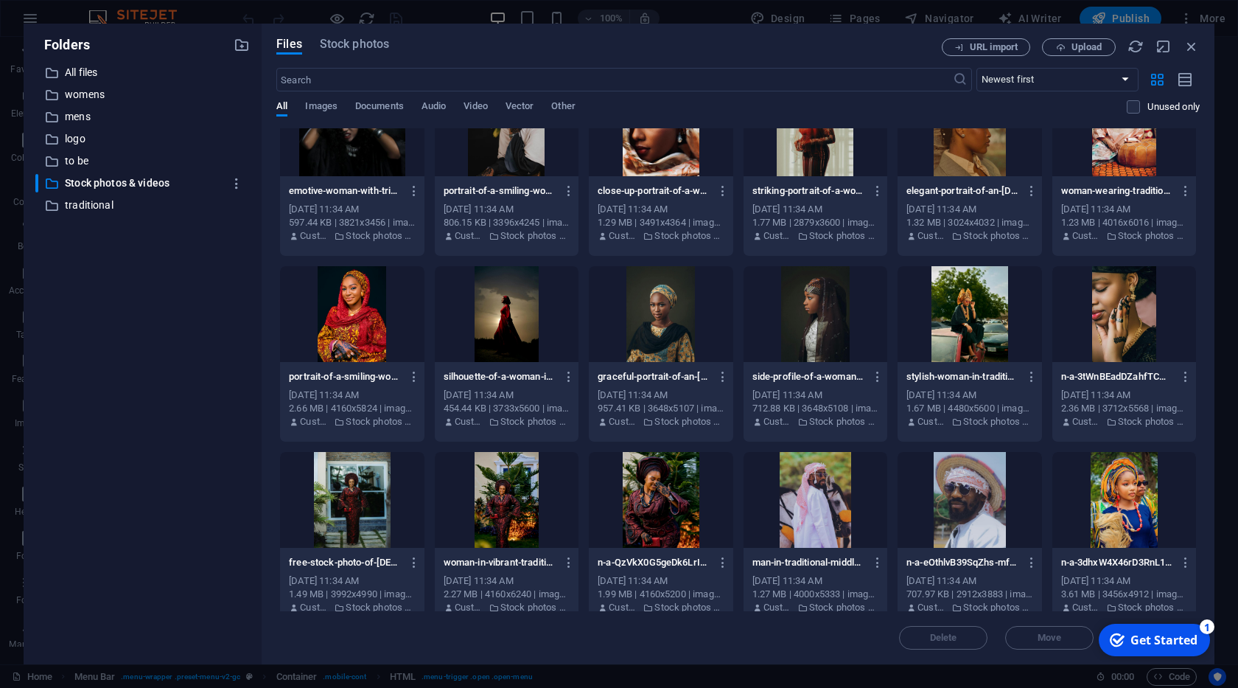
scroll to position [1365, 0]
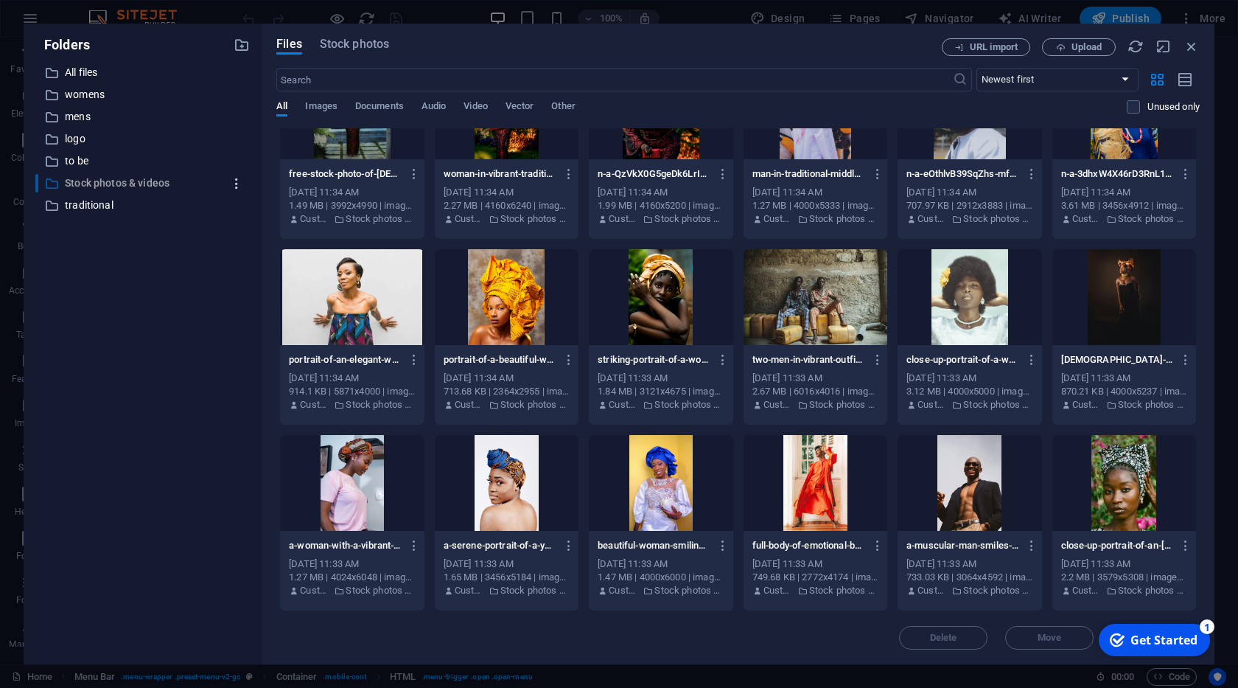
click at [239, 182] on icon "button" at bounding box center [236, 183] width 15 height 15
click at [231, 259] on h6 "Download" at bounding box center [249, 257] width 42 height 18
click at [130, 158] on p "to be" at bounding box center [144, 161] width 158 height 17
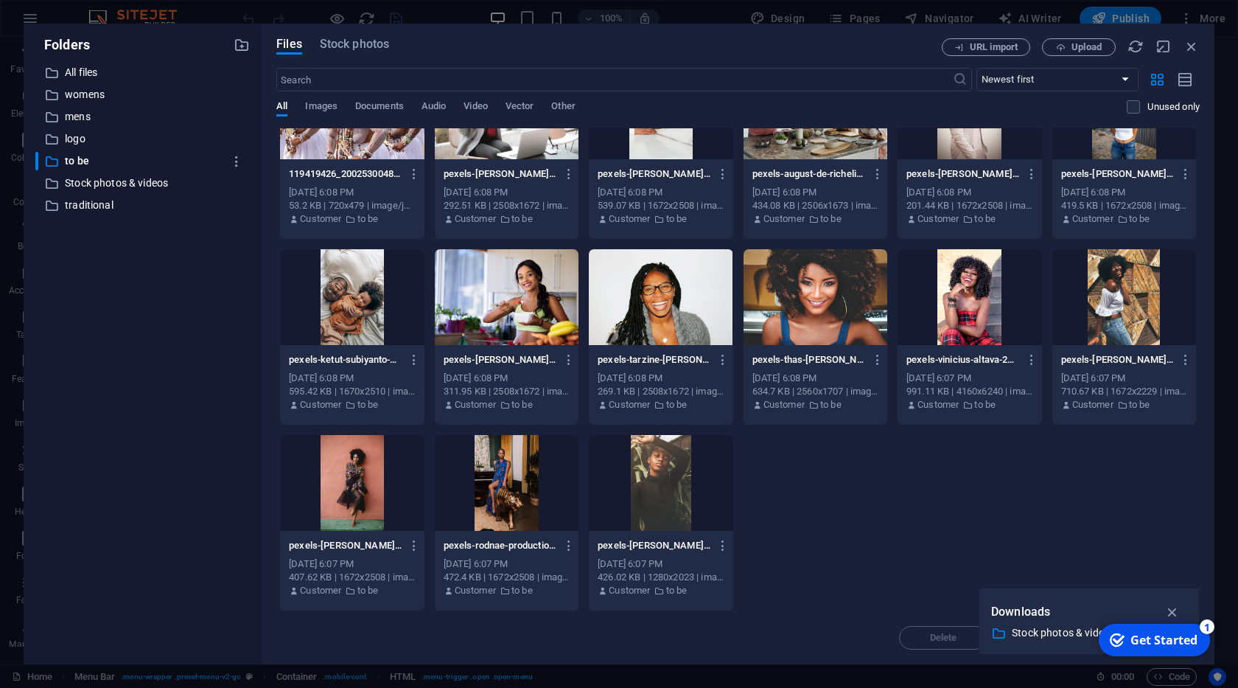
scroll to position [0, 0]
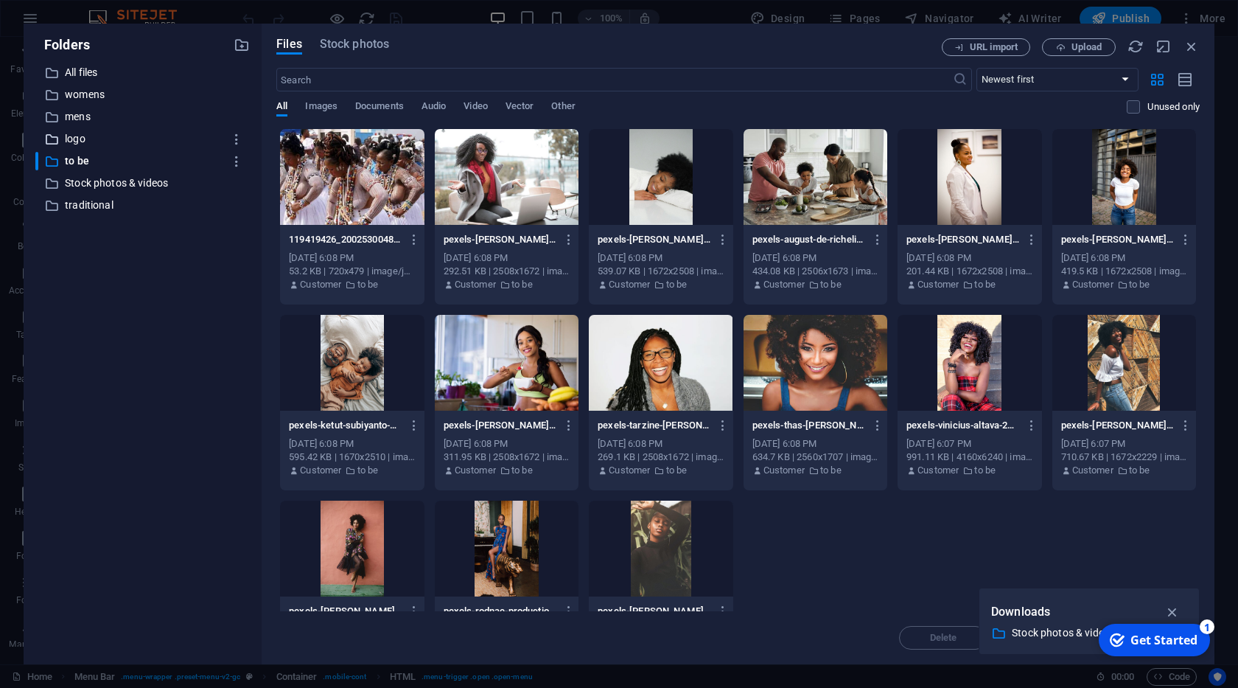
click at [113, 140] on p "logo" at bounding box center [144, 138] width 158 height 17
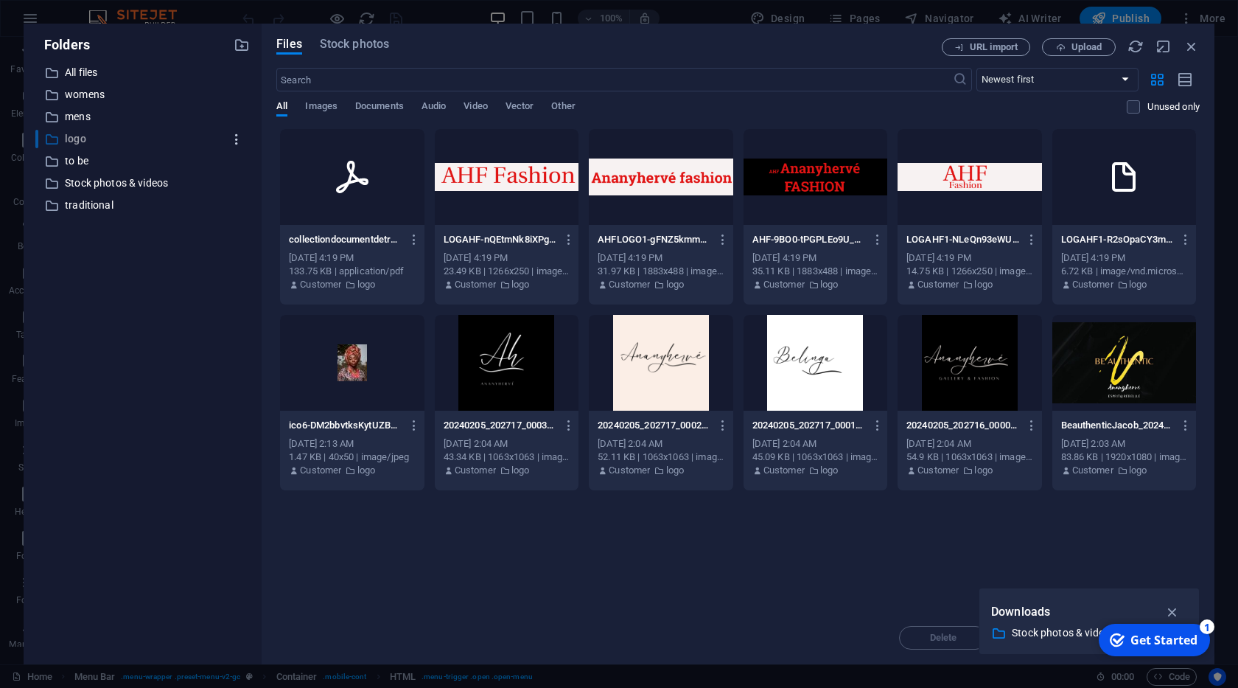
click at [234, 141] on icon "button" at bounding box center [236, 139] width 15 height 15
click at [239, 212] on h6 "Download" at bounding box center [249, 213] width 42 height 18
click at [144, 123] on p "mens" at bounding box center [144, 116] width 158 height 17
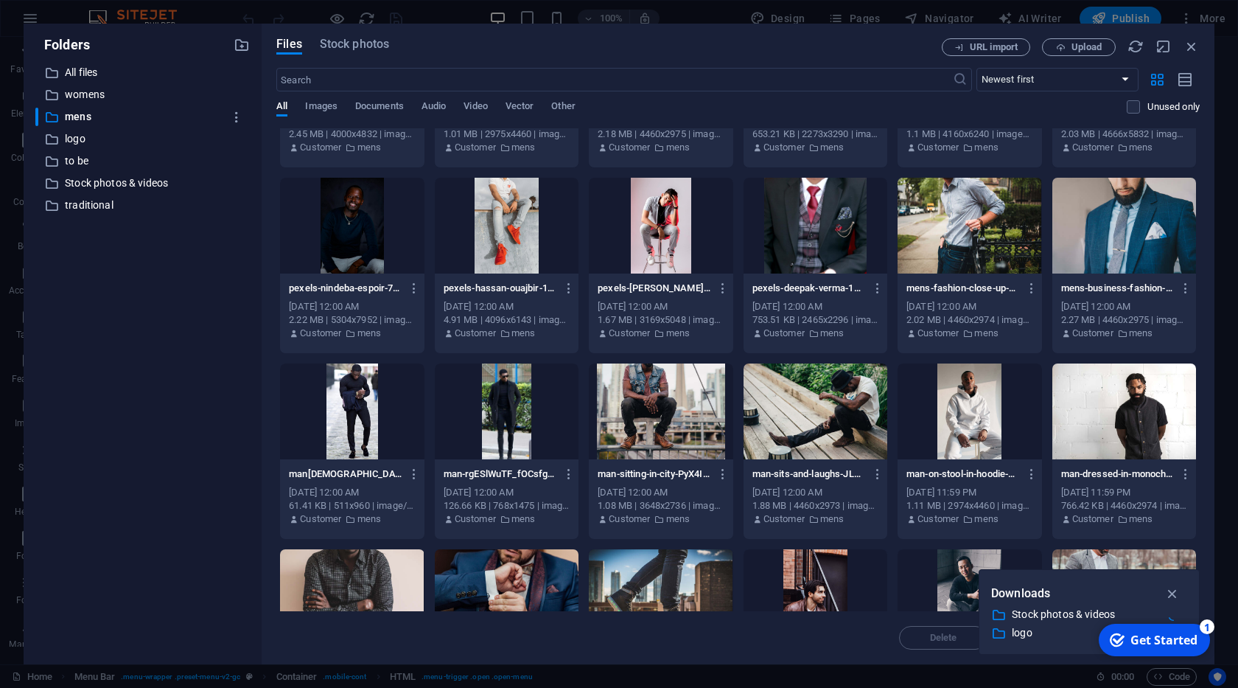
scroll to position [61, 0]
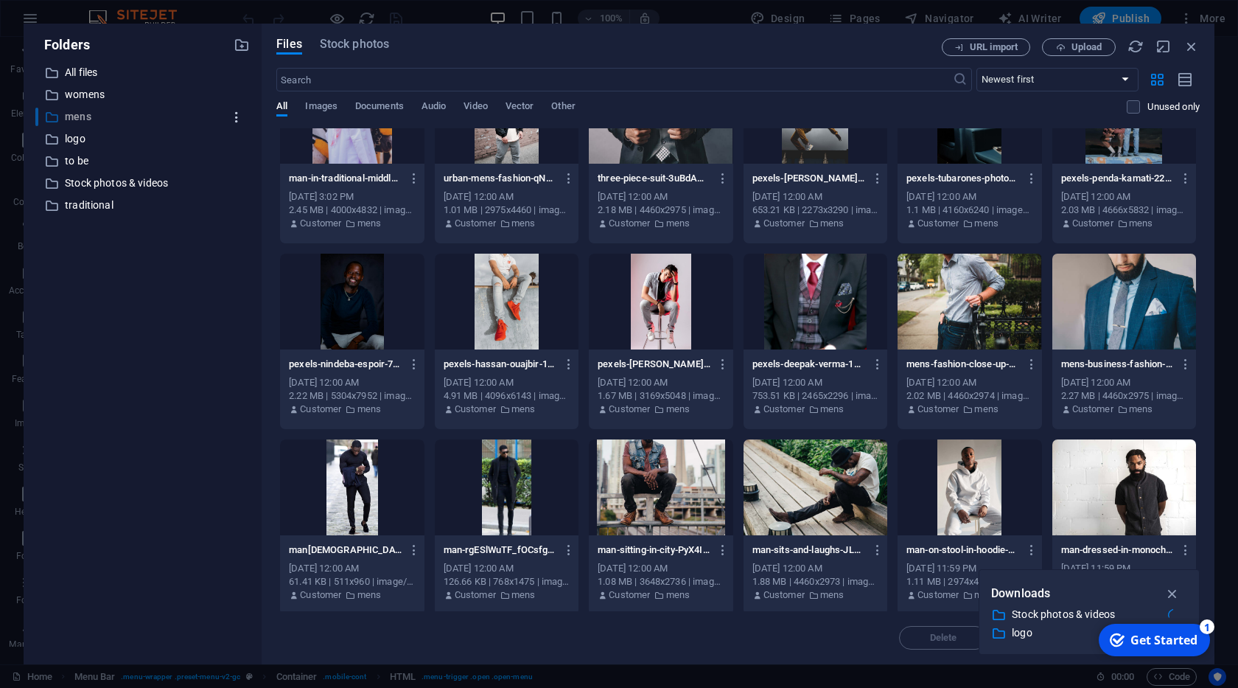
click at [237, 115] on icon "button" at bounding box center [236, 117] width 15 height 15
click at [249, 202] on li "Download" at bounding box center [235, 190] width 86 height 35
click at [144, 97] on p "womens" at bounding box center [144, 94] width 158 height 17
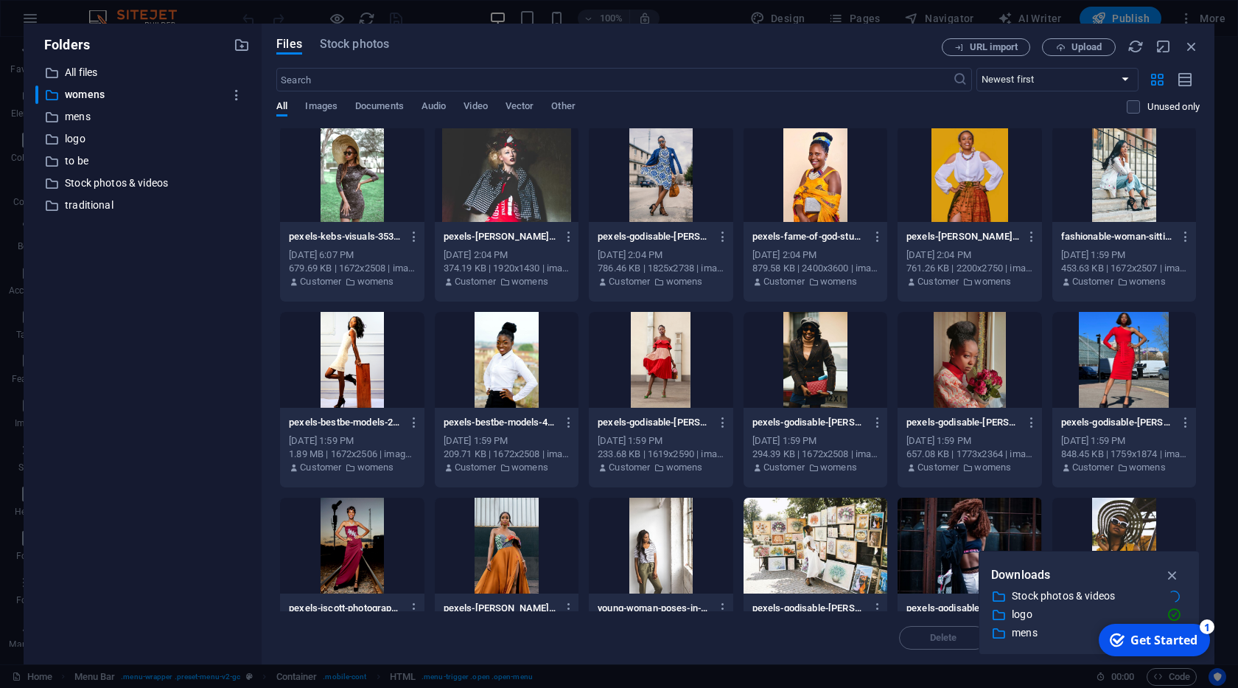
scroll to position [0, 0]
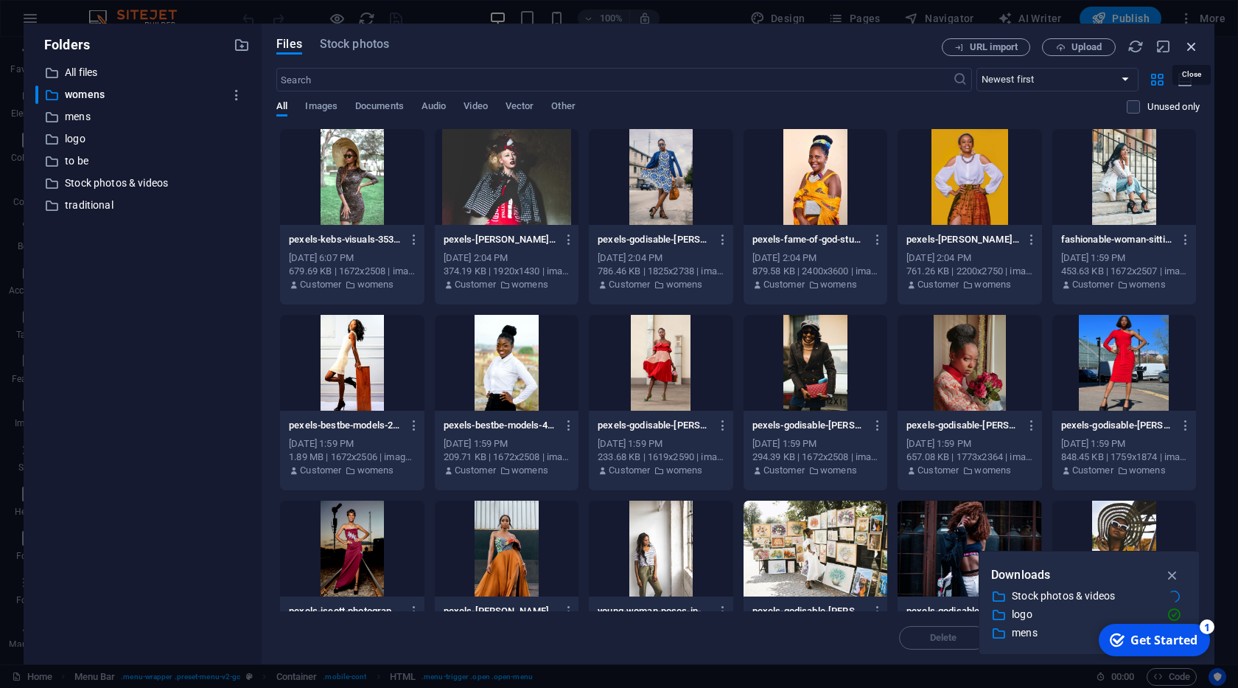
click at [1189, 51] on icon "button" at bounding box center [1191, 46] width 16 height 16
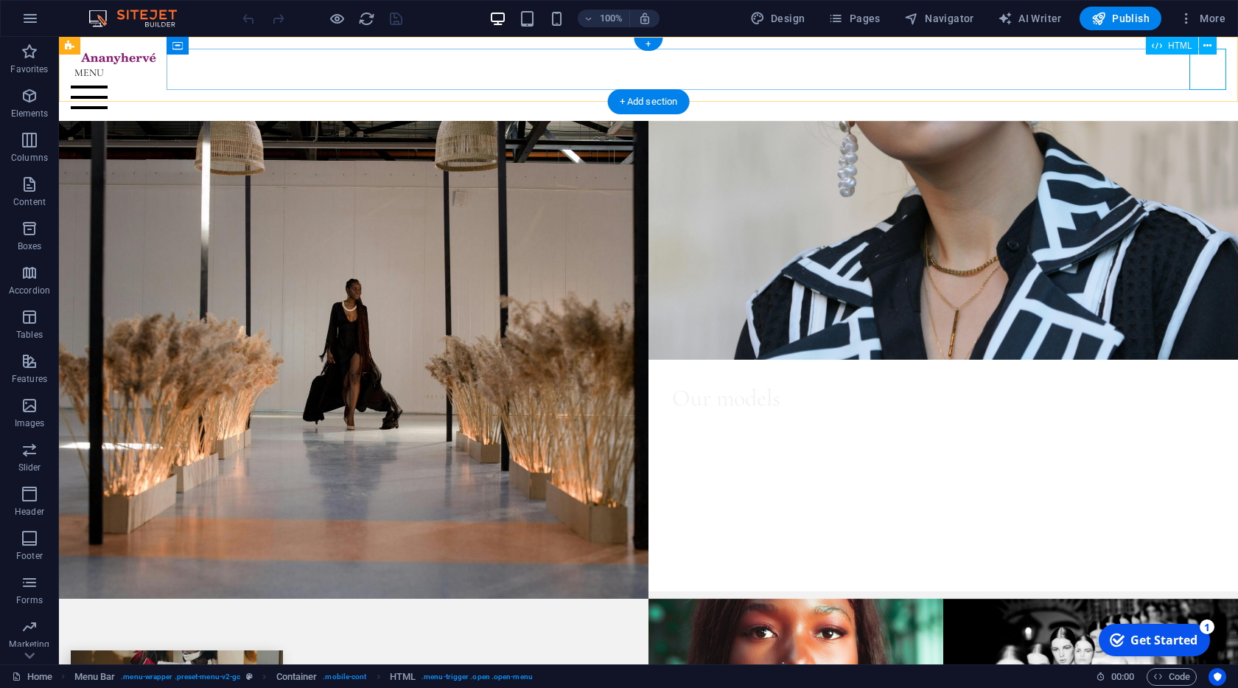
click at [1209, 77] on div at bounding box center [648, 88] width 1155 height 41
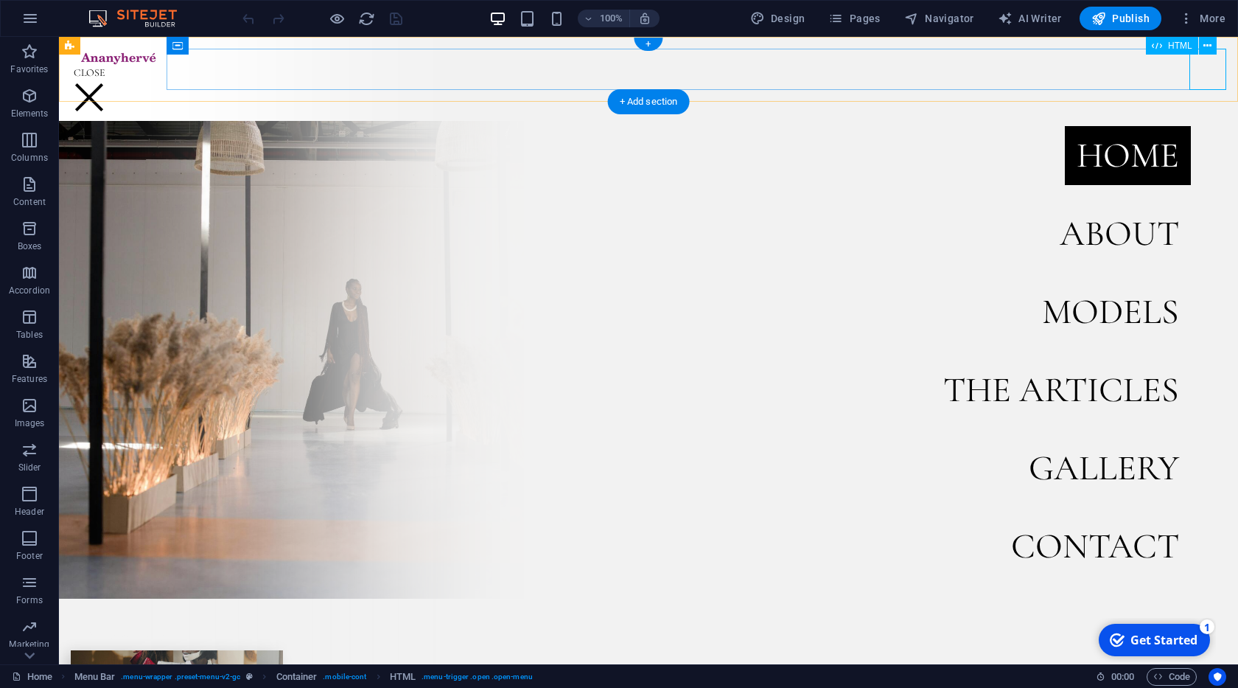
click at [1209, 77] on div at bounding box center [648, 88] width 1155 height 41
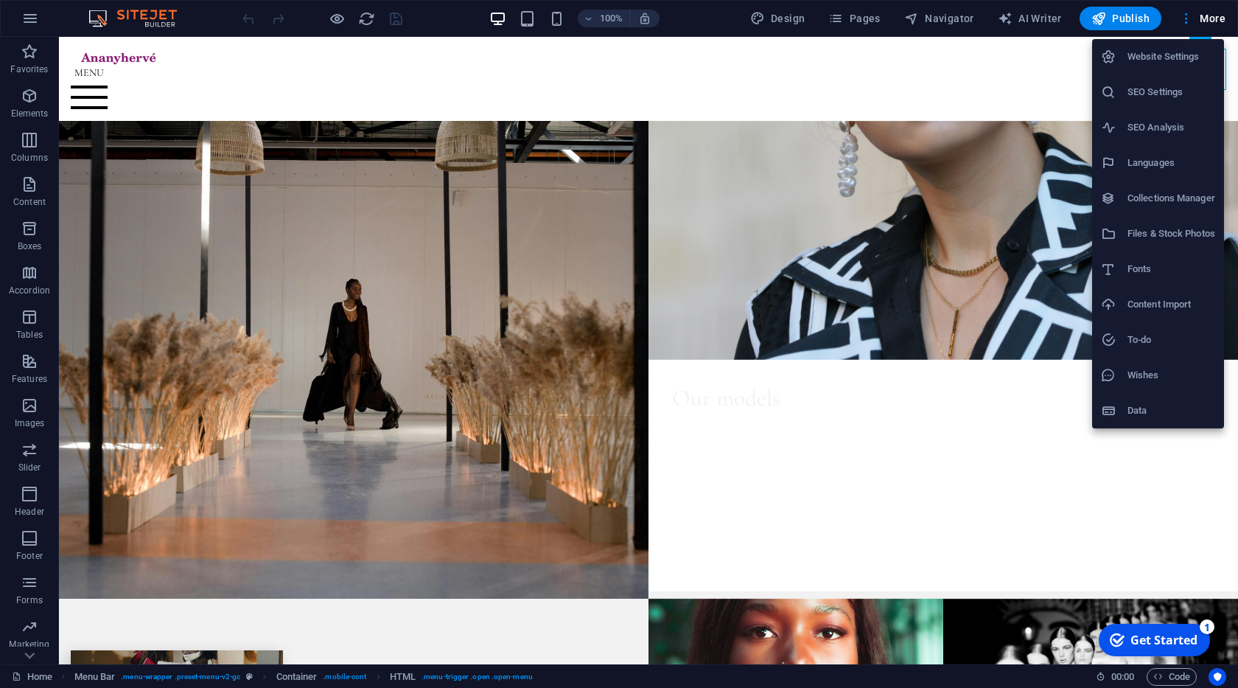
click at [1155, 228] on h6 "Files & Stock Photos" at bounding box center [1171, 234] width 88 height 18
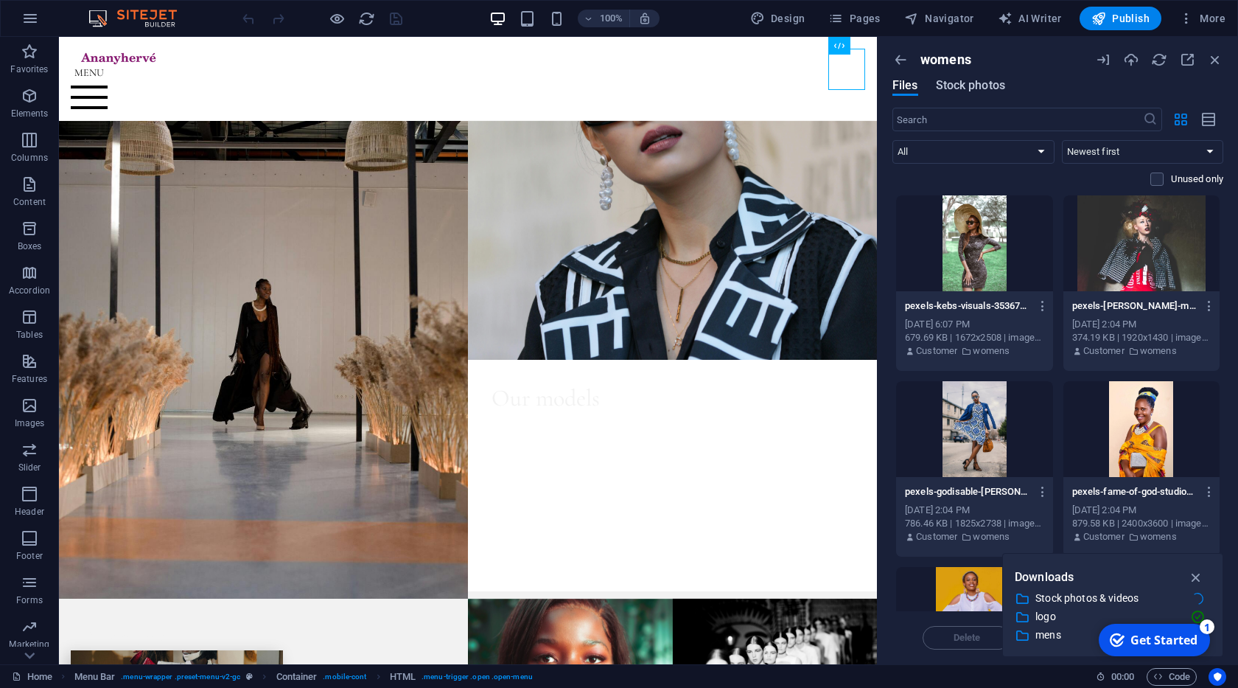
click at [975, 80] on span "Stock photos" at bounding box center [970, 86] width 69 height 18
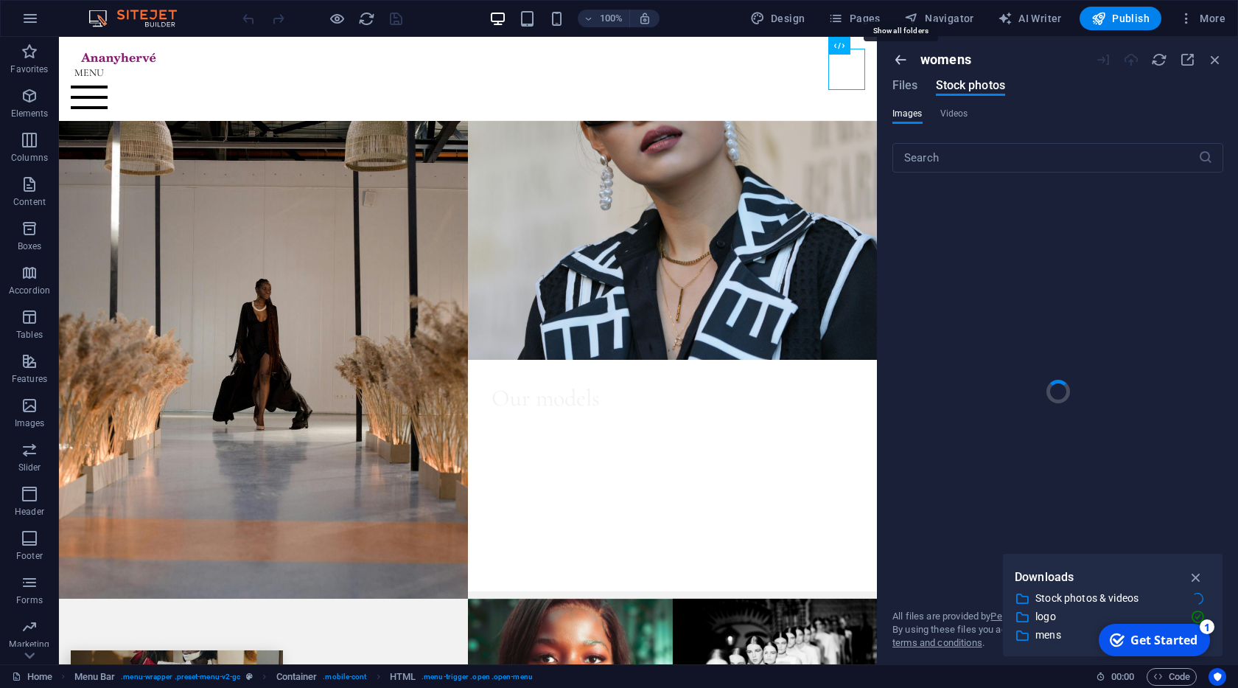
click at [904, 60] on icon "button" at bounding box center [900, 60] width 16 height 16
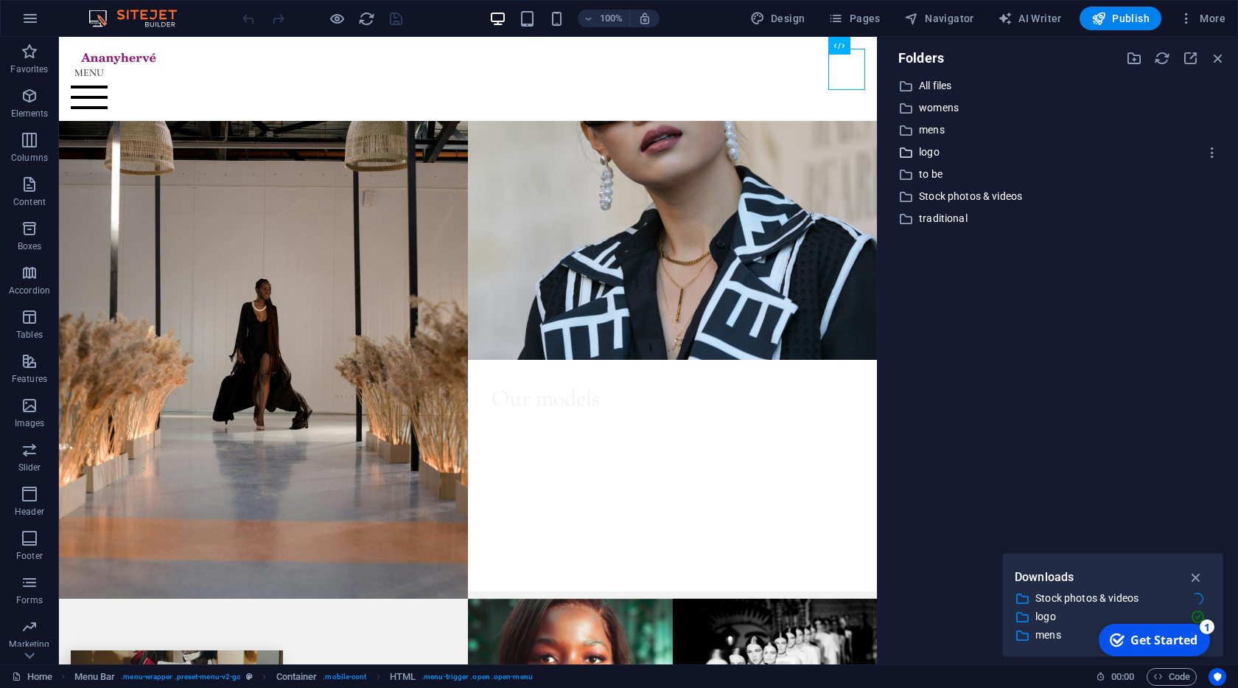
click at [931, 150] on p "logo" at bounding box center [1059, 152] width 280 height 17
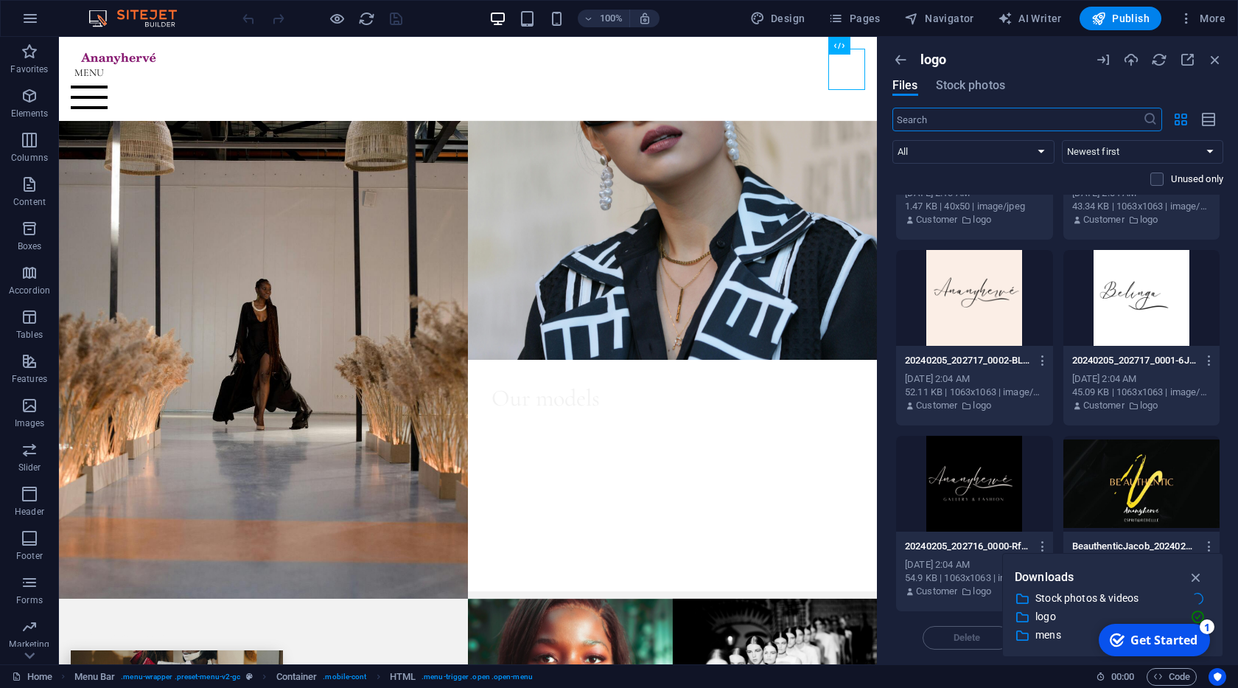
scroll to position [689, 0]
click at [1215, 57] on icon "button" at bounding box center [1215, 60] width 16 height 16
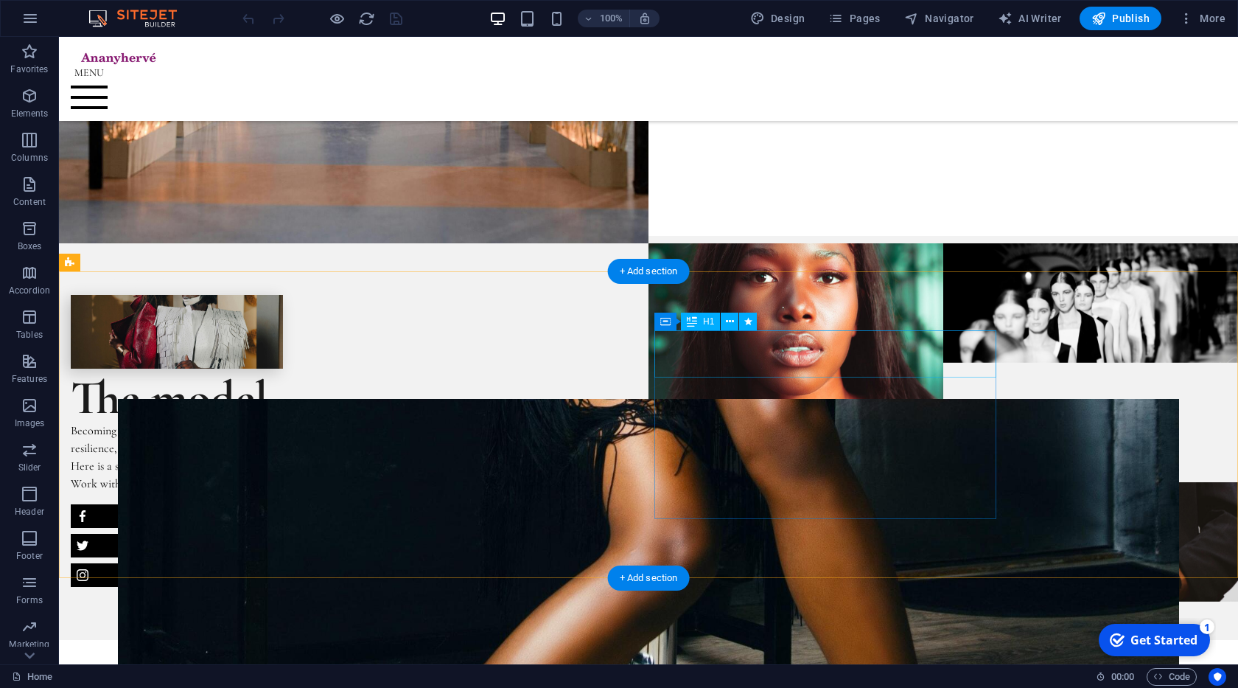
scroll to position [0, 0]
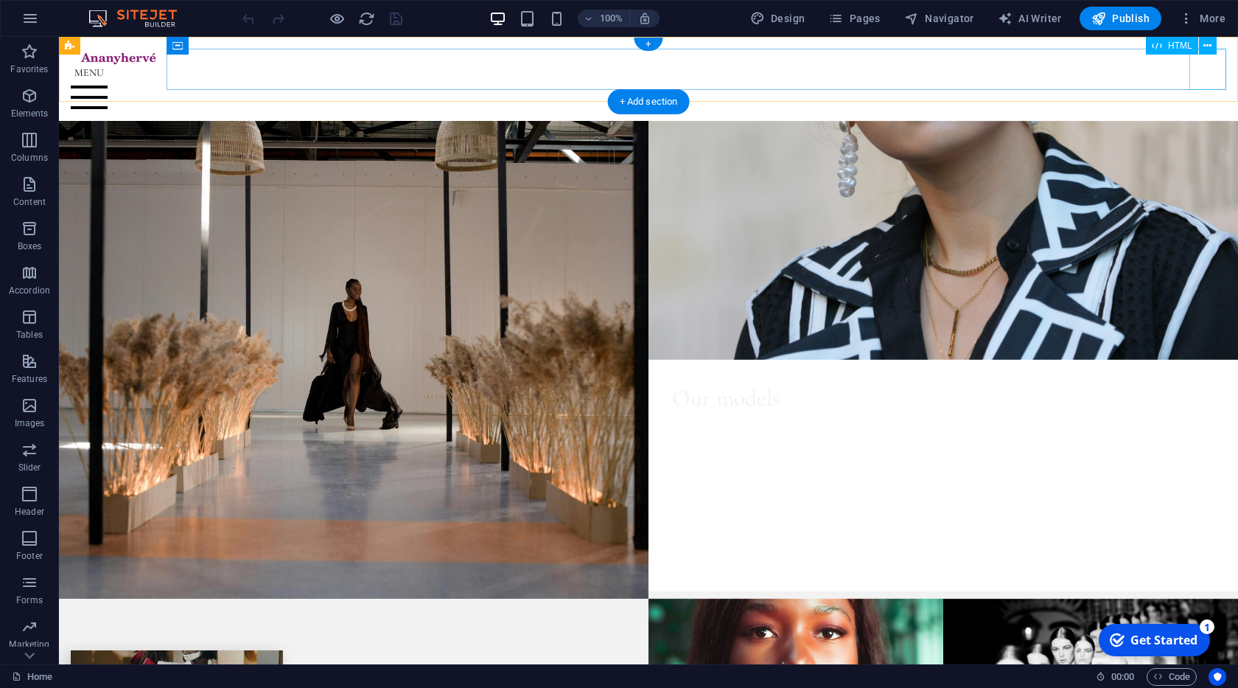
click at [1213, 76] on div at bounding box center [648, 88] width 1155 height 41
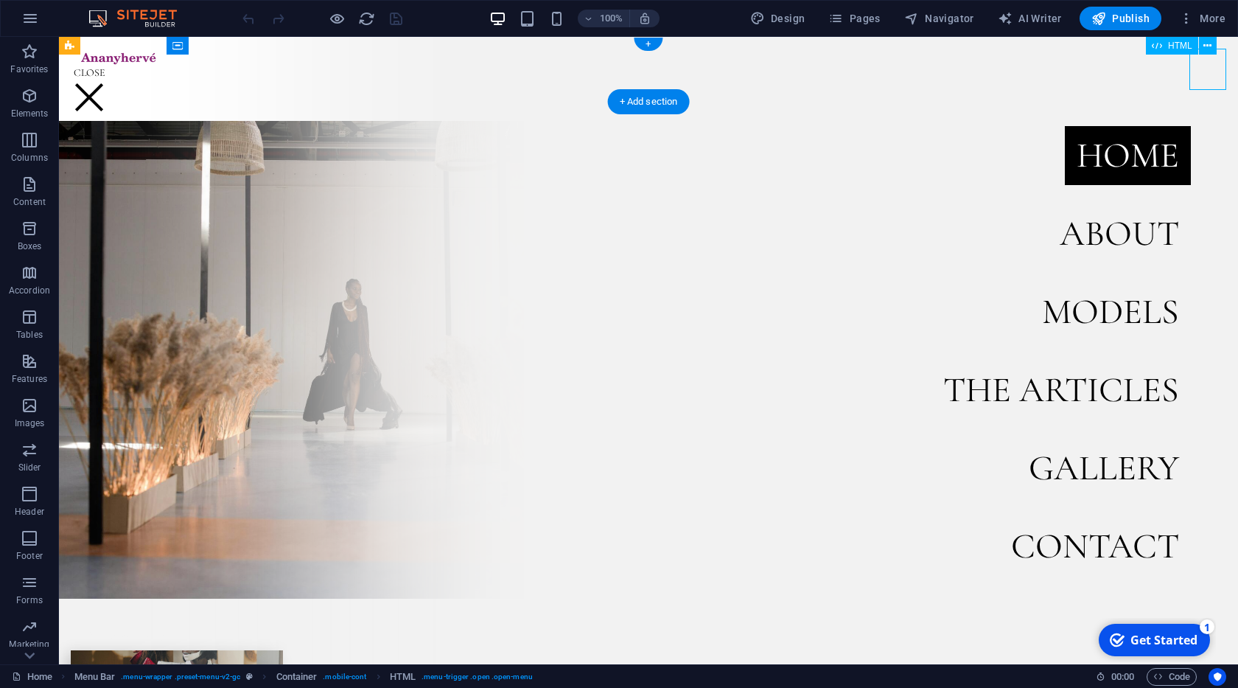
click at [1213, 76] on div at bounding box center [648, 88] width 1155 height 41
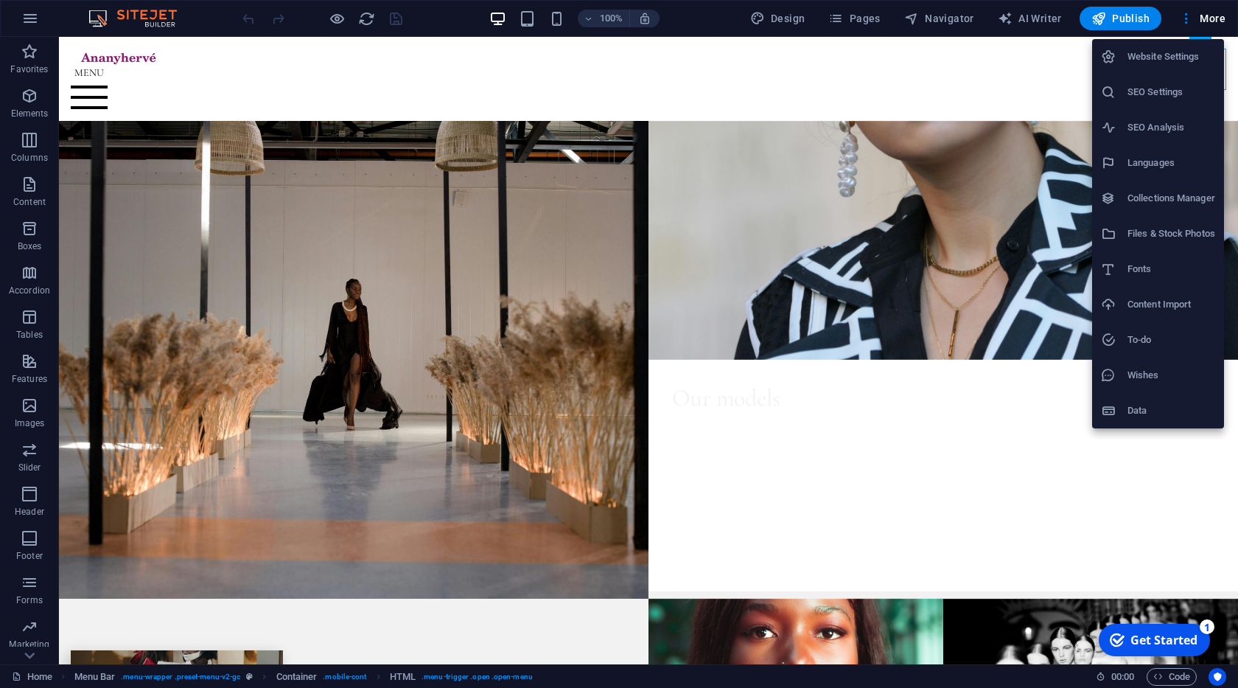
click at [1205, 10] on div at bounding box center [619, 344] width 1238 height 688
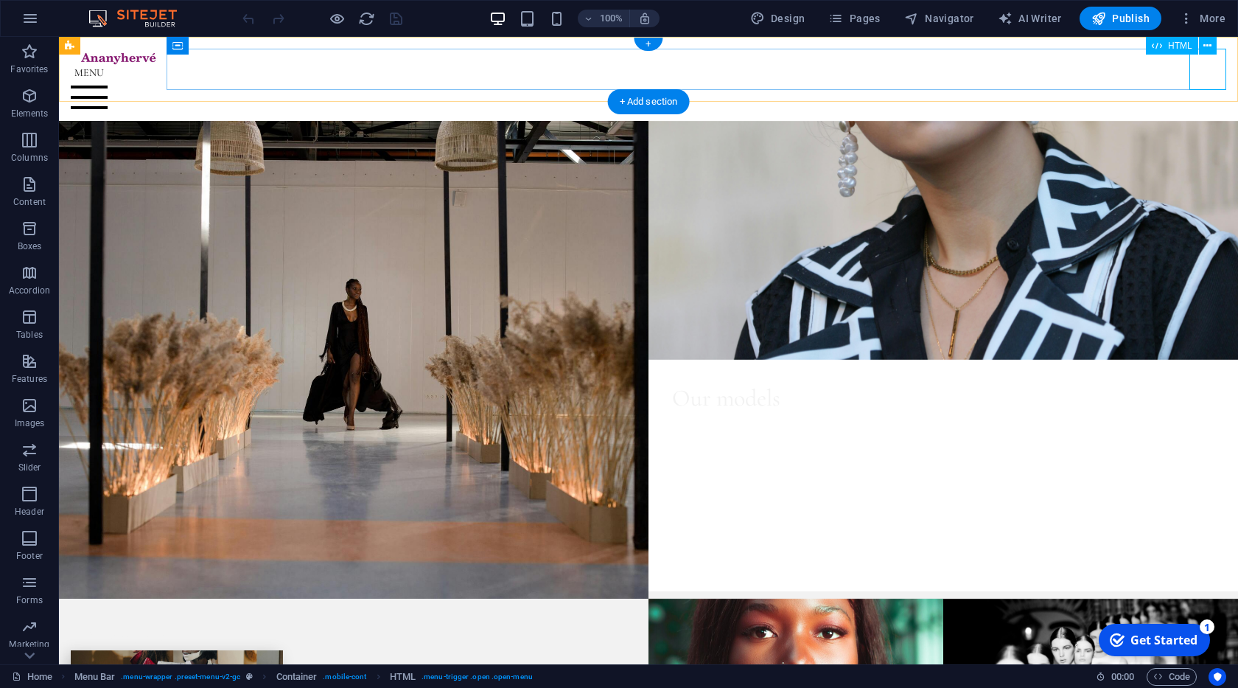
click at [1203, 68] on div at bounding box center [648, 88] width 1155 height 41
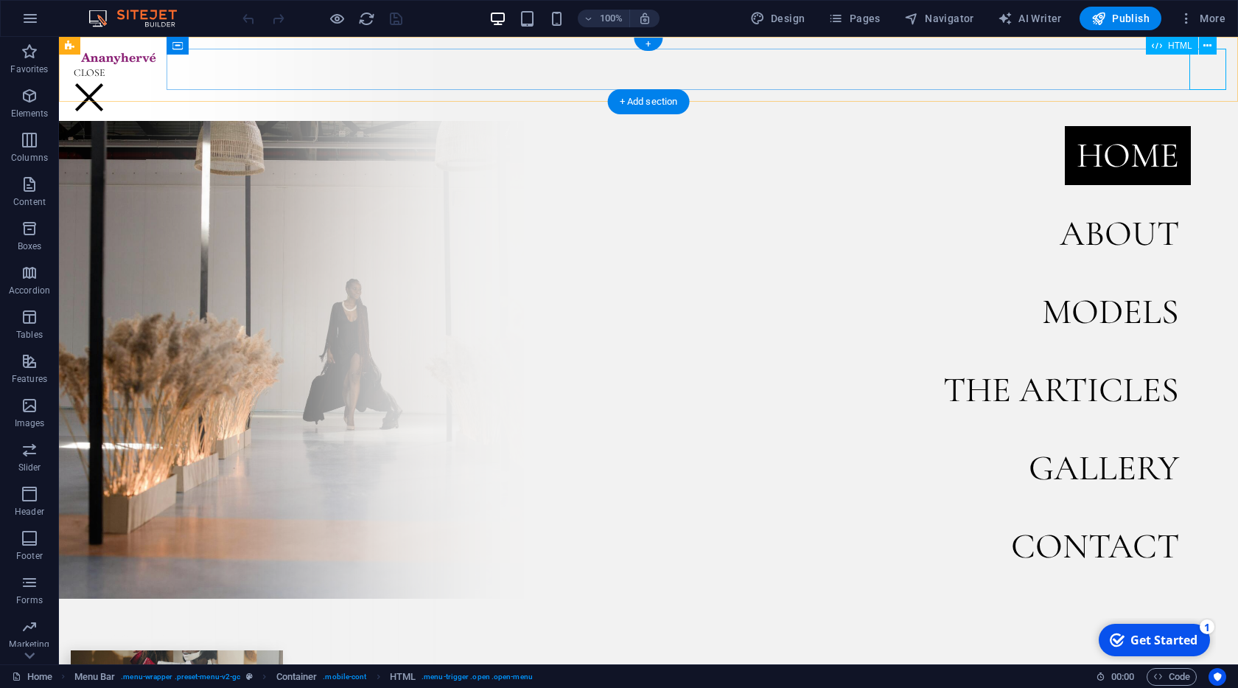
click at [1203, 68] on div at bounding box center [648, 88] width 1155 height 41
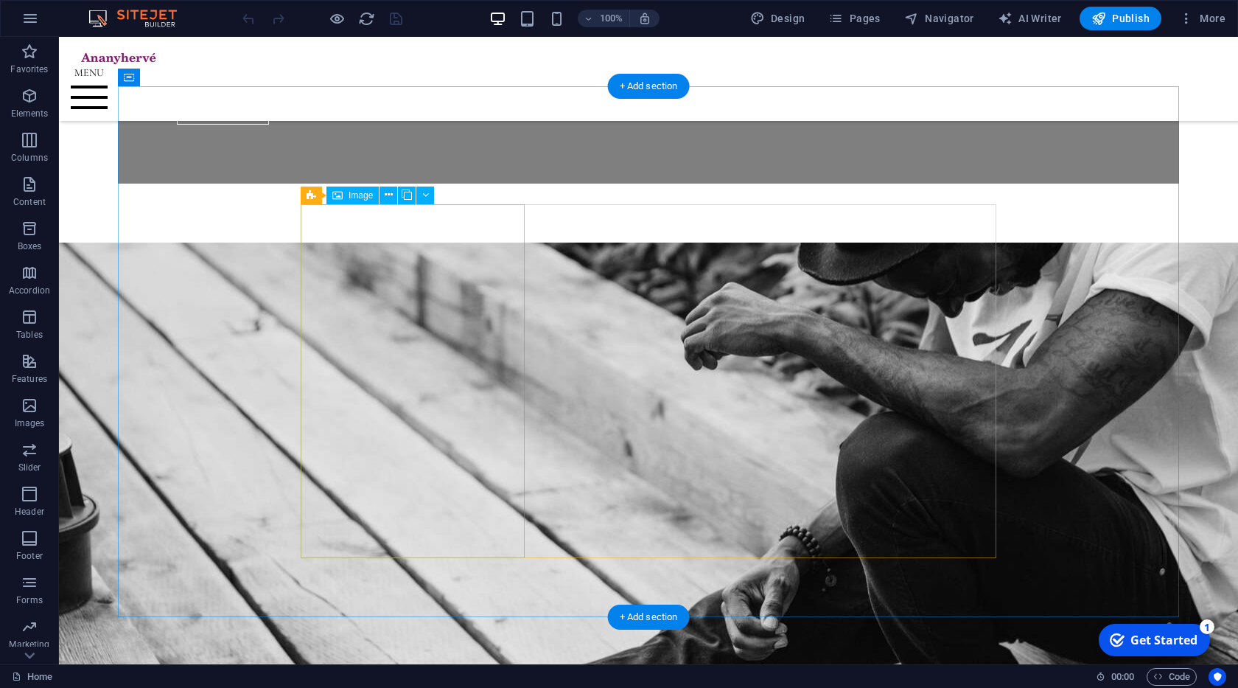
scroll to position [1596, 0]
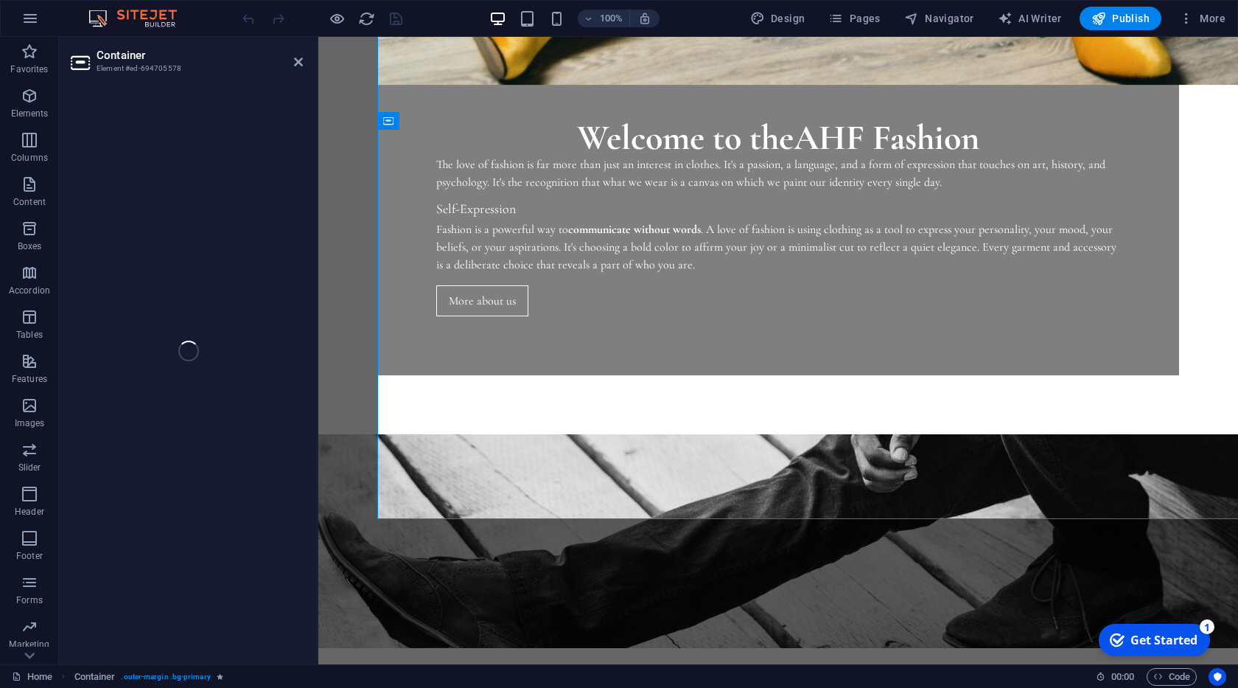
scroll to position [1738, 0]
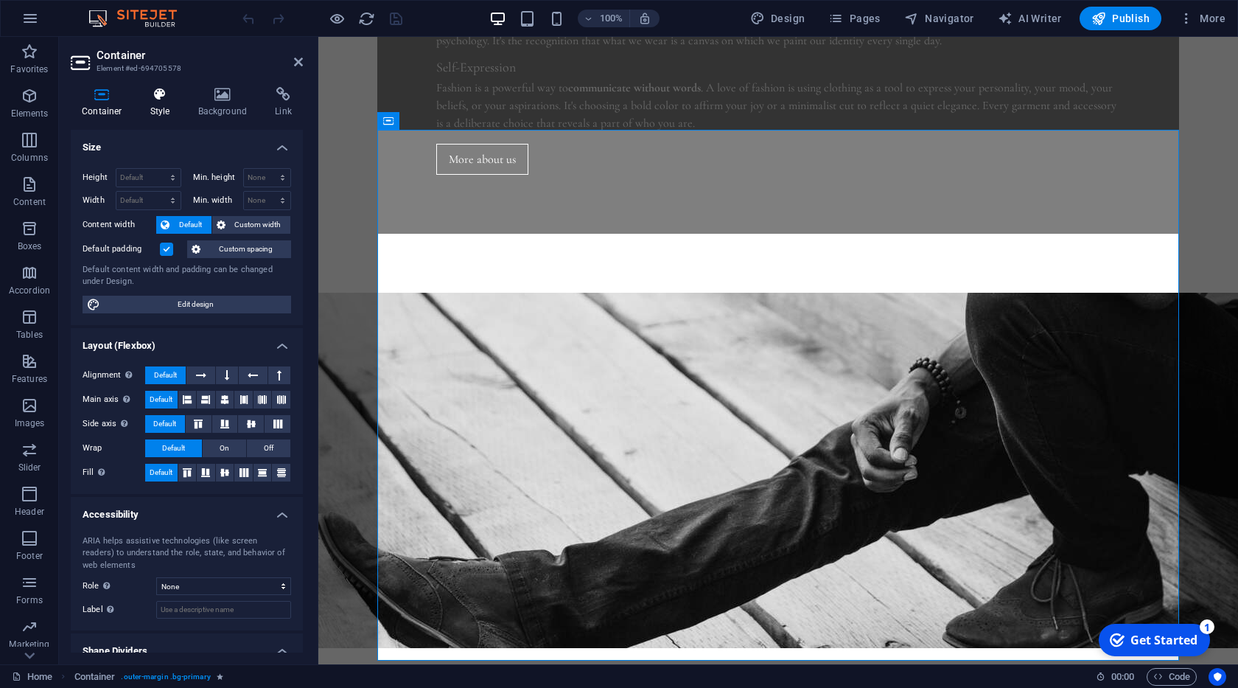
click at [165, 107] on h4 "Style" at bounding box center [163, 102] width 48 height 31
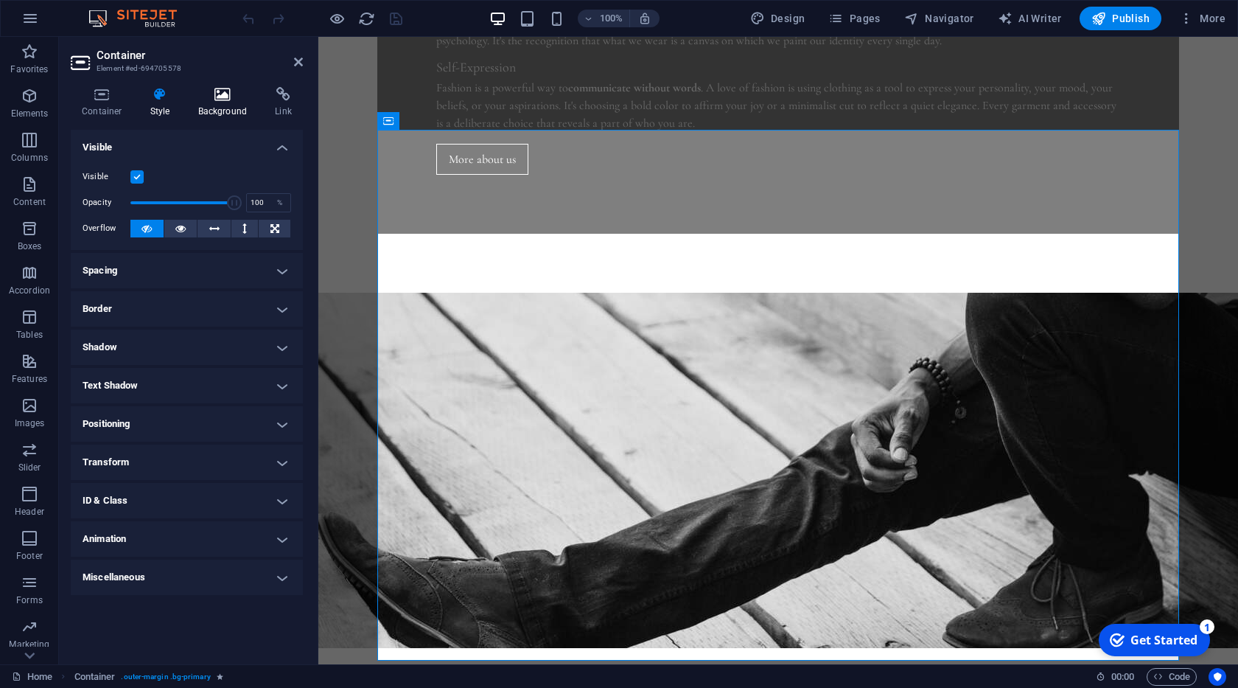
click at [214, 103] on h4 "Background" at bounding box center [225, 102] width 77 height 31
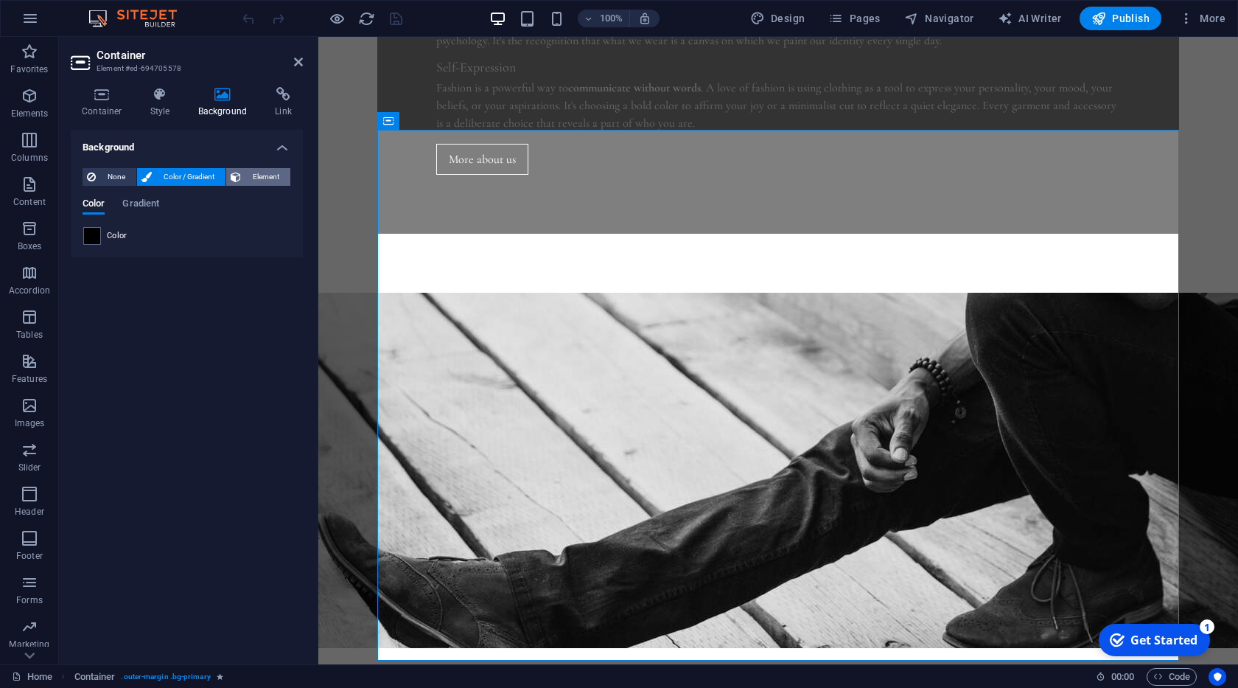
click at [272, 177] on span "Element" at bounding box center [265, 177] width 41 height 18
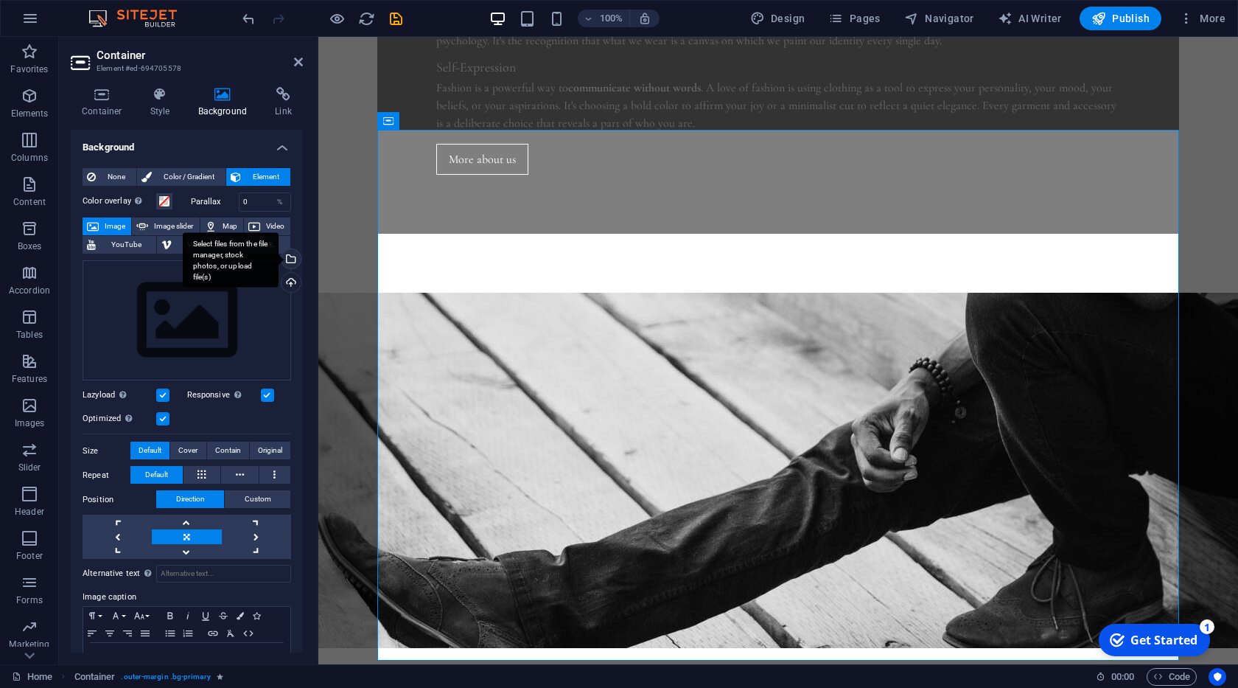
click at [294, 262] on div "Select files from the file manager, stock photos, or upload file(s)" at bounding box center [290, 260] width 22 height 22
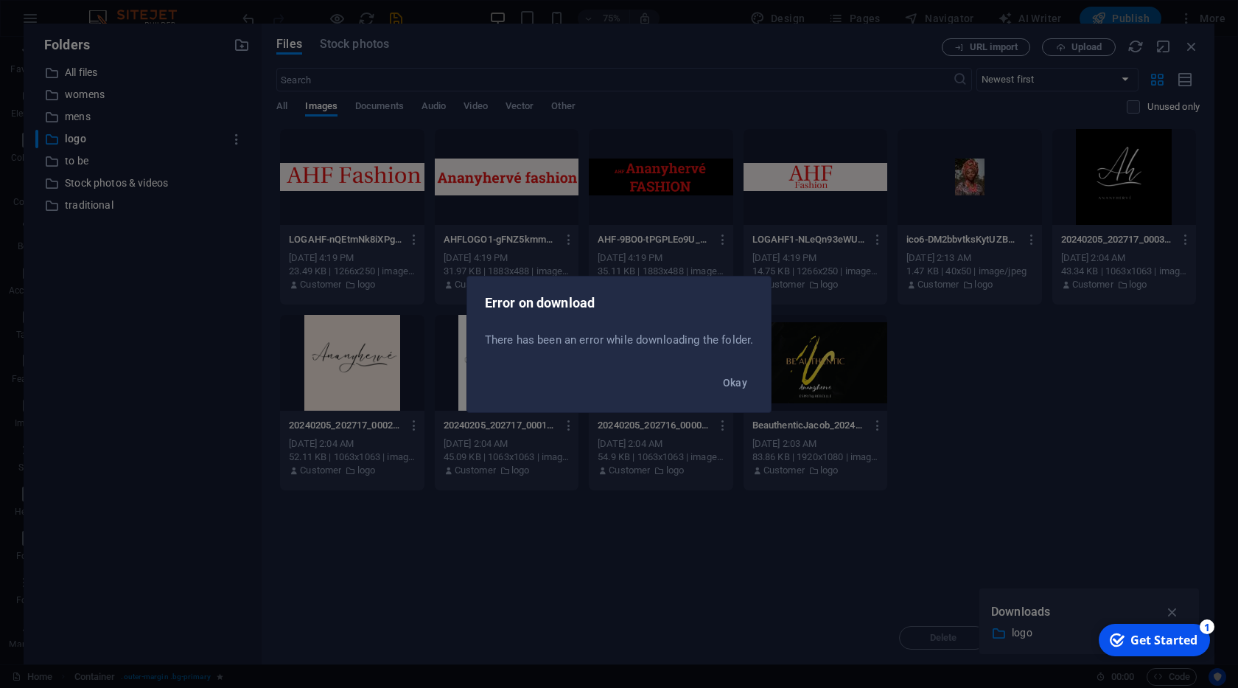
scroll to position [2071, 0]
click at [733, 380] on span "Okay" at bounding box center [735, 383] width 25 height 12
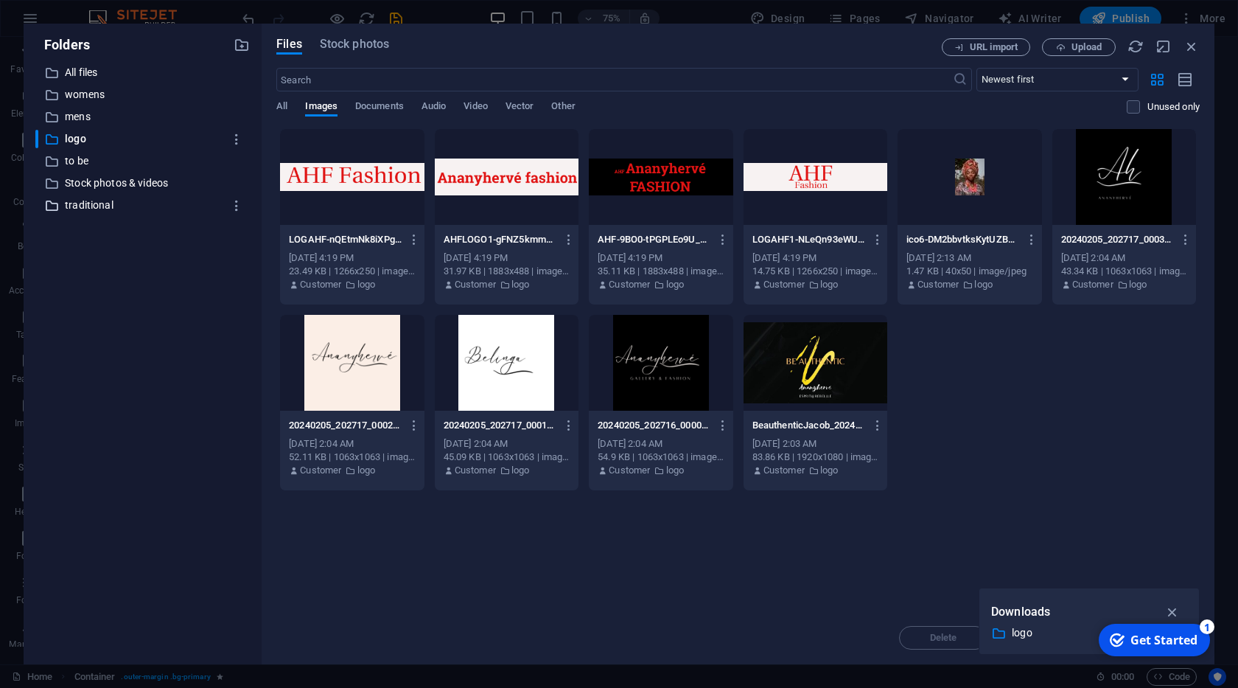
click at [109, 209] on p "traditional" at bounding box center [144, 205] width 158 height 17
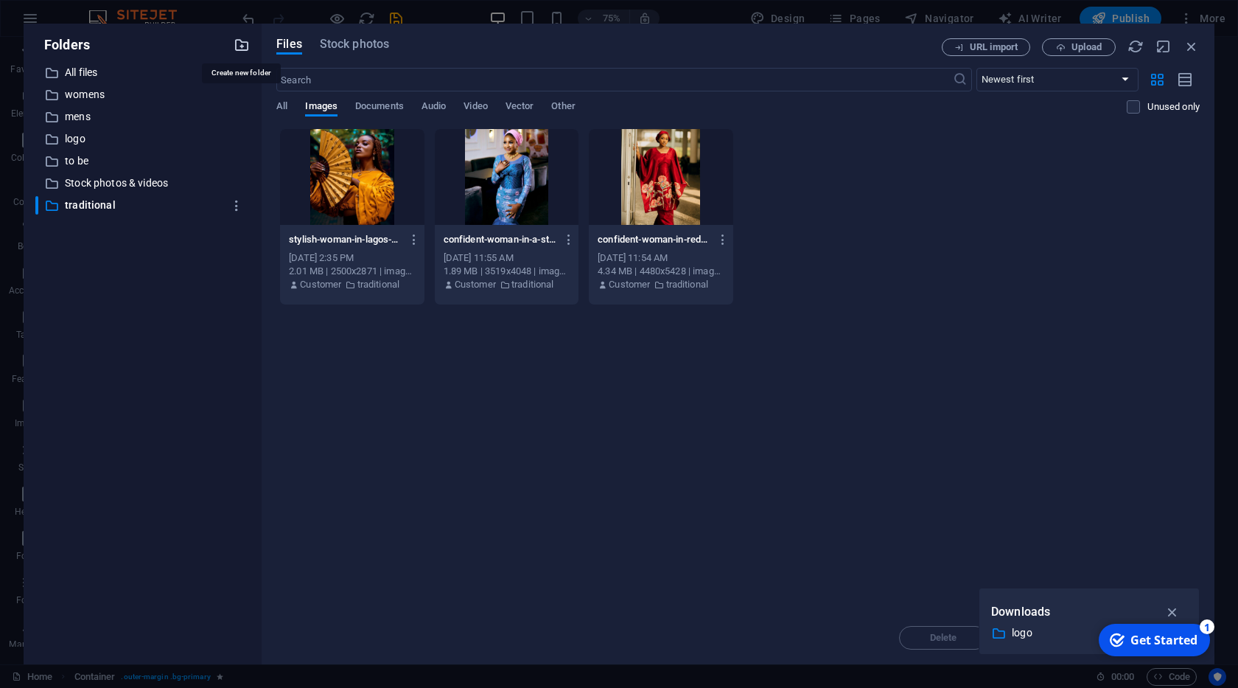
click at [238, 46] on icon "button" at bounding box center [242, 45] width 16 height 16
click at [1175, 613] on icon "button" at bounding box center [1172, 612] width 17 height 16
click at [240, 46] on div at bounding box center [242, 45] width 16 height 16
click at [1189, 48] on icon "button" at bounding box center [1191, 46] width 16 height 16
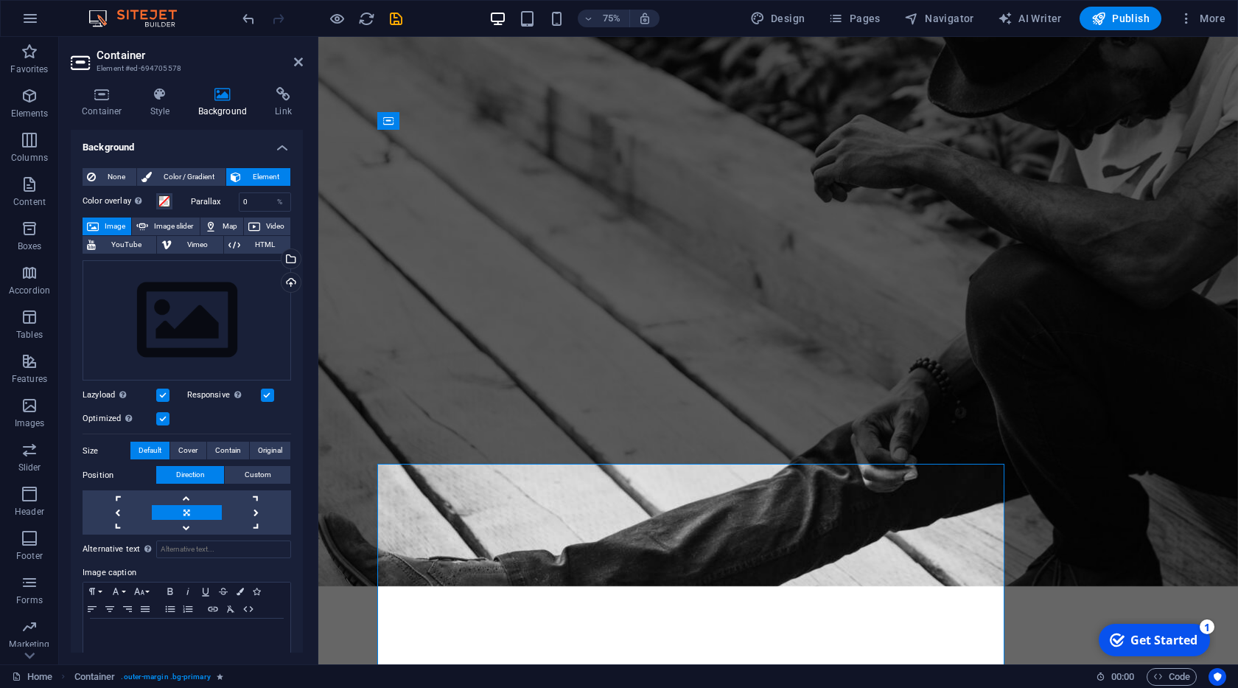
scroll to position [1738, 0]
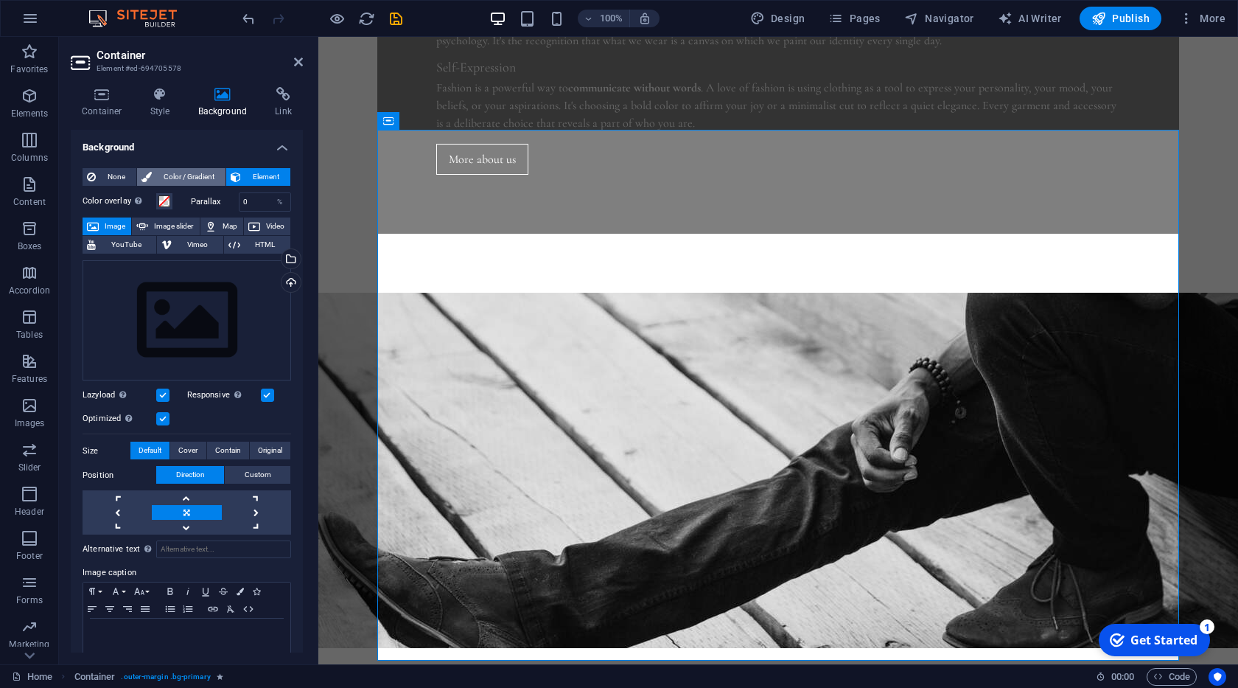
click at [169, 170] on span "Color / Gradient" at bounding box center [188, 177] width 65 height 18
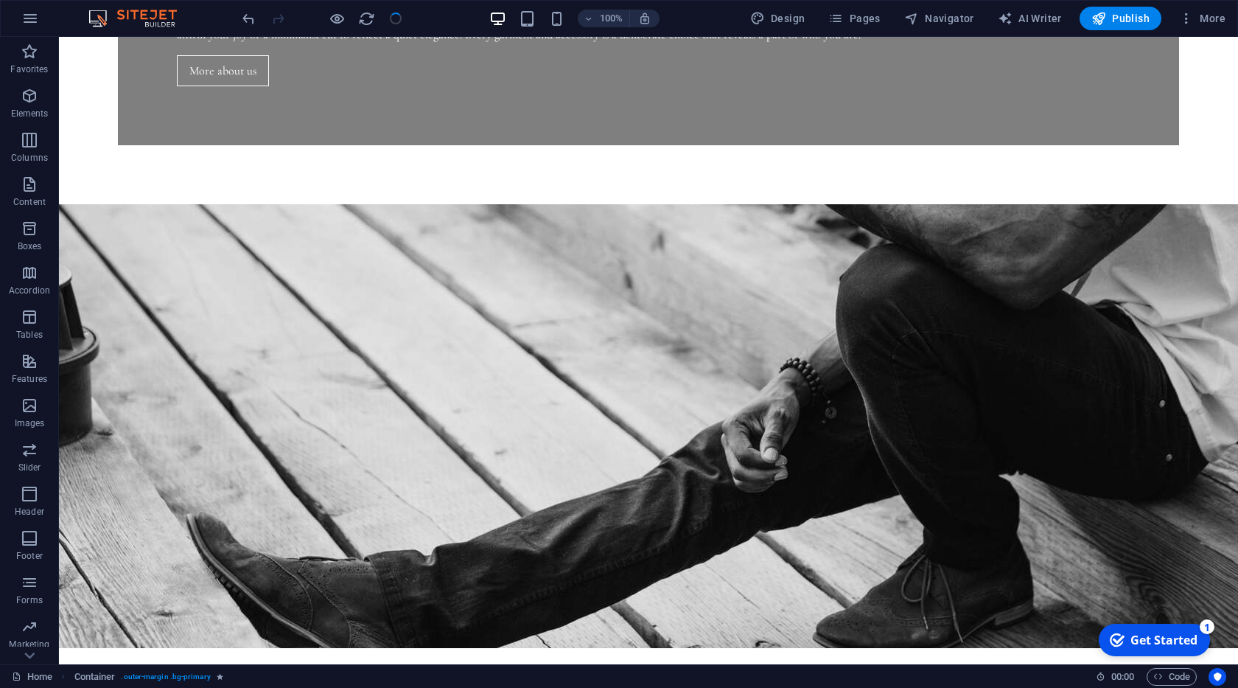
scroll to position [1596, 0]
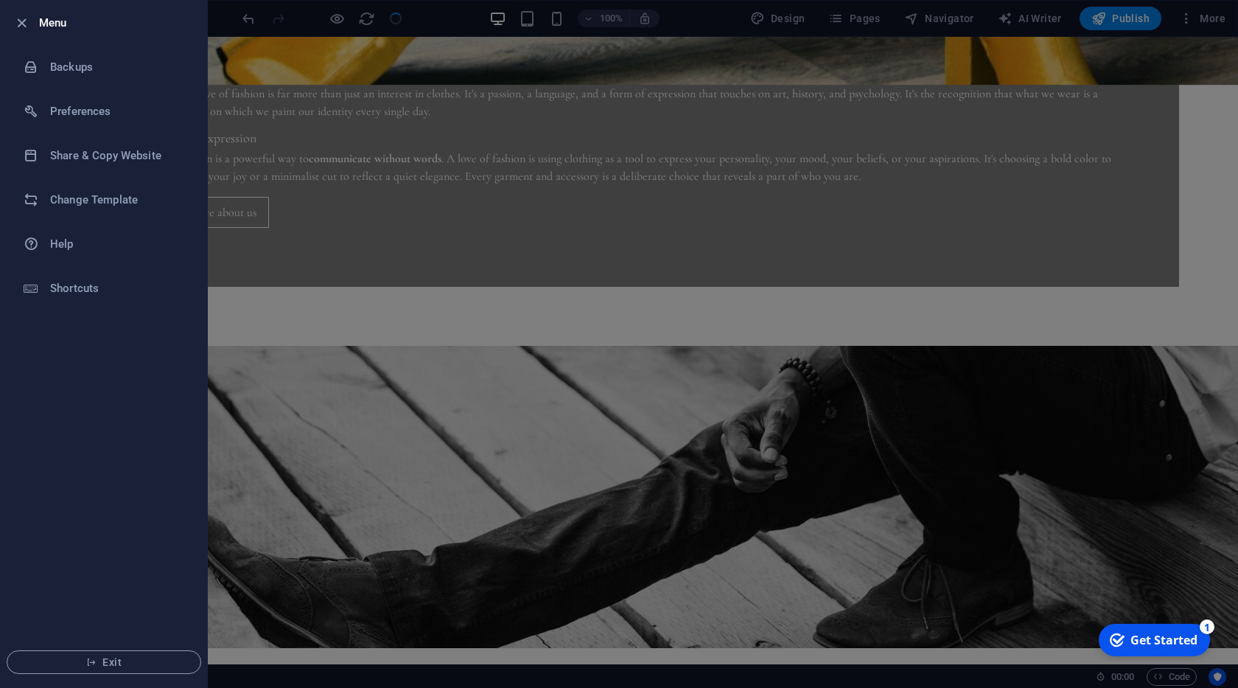
click at [245, 113] on div at bounding box center [619, 344] width 1238 height 688
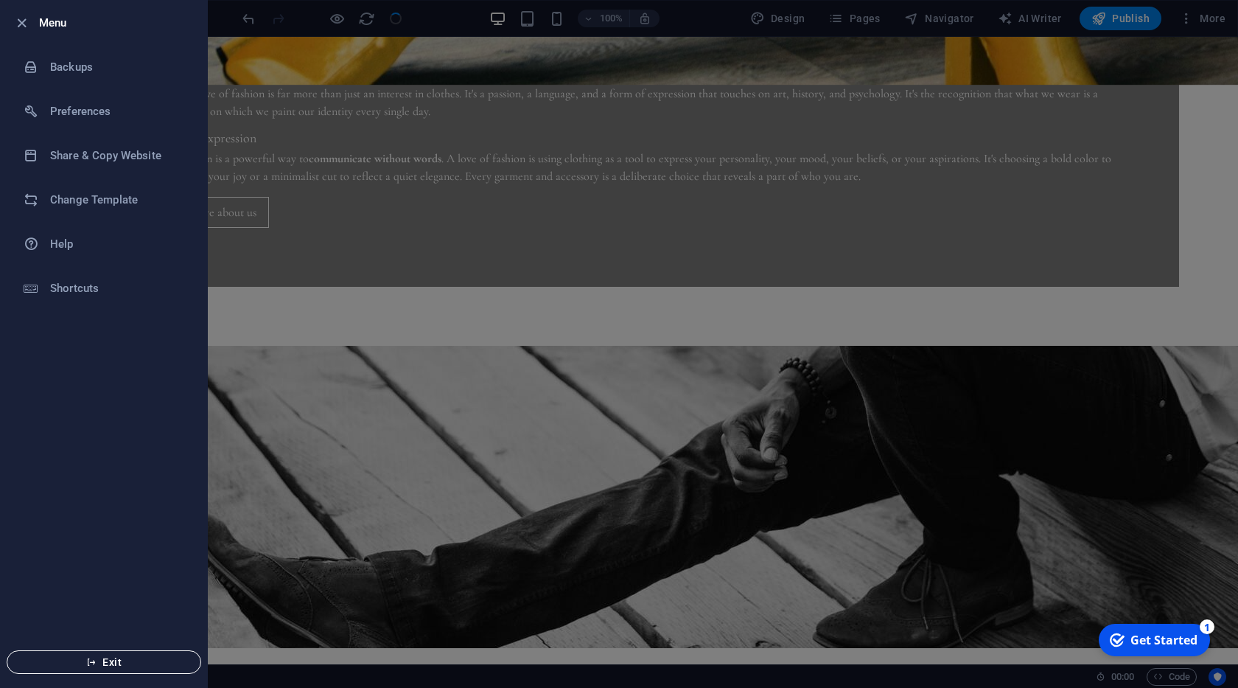
click at [94, 651] on button "Exit" at bounding box center [104, 662] width 195 height 24
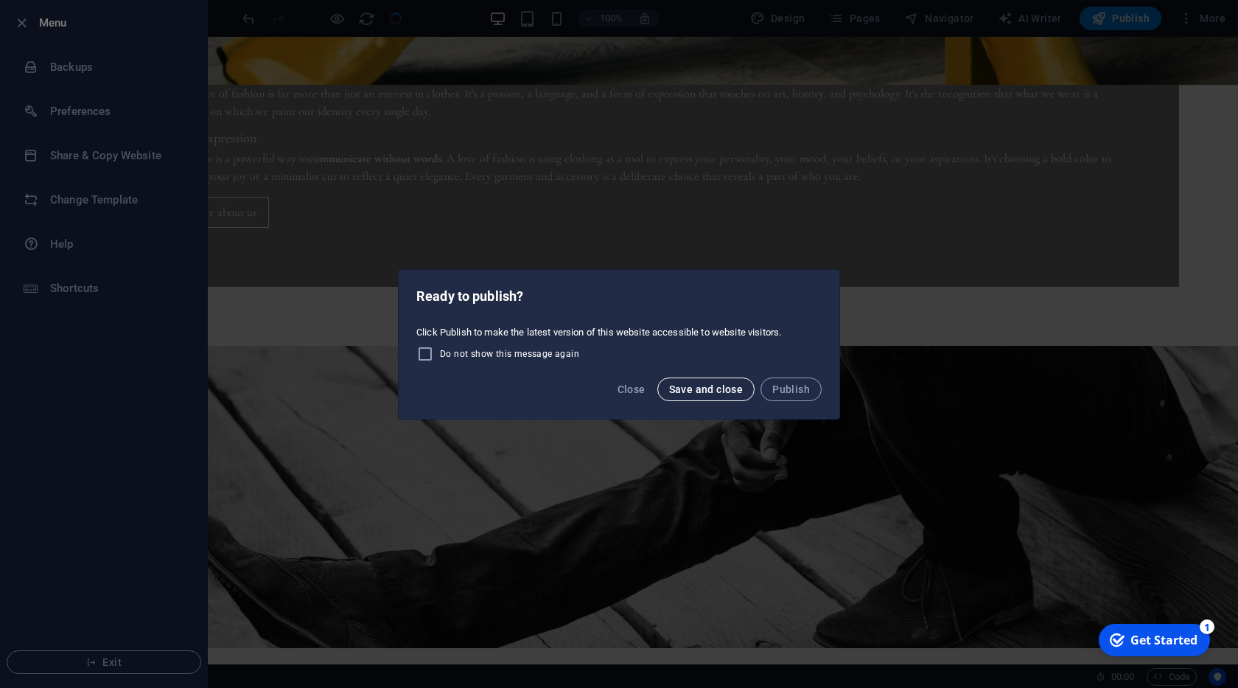
click at [712, 386] on span "Save and close" at bounding box center [706, 389] width 74 height 12
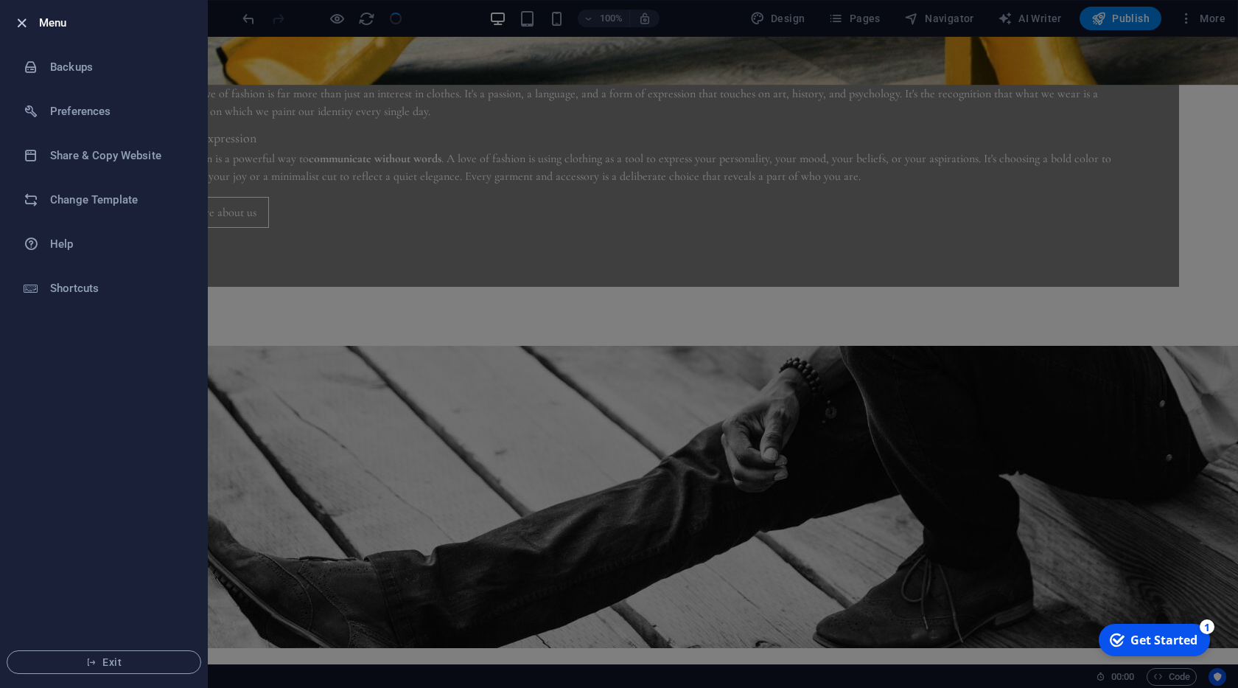
click at [15, 21] on icon "button" at bounding box center [21, 23] width 17 height 17
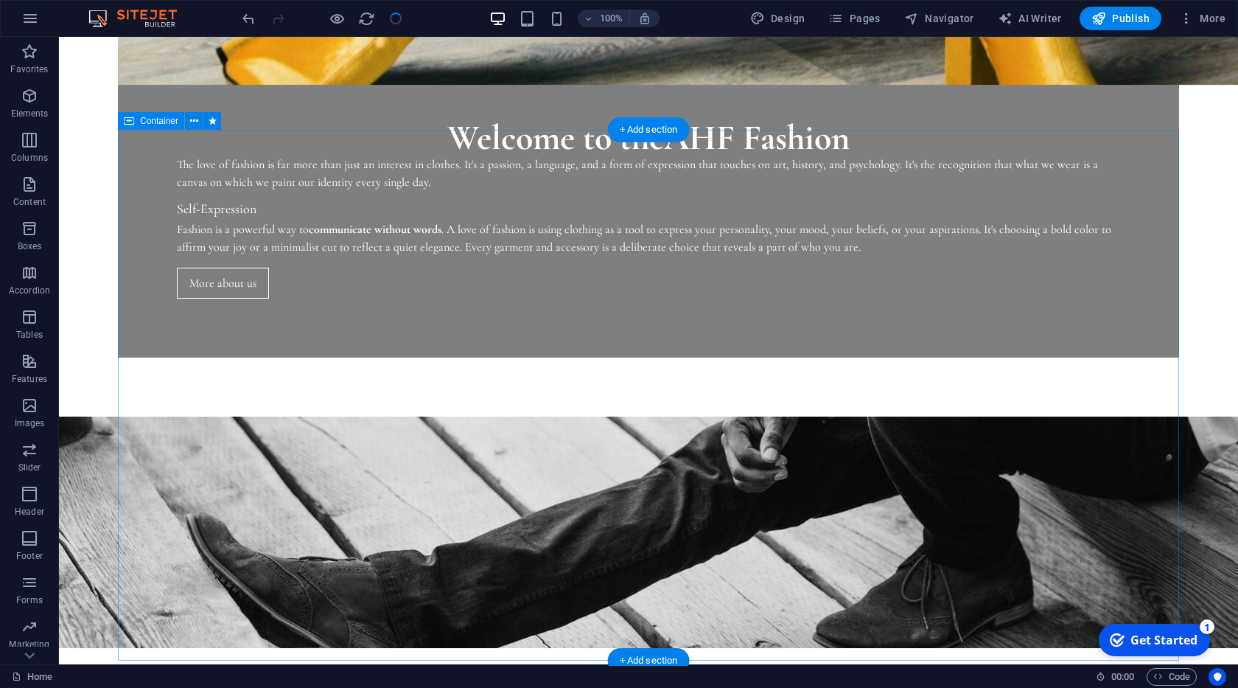
scroll to position [1738, 0]
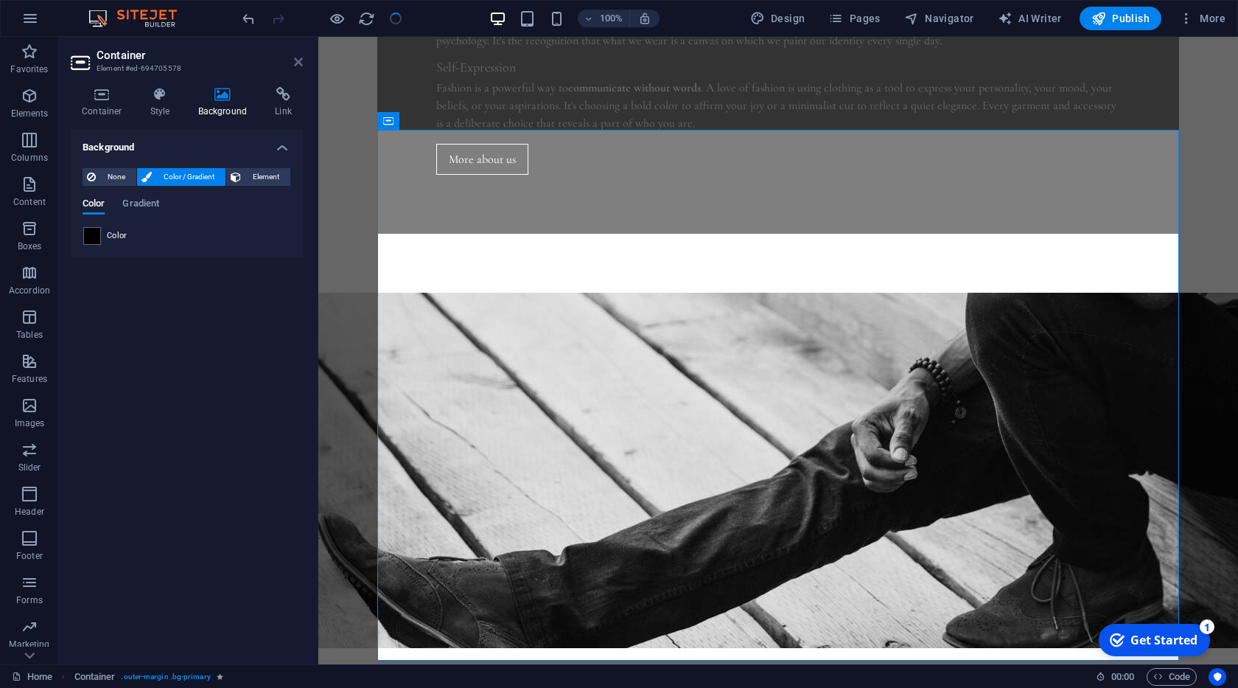
click at [301, 64] on icon at bounding box center [298, 62] width 9 height 12
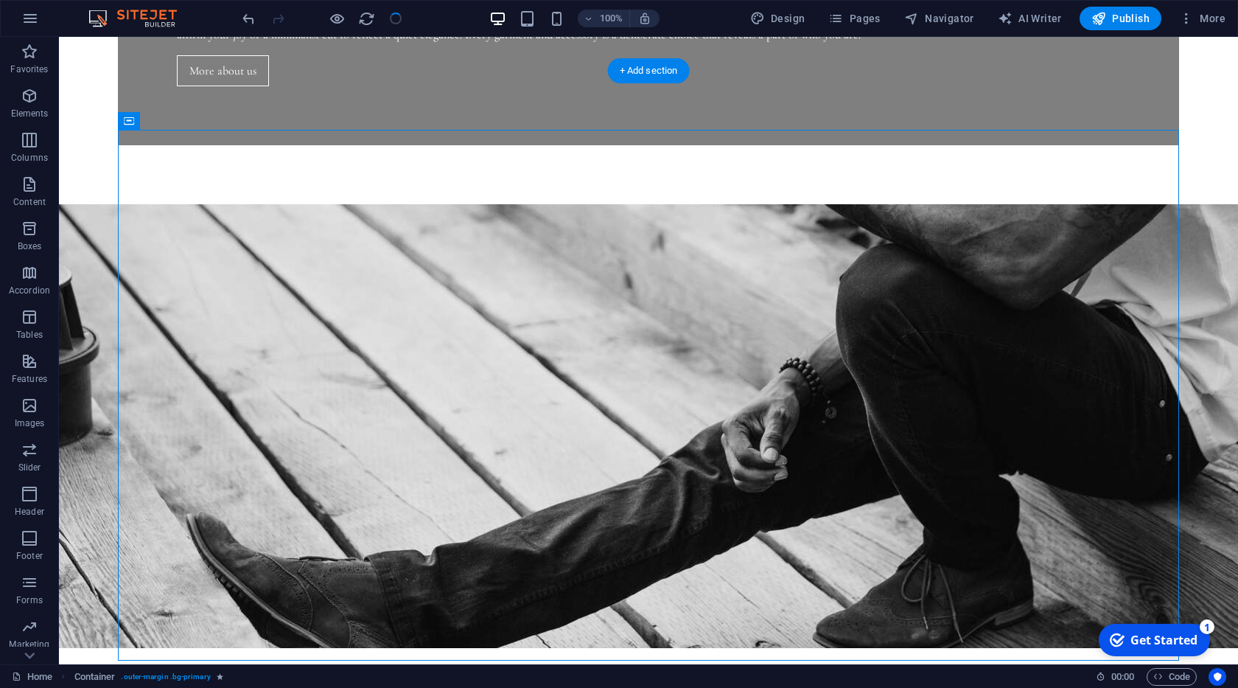
scroll to position [1596, 0]
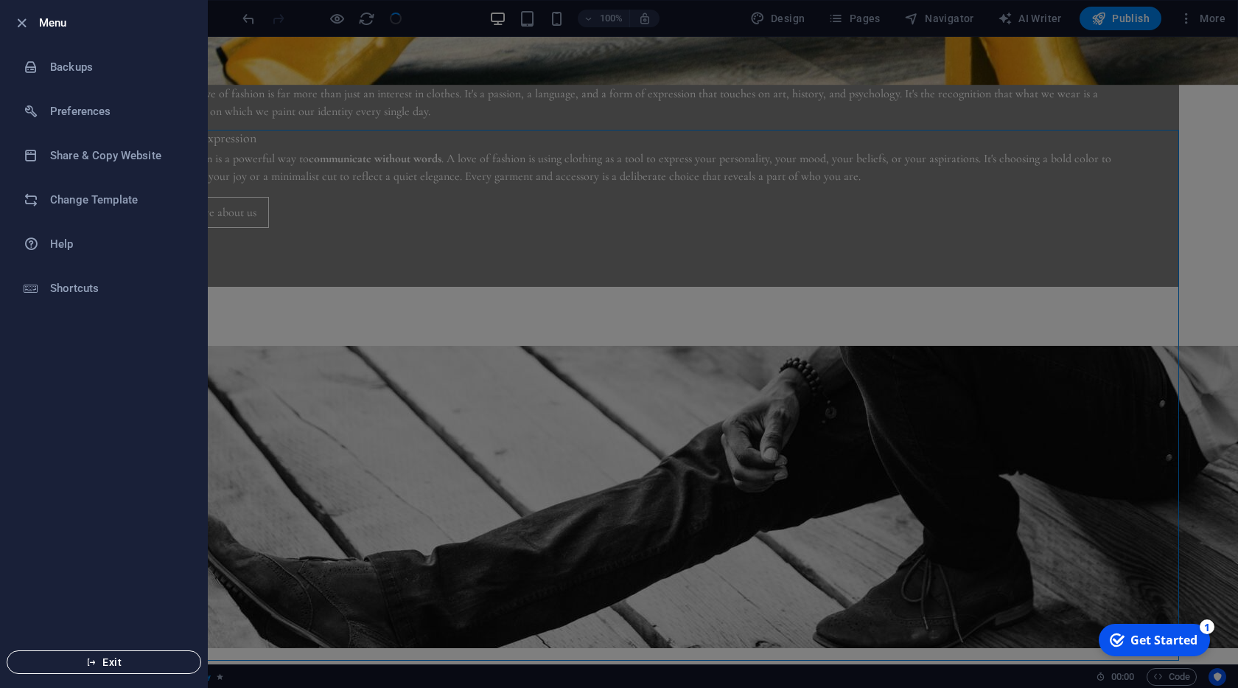
click at [113, 660] on span "Exit" at bounding box center [103, 662] width 169 height 12
